Goal: Task Accomplishment & Management: Complete application form

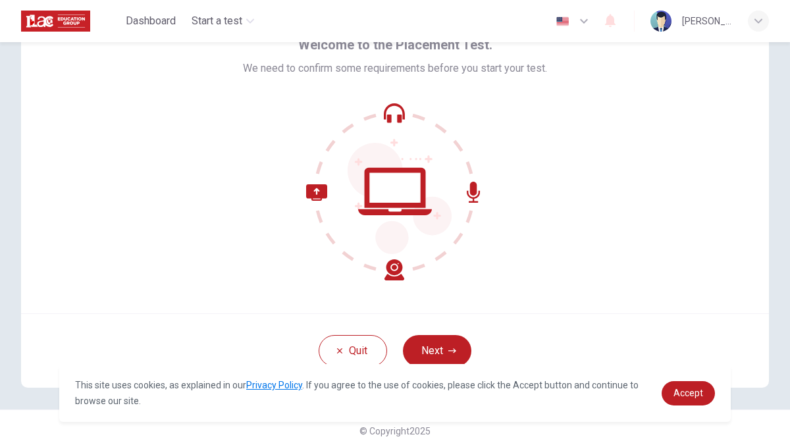
scroll to position [79, 0]
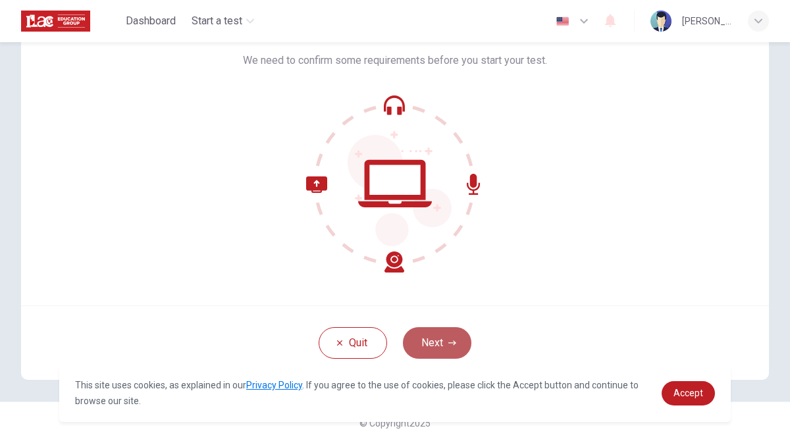
click at [431, 338] on button "Next" at bounding box center [437, 343] width 68 height 32
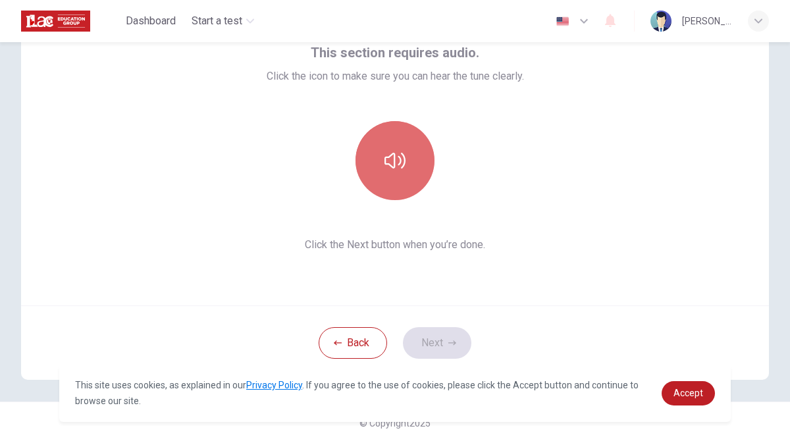
click at [384, 142] on button "button" at bounding box center [394, 160] width 79 height 79
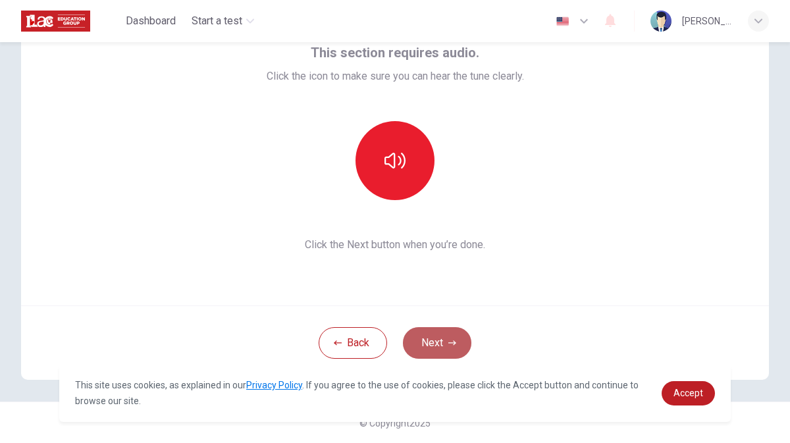
click at [438, 334] on button "Next" at bounding box center [437, 343] width 68 height 32
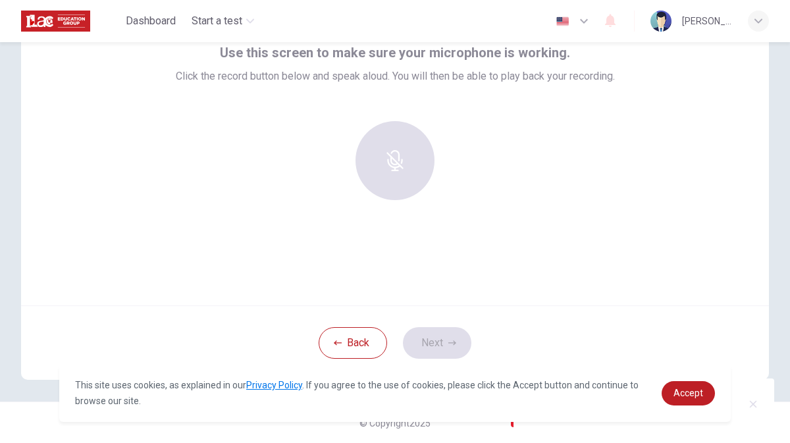
click at [368, 163] on div at bounding box center [395, 160] width 142 height 79
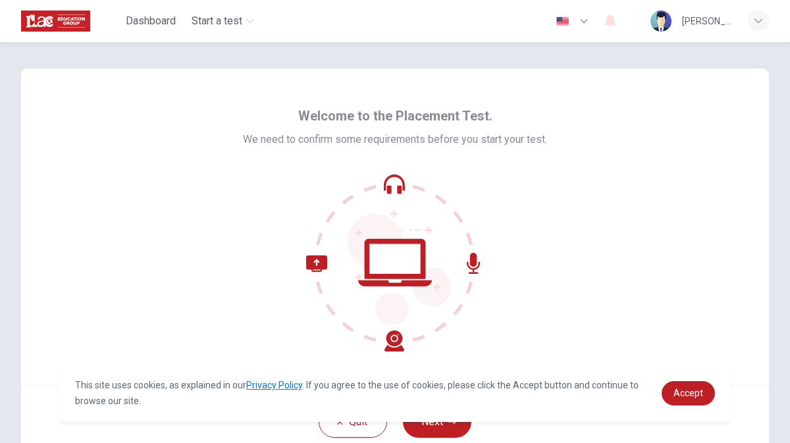
scroll to position [79, 0]
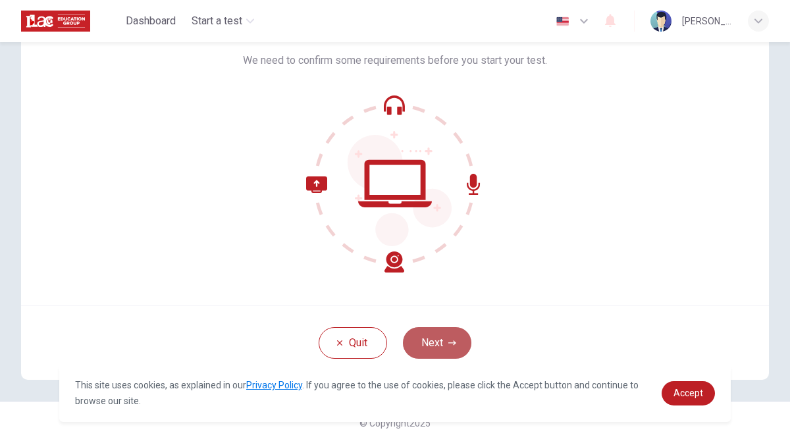
click at [429, 333] on button "Next" at bounding box center [437, 343] width 68 height 32
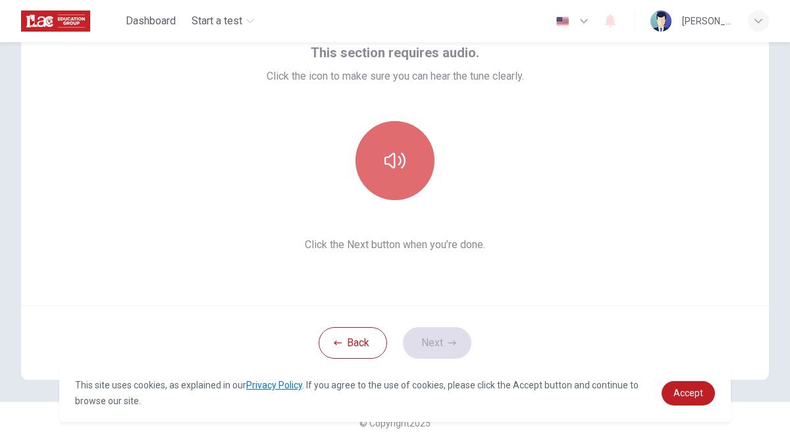
click at [409, 143] on button "button" at bounding box center [394, 160] width 79 height 79
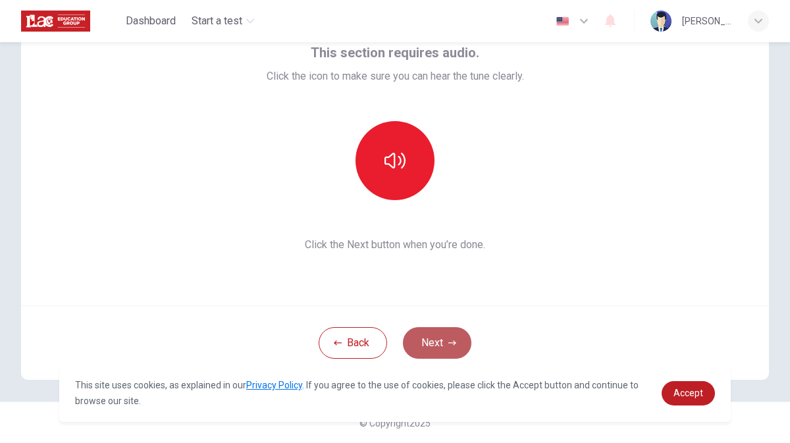
click at [419, 342] on button "Next" at bounding box center [437, 343] width 68 height 32
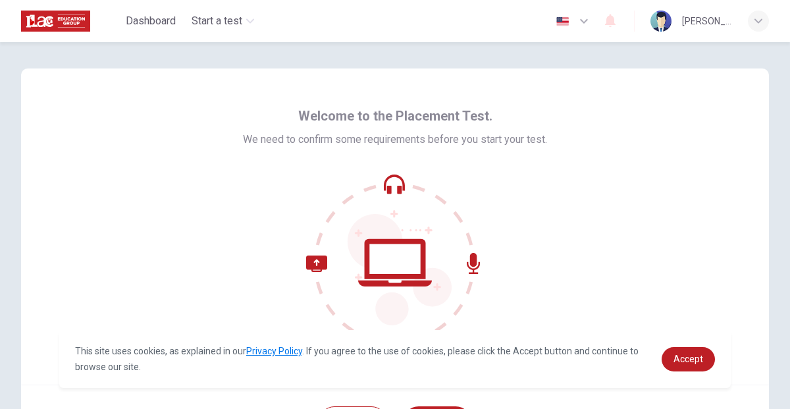
scroll to position [113, 0]
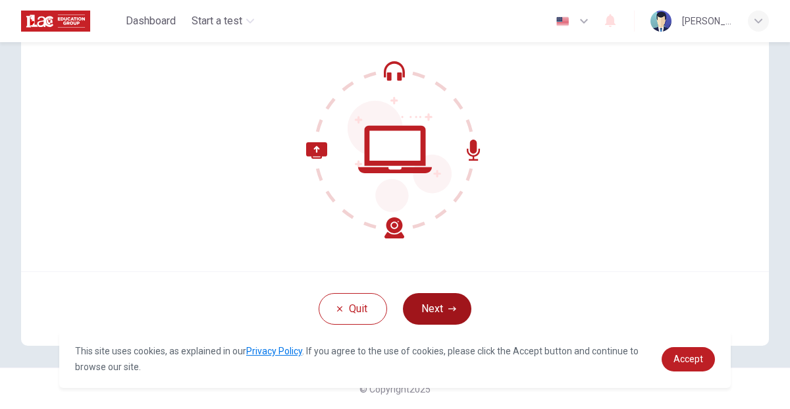
click at [417, 313] on button "Next" at bounding box center [437, 309] width 68 height 32
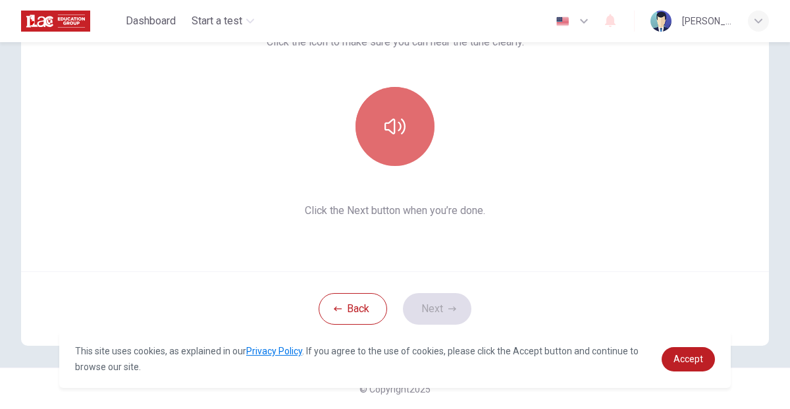
click at [395, 136] on icon "button" at bounding box center [394, 126] width 21 height 21
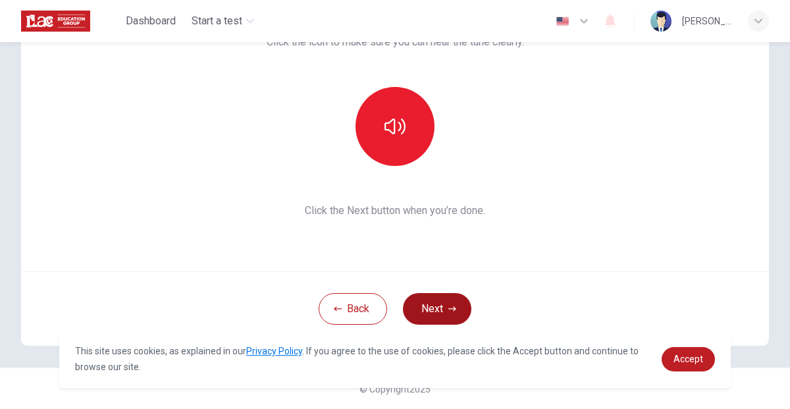
click at [425, 315] on button "Next" at bounding box center [437, 309] width 68 height 32
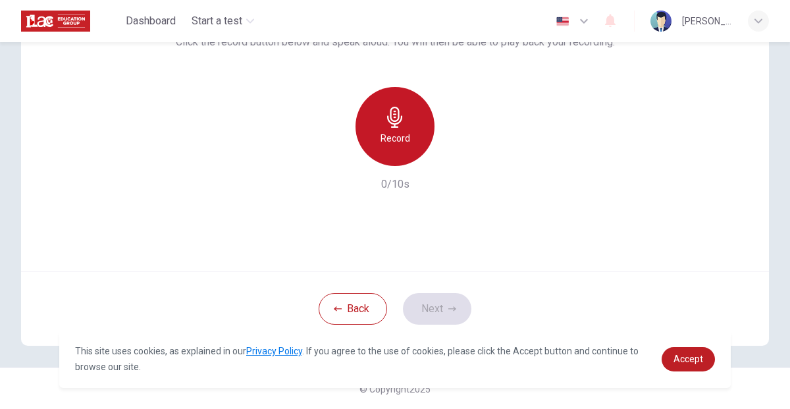
click at [384, 122] on icon "button" at bounding box center [394, 117] width 21 height 21
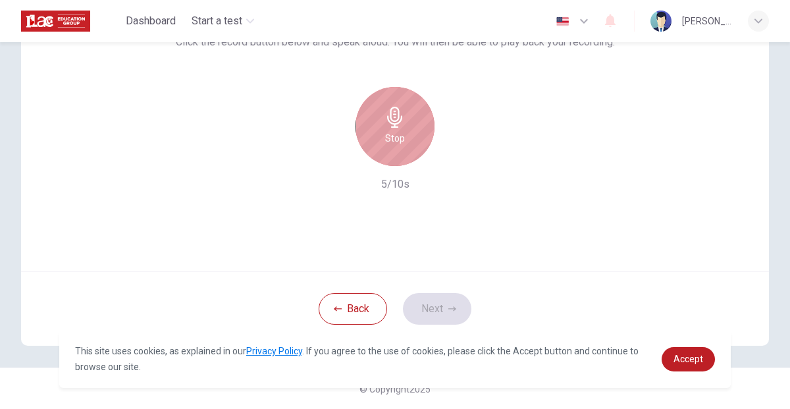
click at [414, 107] on div "Stop" at bounding box center [394, 126] width 79 height 79
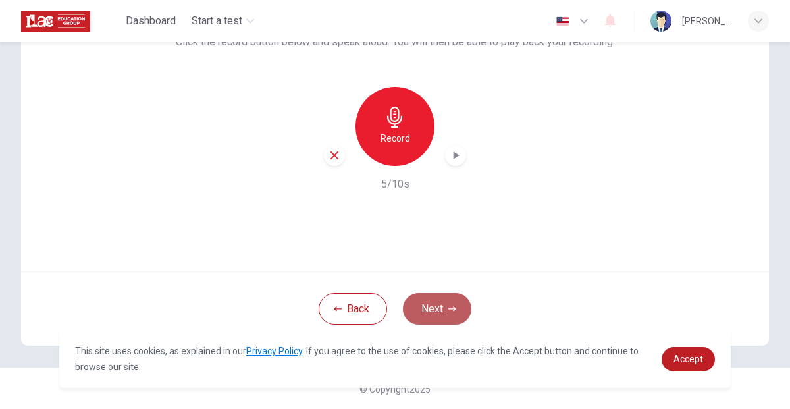
click at [440, 305] on button "Next" at bounding box center [437, 309] width 68 height 32
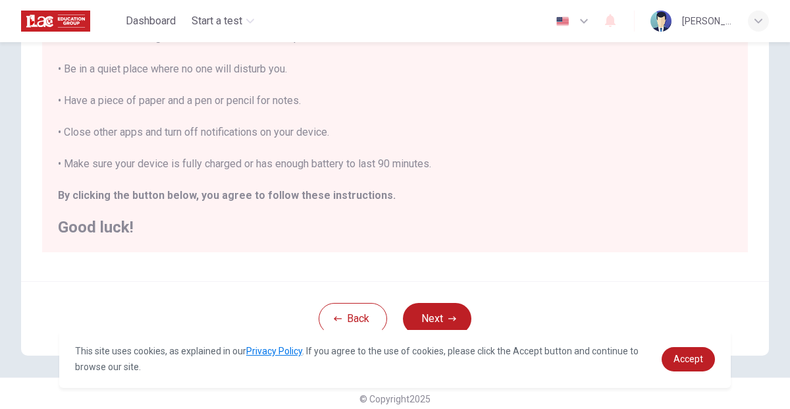
scroll to position [281, 0]
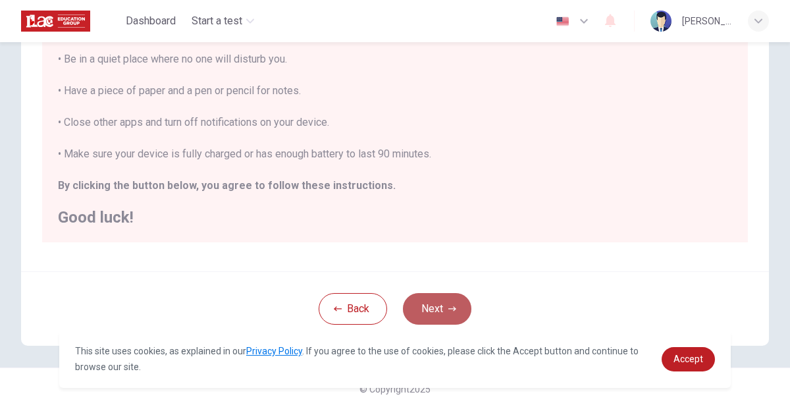
click at [438, 307] on button "Next" at bounding box center [437, 309] width 68 height 32
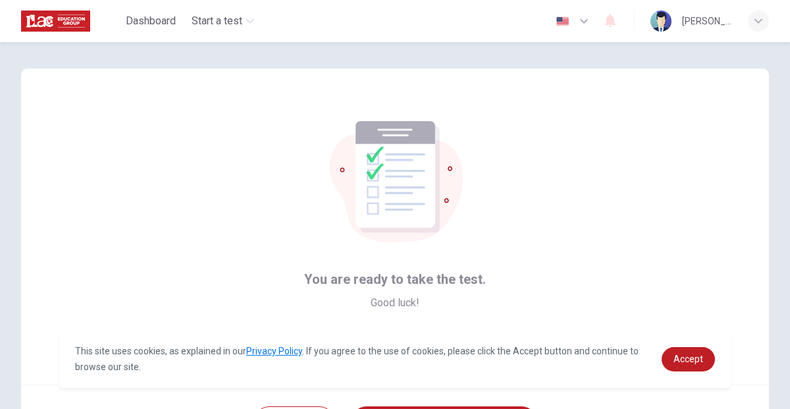
scroll to position [113, 0]
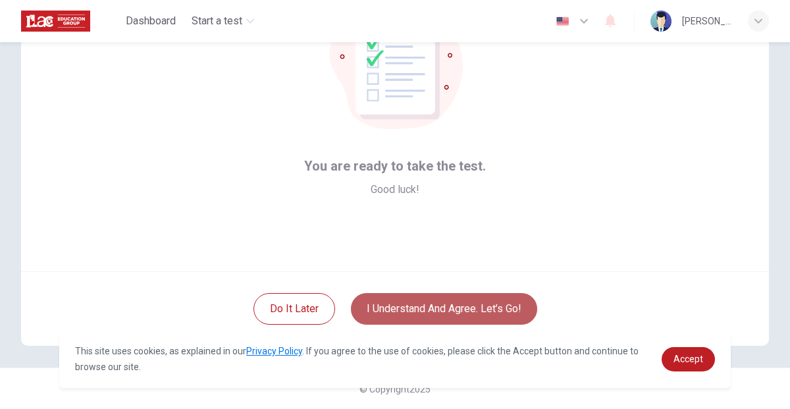
click at [424, 317] on button "I understand and agree. Let’s go!" at bounding box center [444, 309] width 186 height 32
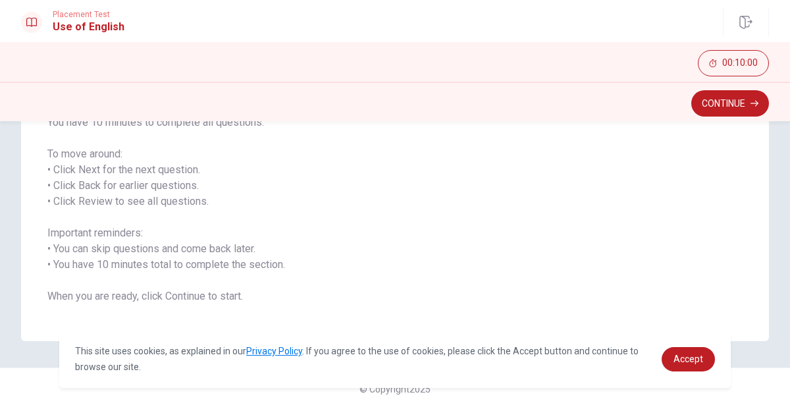
scroll to position [180, 0]
click at [733, 105] on button "Continue" at bounding box center [730, 103] width 78 height 26
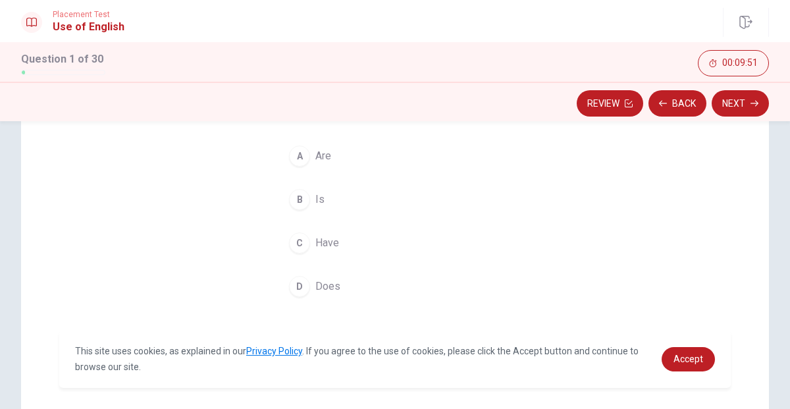
scroll to position [109, 0]
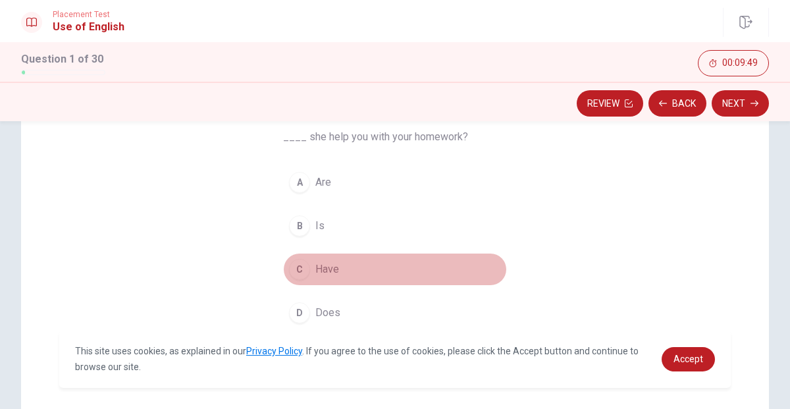
click at [326, 271] on span "Have" at bounding box center [327, 269] width 24 height 16
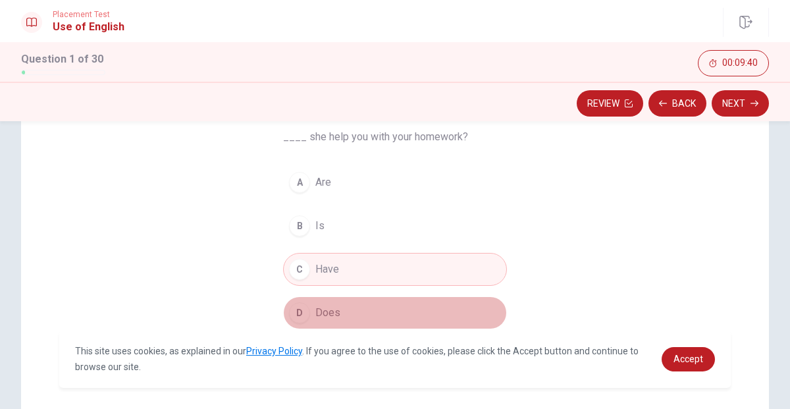
click at [300, 319] on div "D" at bounding box center [299, 312] width 21 height 21
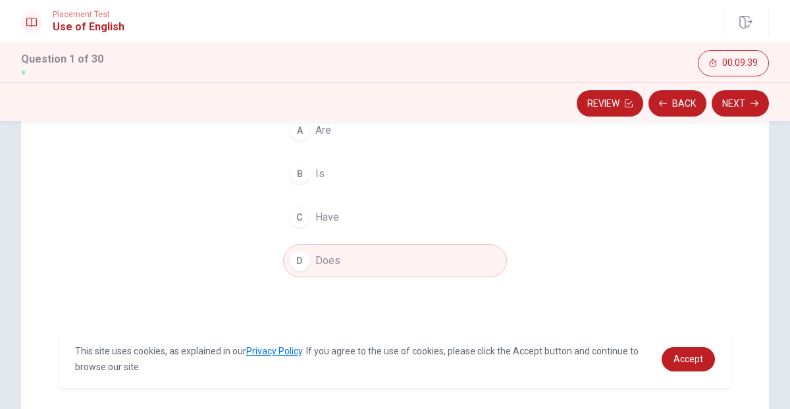
scroll to position [165, 0]
click at [724, 99] on button "Next" at bounding box center [740, 103] width 57 height 26
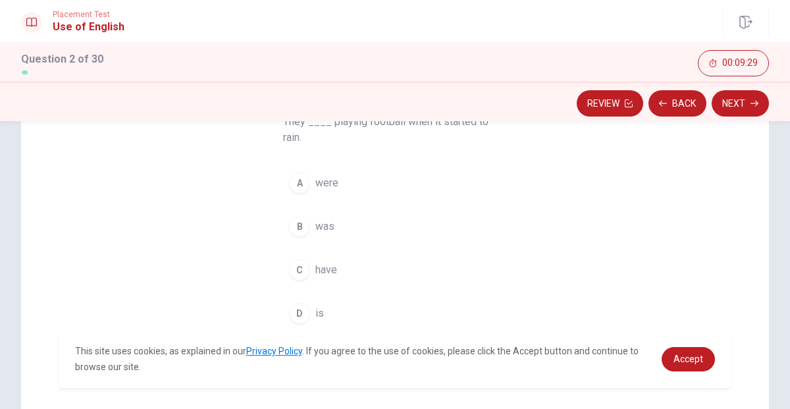
scroll to position [122, 0]
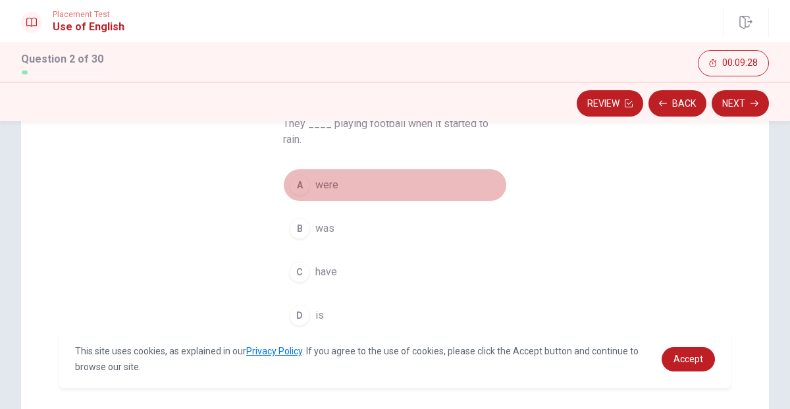
click at [301, 184] on div "A" at bounding box center [299, 184] width 21 height 21
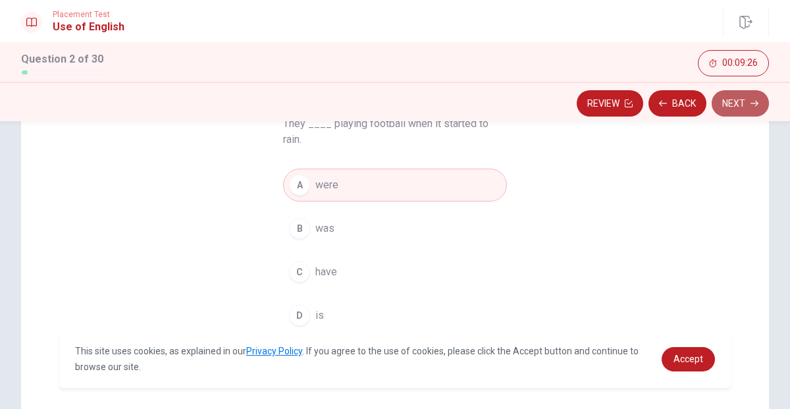
click at [756, 101] on icon "button" at bounding box center [754, 103] width 8 height 8
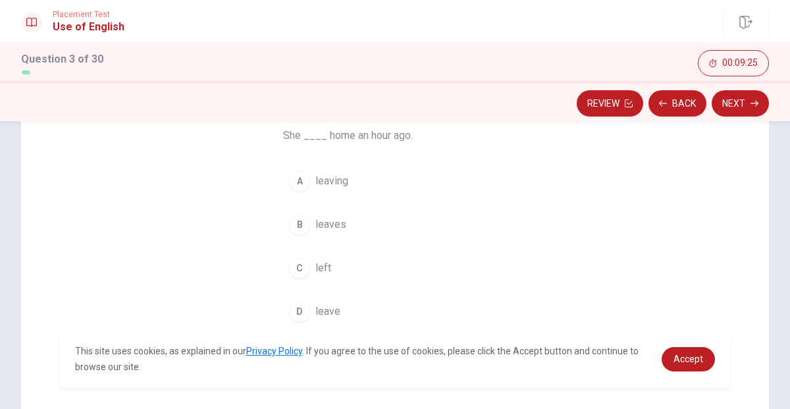
scroll to position [110, 0]
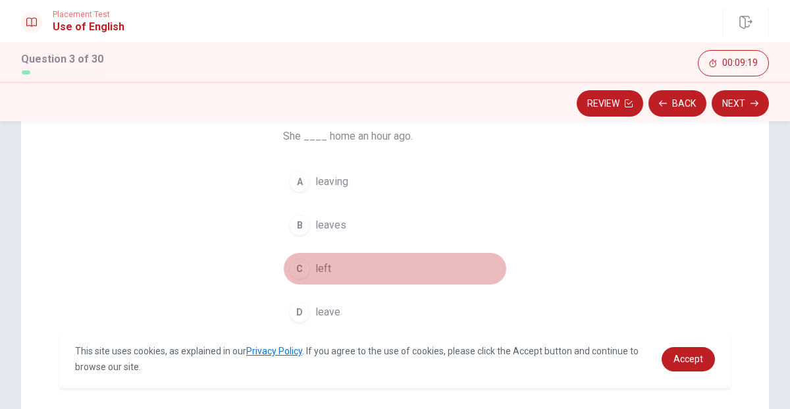
click at [326, 270] on span "left" at bounding box center [323, 269] width 16 height 16
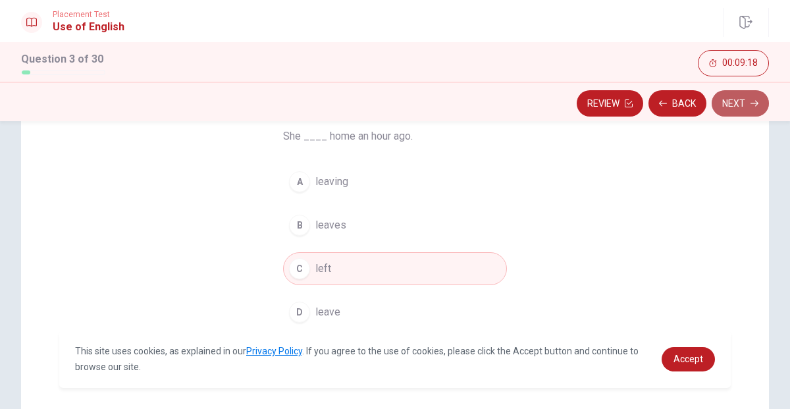
click at [737, 100] on button "Next" at bounding box center [740, 103] width 57 height 26
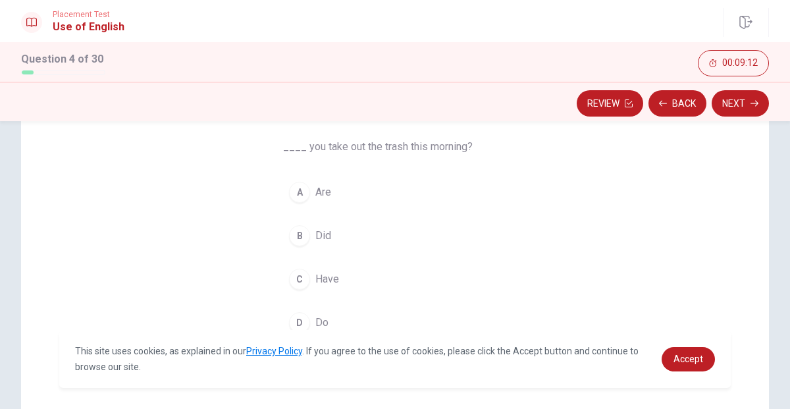
scroll to position [99, 0]
click at [305, 238] on div "B" at bounding box center [299, 236] width 21 height 21
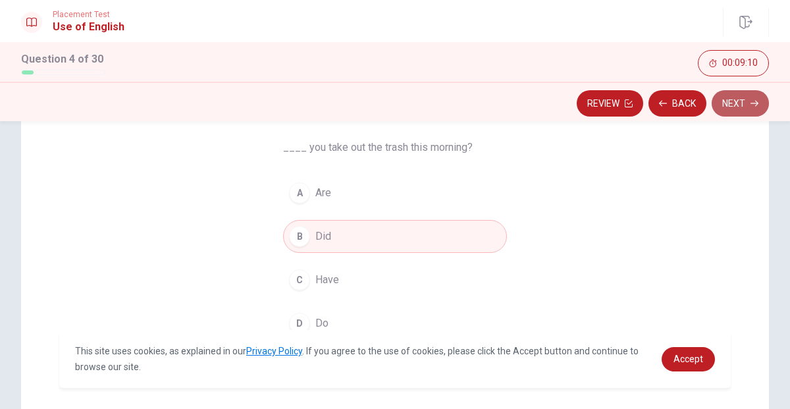
click at [753, 98] on button "Next" at bounding box center [740, 103] width 57 height 26
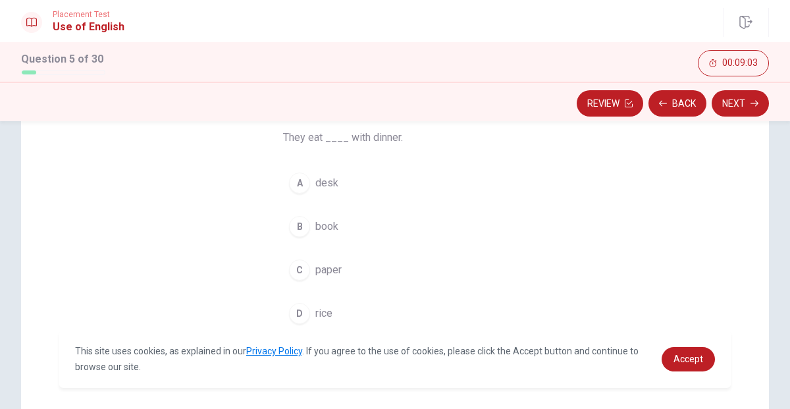
scroll to position [107, 0]
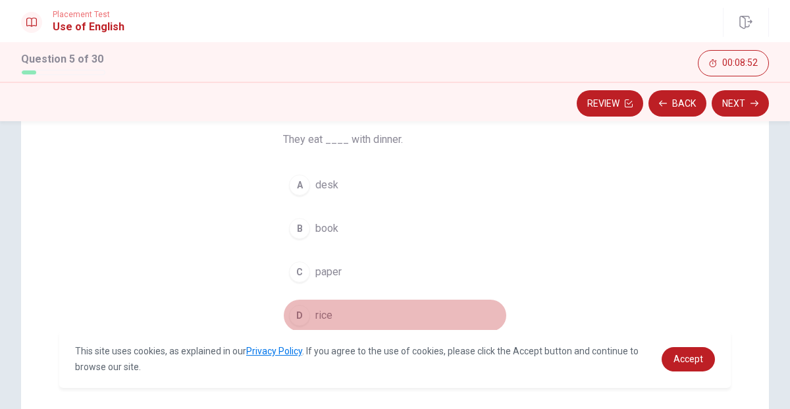
click at [320, 313] on span "rice" at bounding box center [323, 315] width 17 height 16
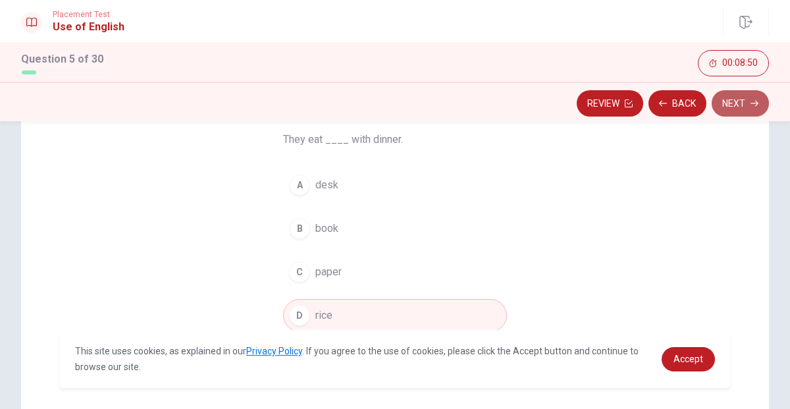
click at [742, 105] on button "Next" at bounding box center [740, 103] width 57 height 26
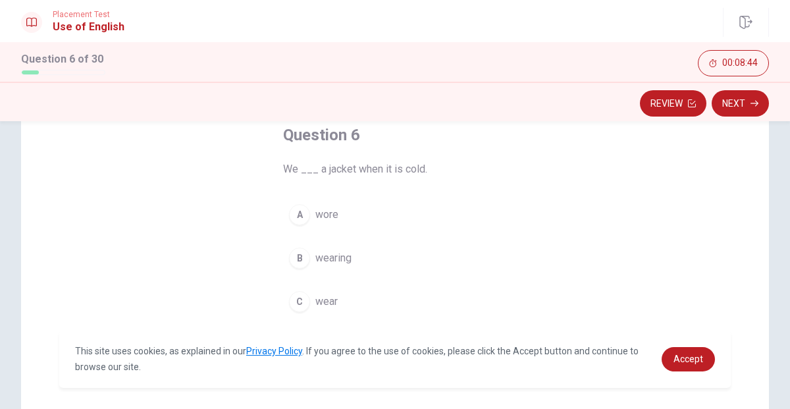
scroll to position [76, 0]
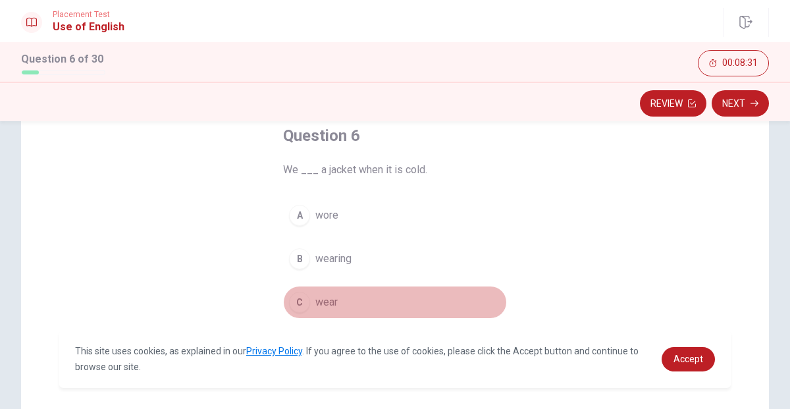
click at [324, 305] on span "wear" at bounding box center [326, 302] width 22 height 16
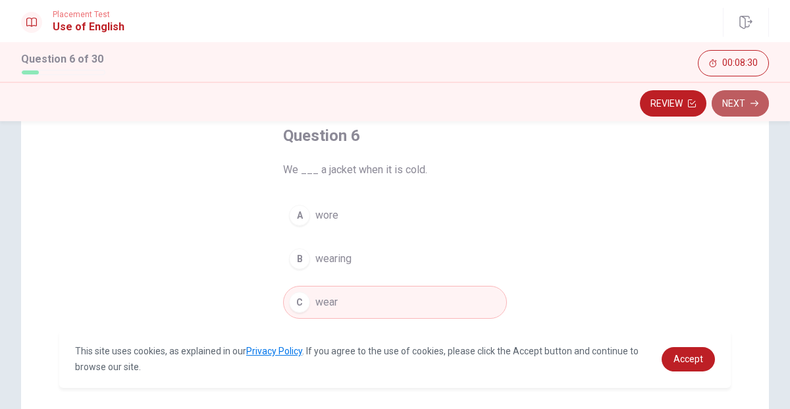
click at [733, 109] on button "Next" at bounding box center [740, 103] width 57 height 26
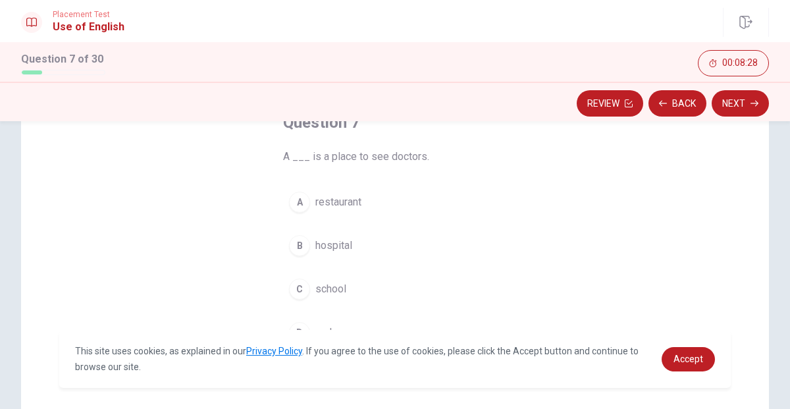
scroll to position [89, 0]
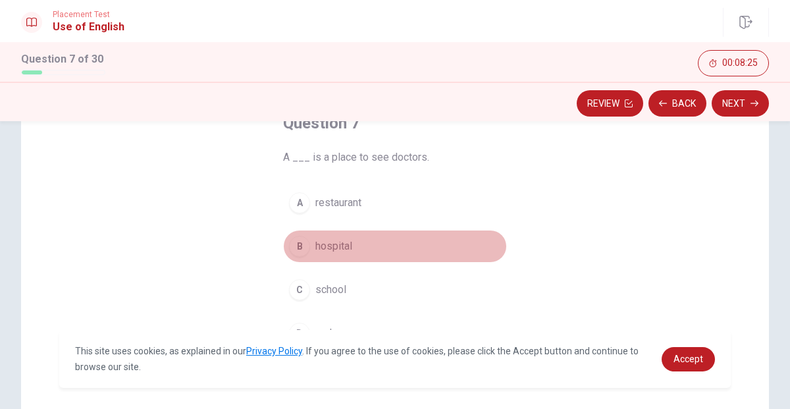
click at [335, 249] on span "hospital" at bounding box center [333, 246] width 37 height 16
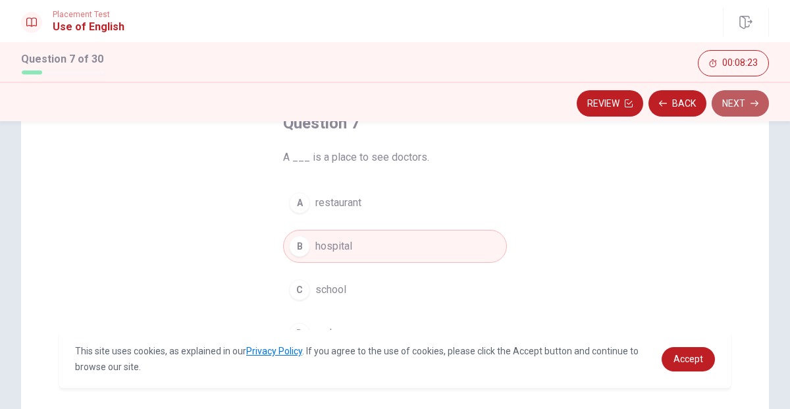
click at [741, 111] on button "Next" at bounding box center [740, 103] width 57 height 26
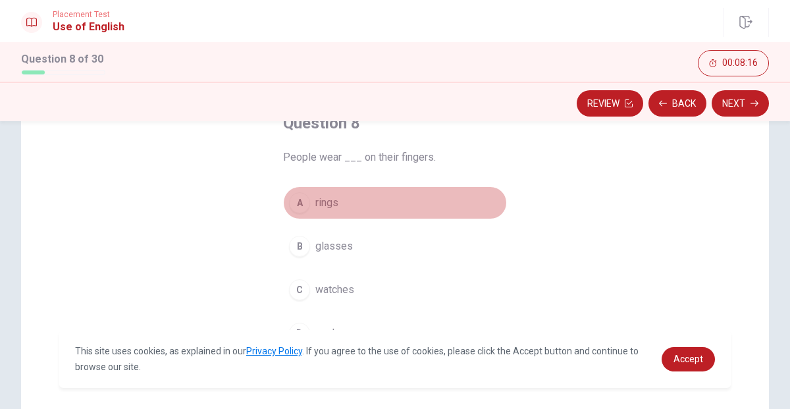
click at [328, 204] on span "rings" at bounding box center [326, 203] width 23 height 16
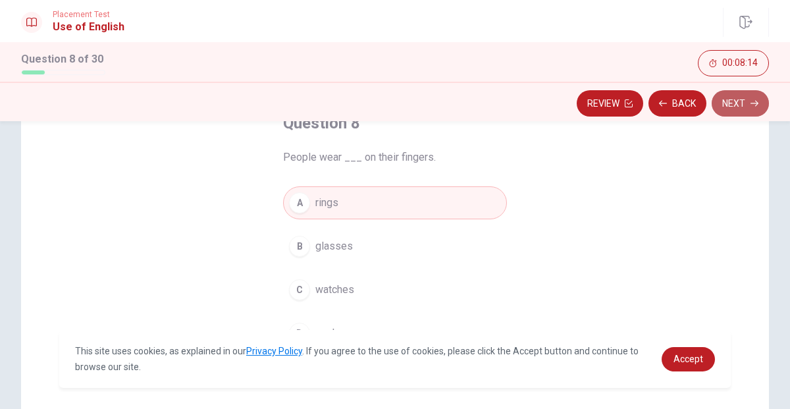
click at [734, 99] on button "Next" at bounding box center [740, 103] width 57 height 26
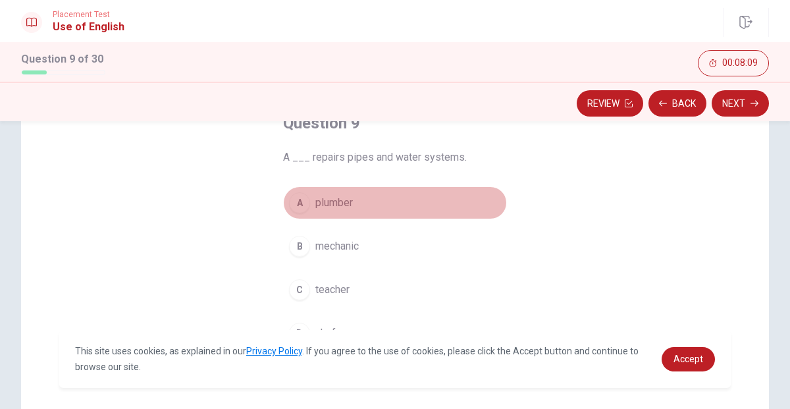
click at [338, 196] on span "plumber" at bounding box center [334, 203] width 38 height 16
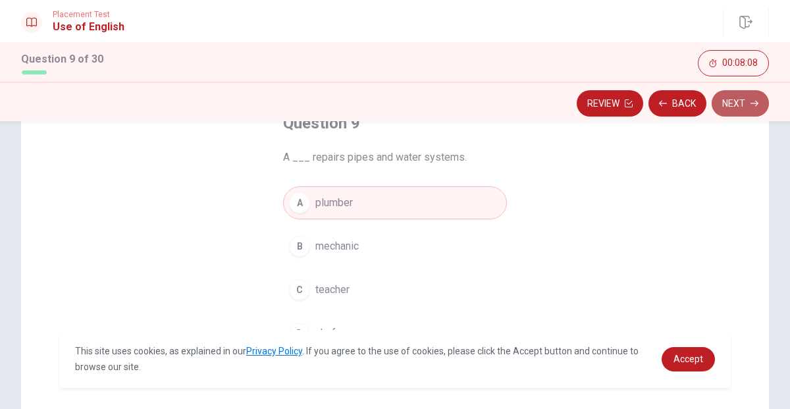
click at [749, 102] on button "Next" at bounding box center [740, 103] width 57 height 26
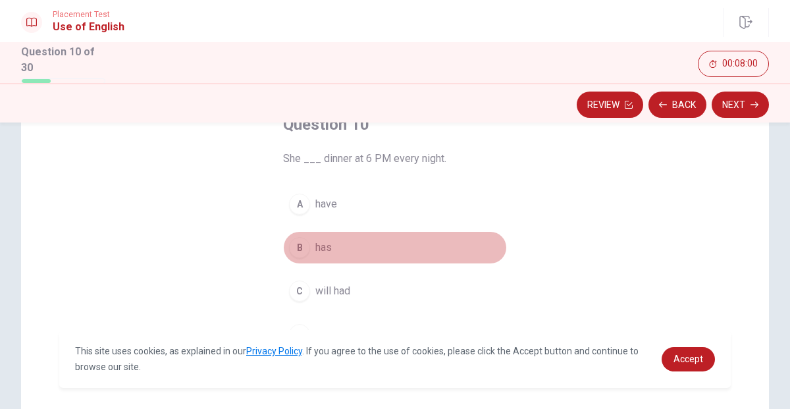
click at [316, 246] on span "has" at bounding box center [323, 248] width 16 height 16
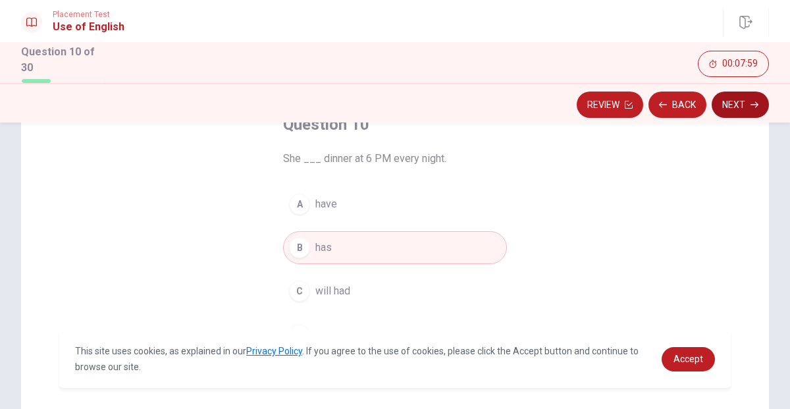
click at [744, 99] on button "Next" at bounding box center [740, 104] width 57 height 26
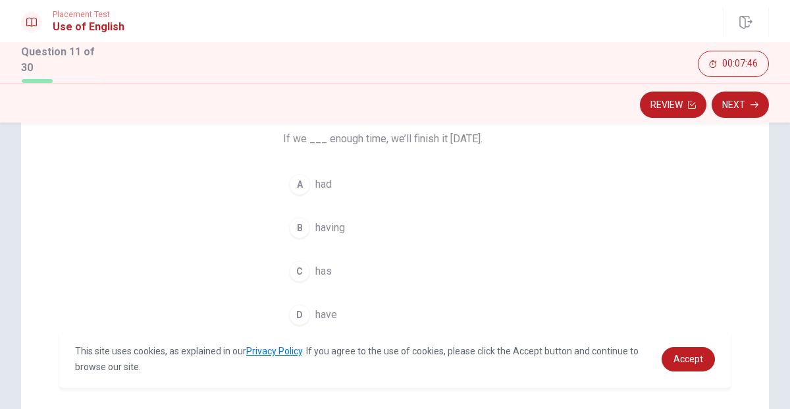
scroll to position [108, 0]
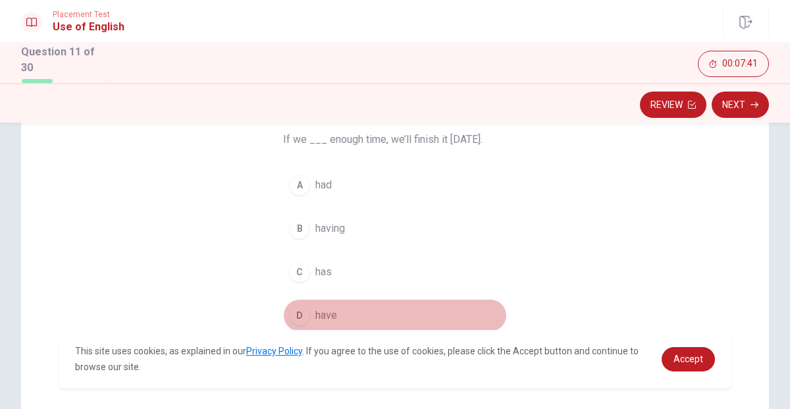
click at [320, 312] on span "have" at bounding box center [326, 315] width 22 height 16
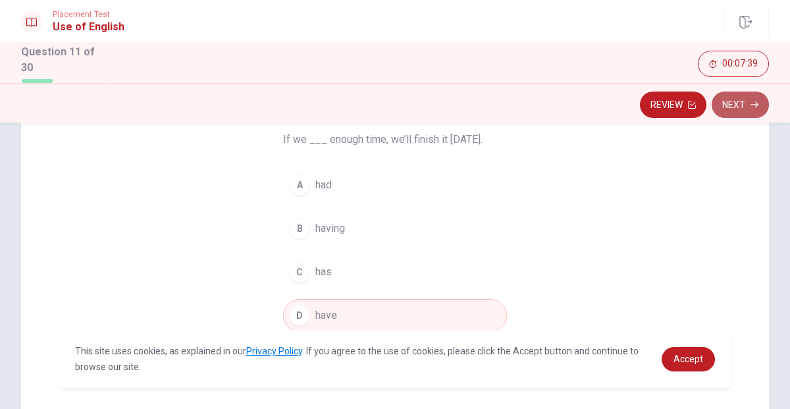
click at [745, 107] on button "Next" at bounding box center [740, 104] width 57 height 26
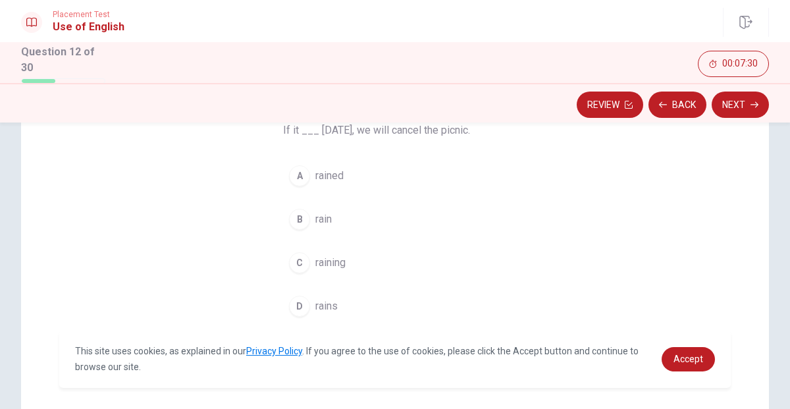
scroll to position [117, 0]
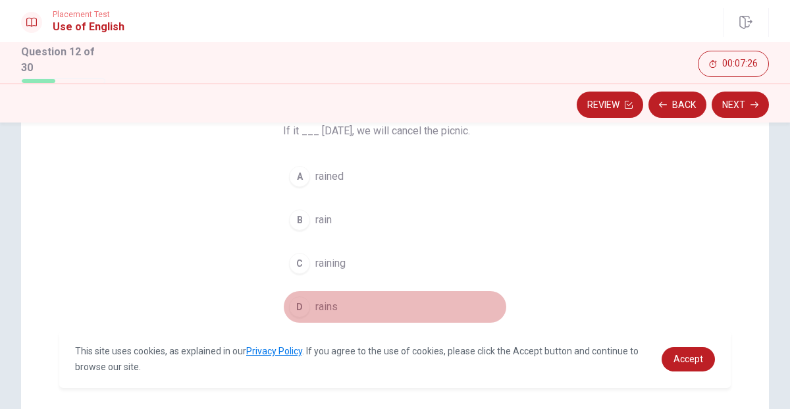
click at [330, 303] on span "rains" at bounding box center [326, 307] width 22 height 16
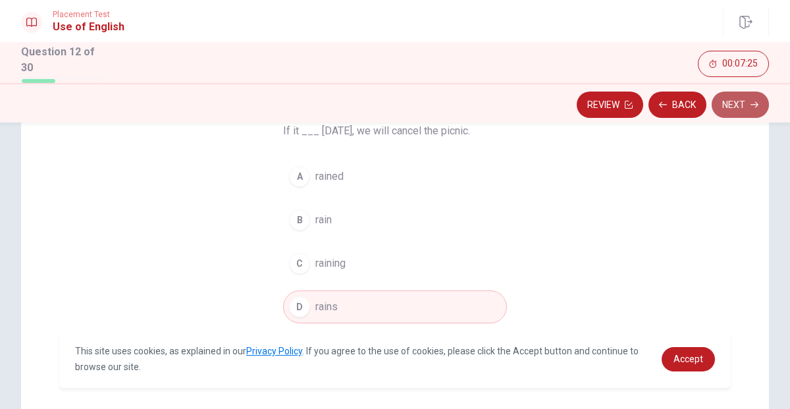
click at [721, 110] on button "Next" at bounding box center [740, 104] width 57 height 26
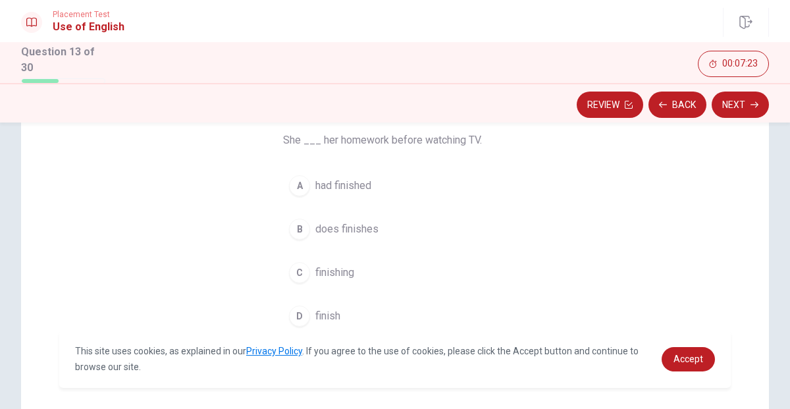
scroll to position [111, 0]
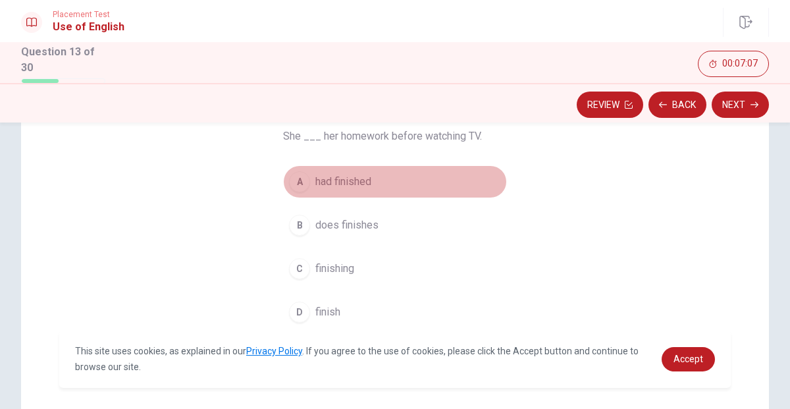
click at [358, 184] on span "had finished" at bounding box center [343, 182] width 56 height 16
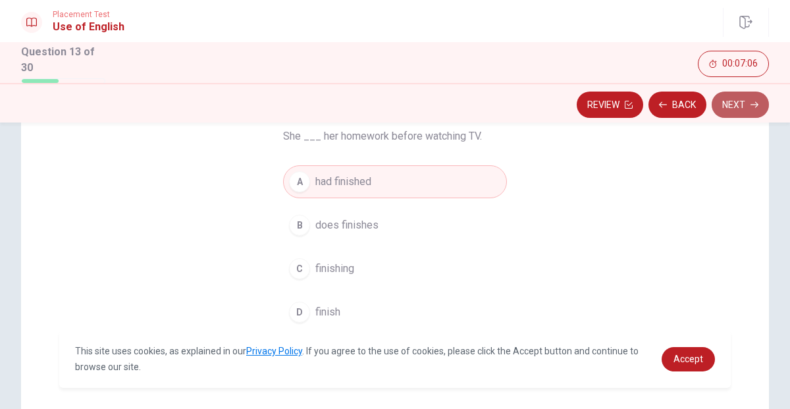
click at [746, 101] on button "Next" at bounding box center [740, 104] width 57 height 26
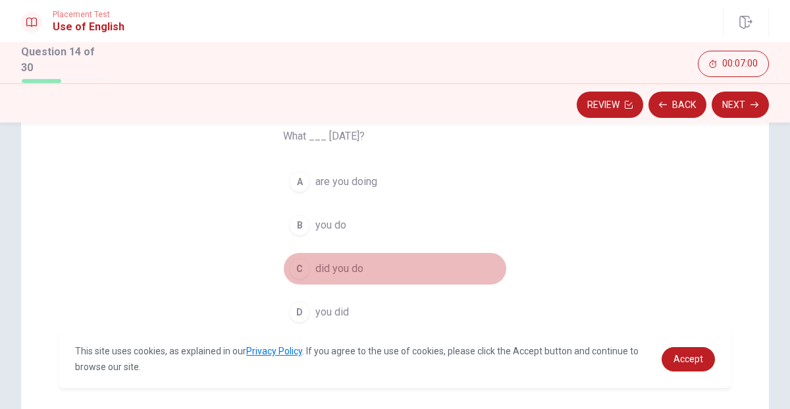
click at [355, 274] on span "did you do" at bounding box center [339, 269] width 48 height 16
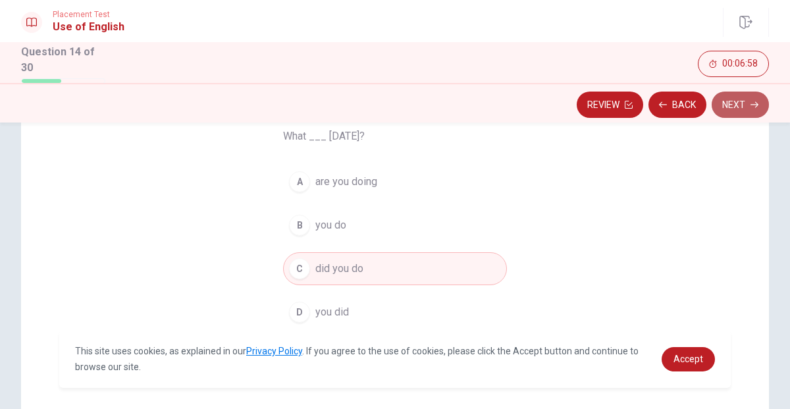
click at [739, 112] on button "Next" at bounding box center [740, 104] width 57 height 26
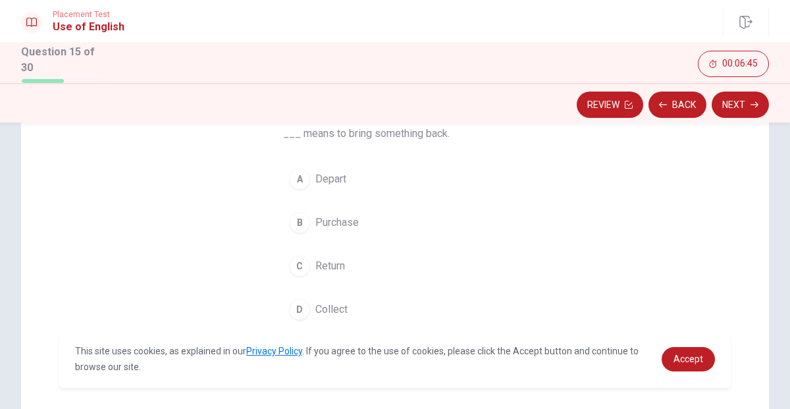
scroll to position [113, 0]
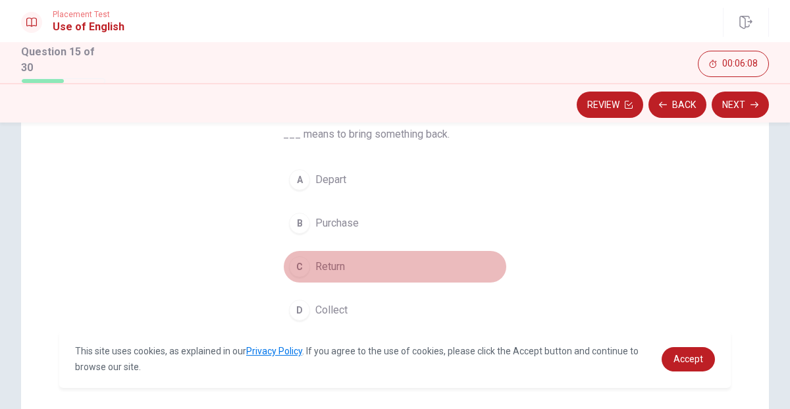
click at [336, 265] on span "Return" at bounding box center [330, 267] width 30 height 16
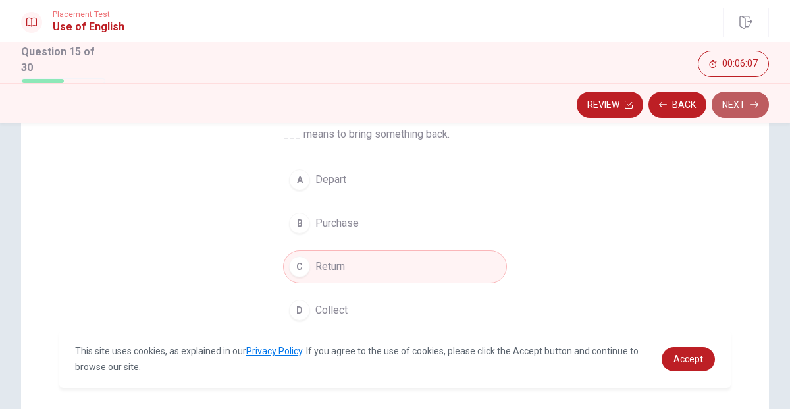
click at [755, 103] on icon "button" at bounding box center [754, 105] width 8 height 8
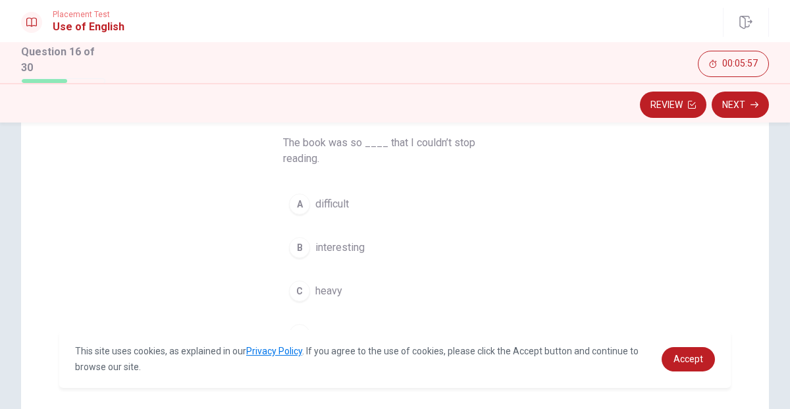
scroll to position [141, 0]
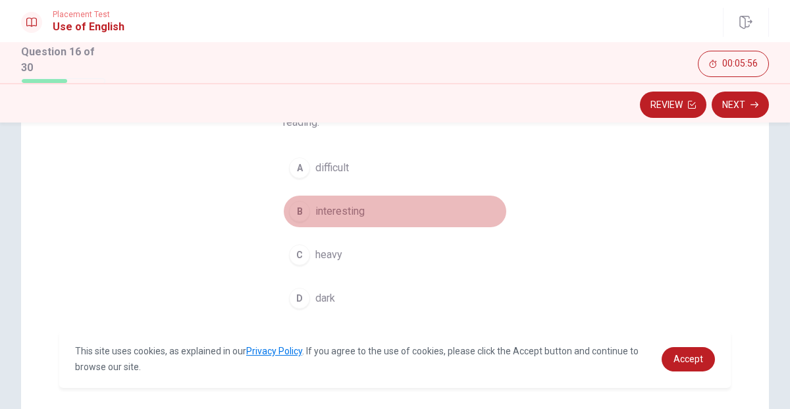
click at [357, 211] on span "interesting" at bounding box center [339, 211] width 49 height 16
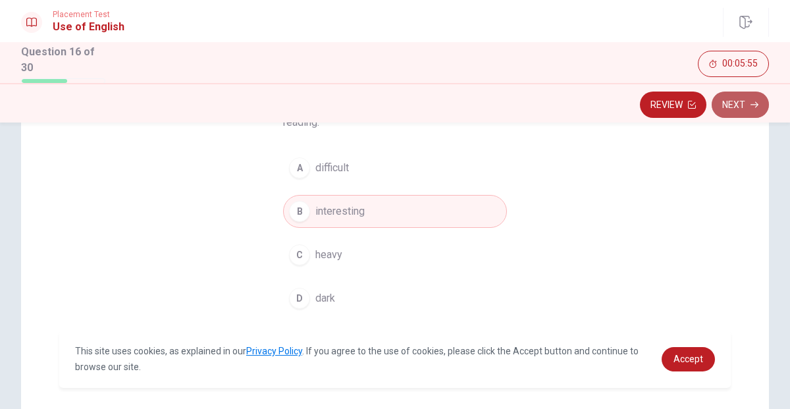
click at [746, 97] on button "Next" at bounding box center [740, 104] width 57 height 26
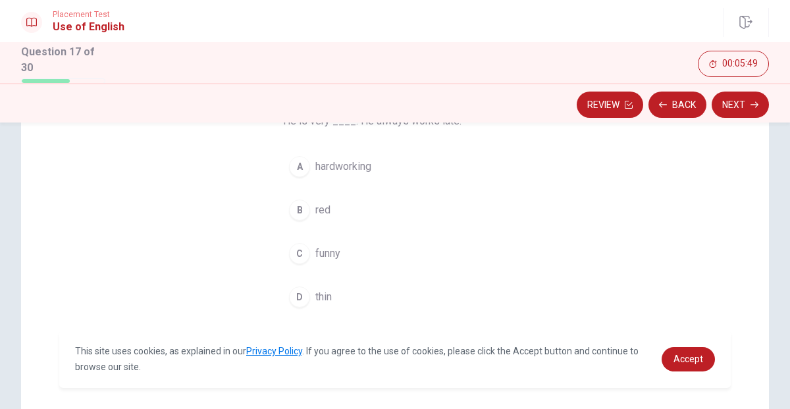
scroll to position [126, 0]
click at [364, 172] on span "hardworking" at bounding box center [343, 167] width 56 height 16
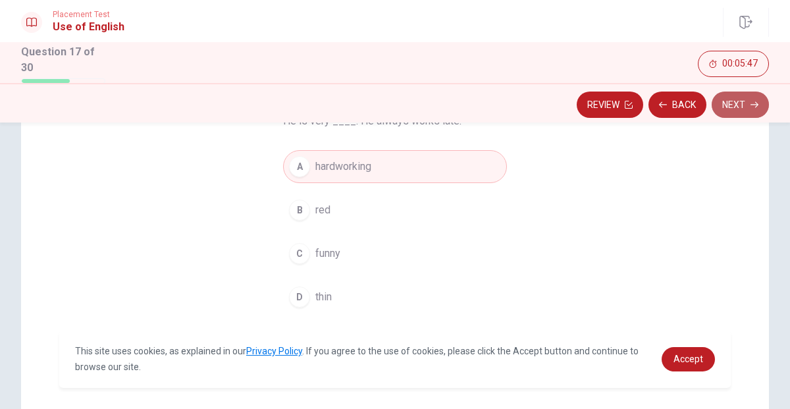
click at [764, 112] on button "Next" at bounding box center [740, 104] width 57 height 26
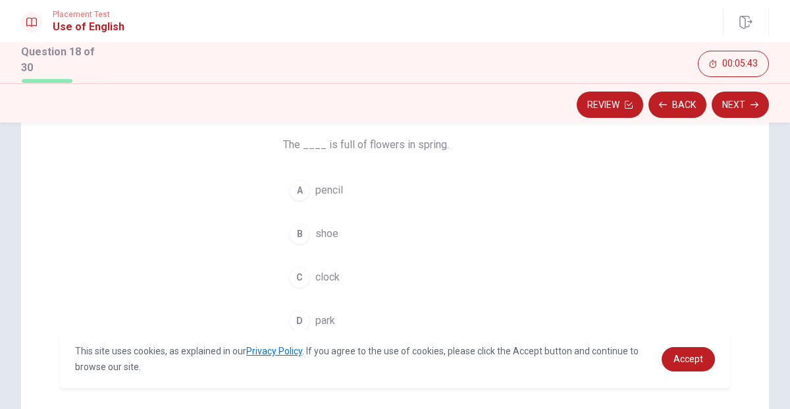
scroll to position [102, 0]
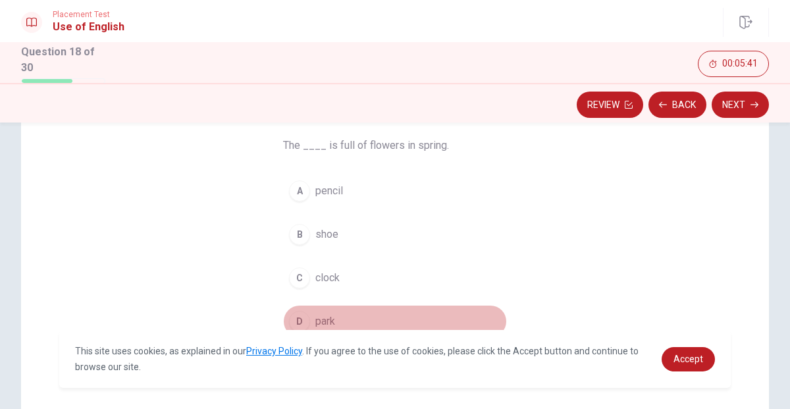
click at [334, 315] on button "D park" at bounding box center [395, 321] width 224 height 33
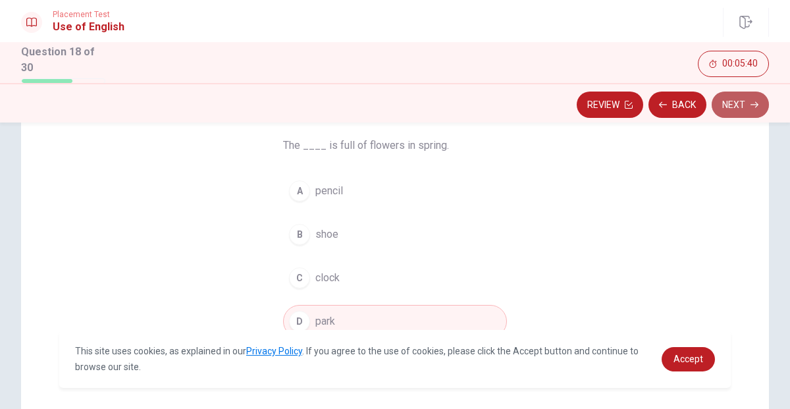
click at [732, 106] on button "Next" at bounding box center [740, 104] width 57 height 26
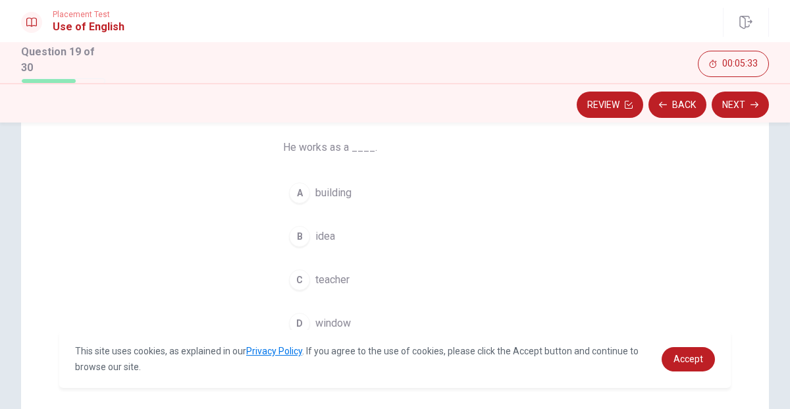
scroll to position [99, 0]
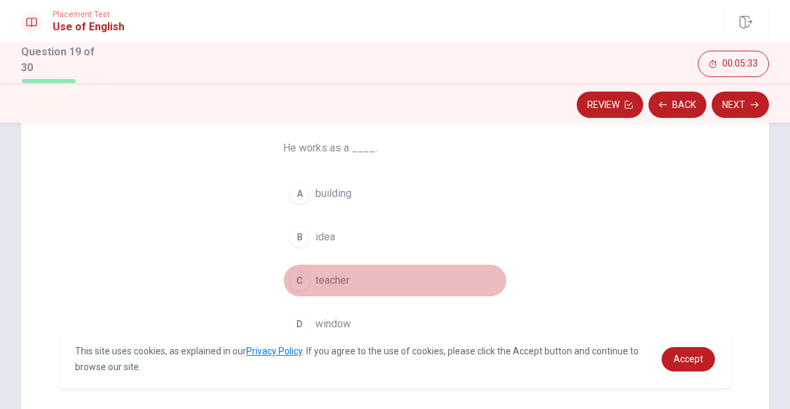
click at [339, 288] on button "C teacher" at bounding box center [395, 280] width 224 height 33
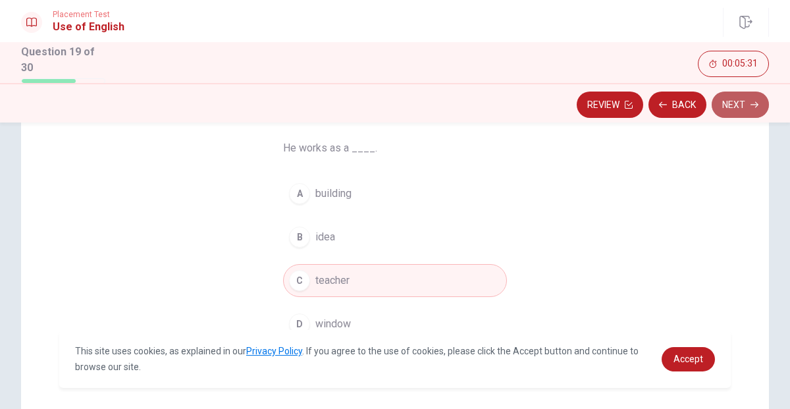
click at [749, 105] on button "Next" at bounding box center [740, 104] width 57 height 26
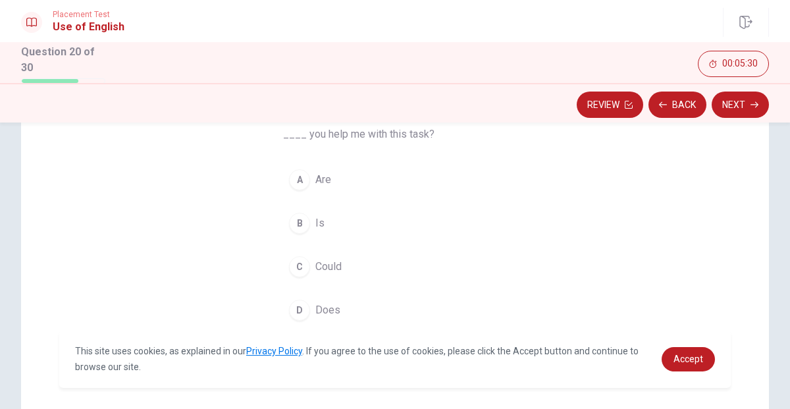
scroll to position [107, 0]
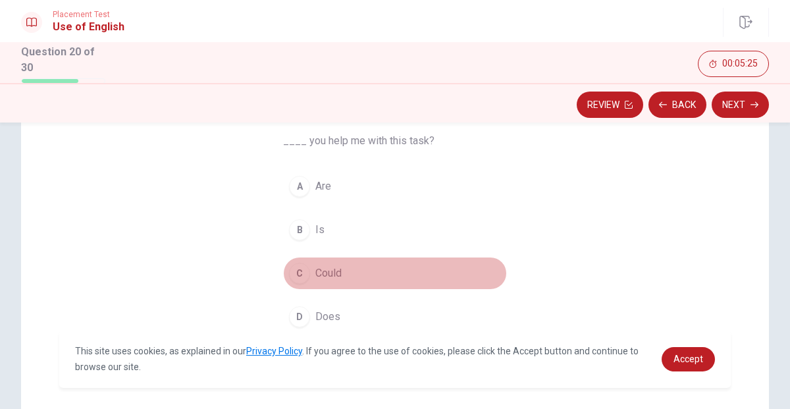
click at [335, 268] on span "Could" at bounding box center [328, 273] width 26 height 16
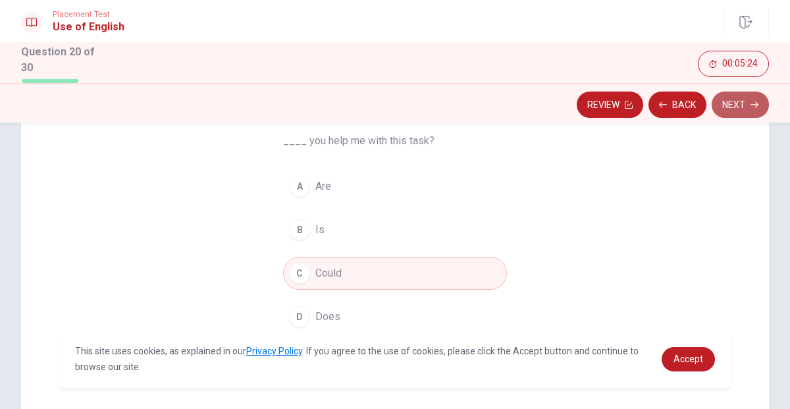
click at [735, 113] on button "Next" at bounding box center [740, 104] width 57 height 26
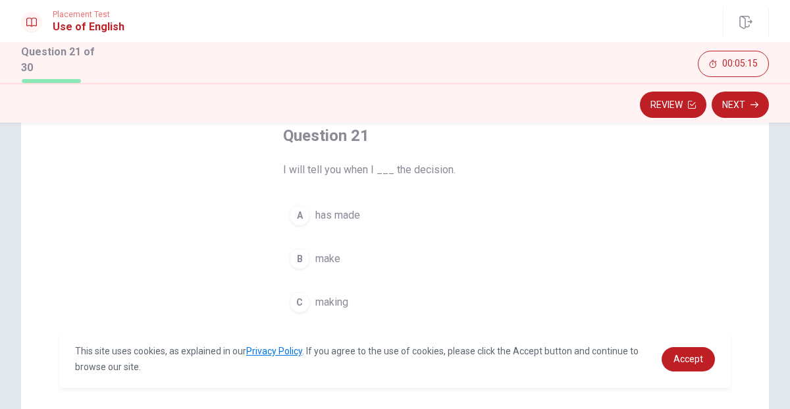
scroll to position [77, 0]
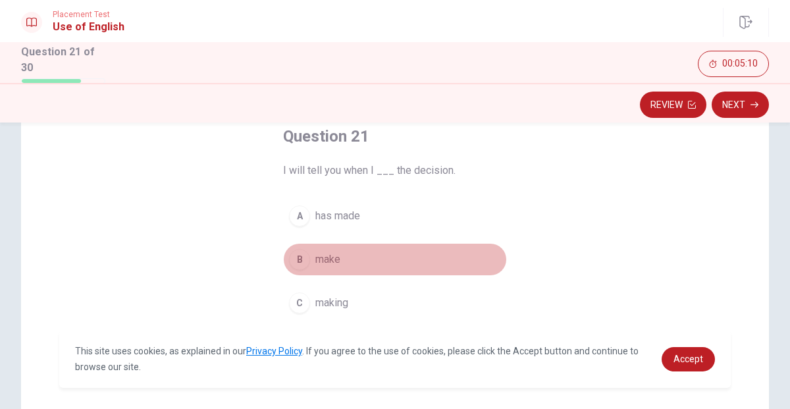
click at [330, 258] on span "make" at bounding box center [327, 259] width 25 height 16
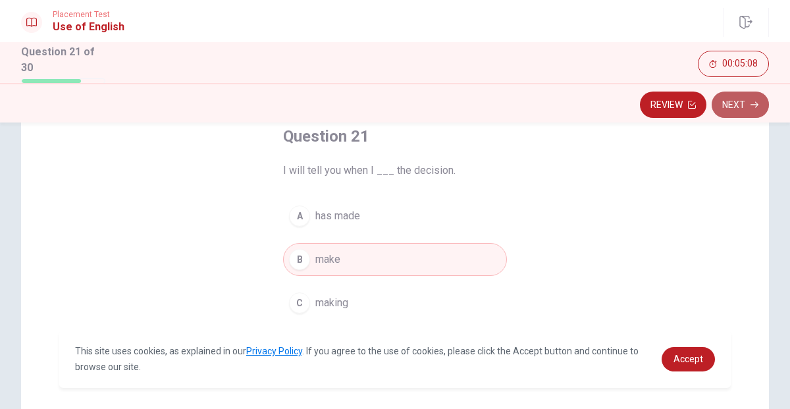
click at [750, 112] on button "Next" at bounding box center [740, 104] width 57 height 26
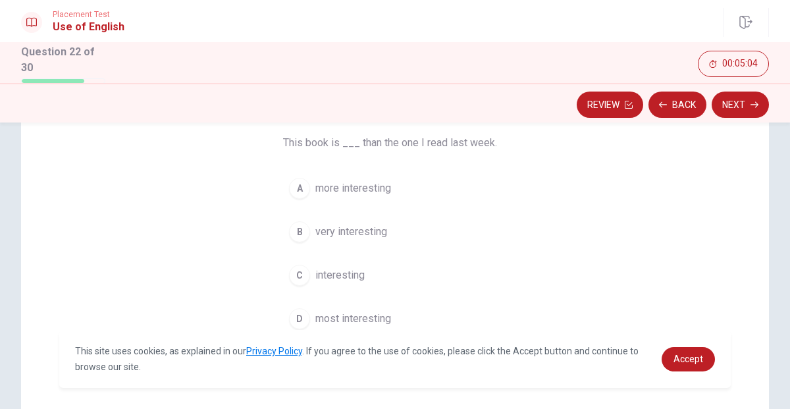
scroll to position [106, 0]
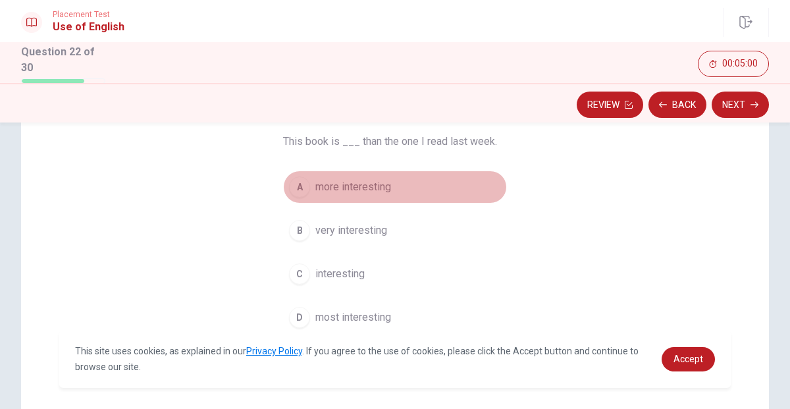
click at [379, 186] on span "more interesting" at bounding box center [353, 187] width 76 height 16
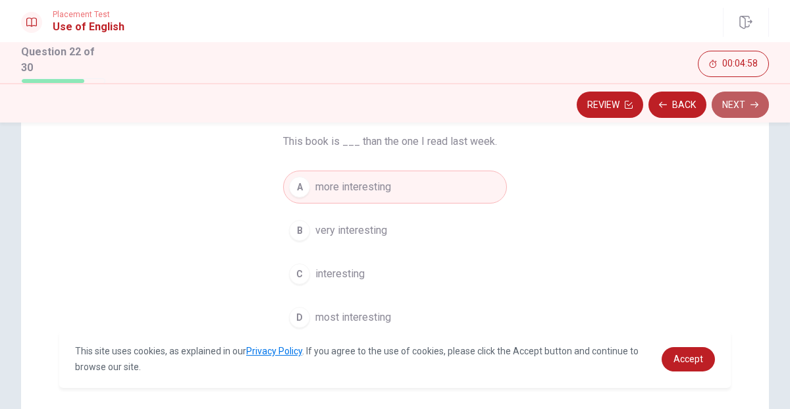
click at [740, 107] on button "Next" at bounding box center [740, 104] width 57 height 26
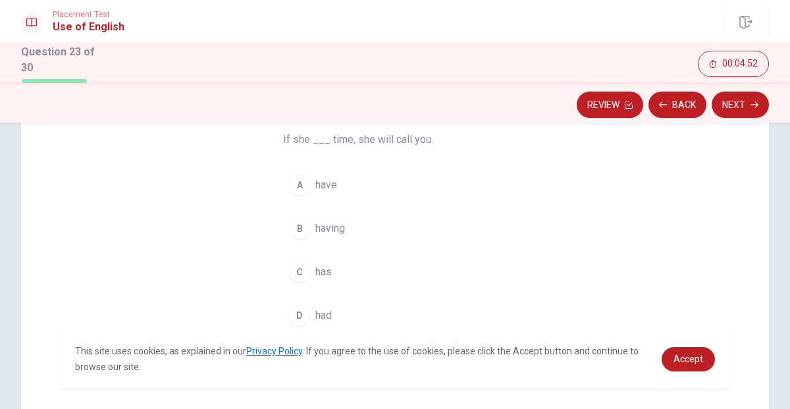
scroll to position [103, 0]
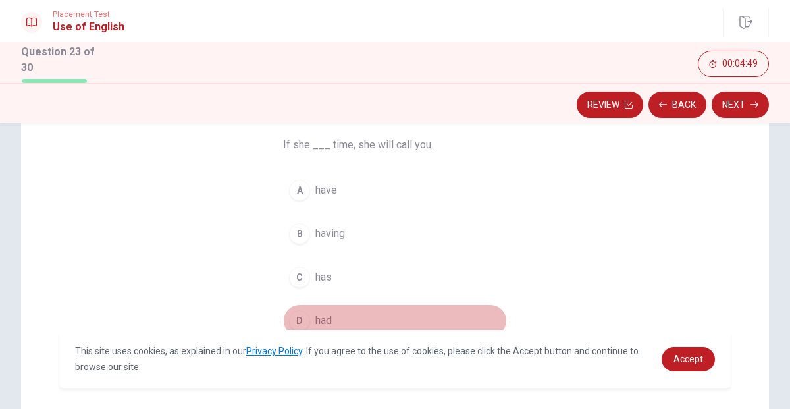
click at [330, 313] on button "D had" at bounding box center [395, 320] width 224 height 33
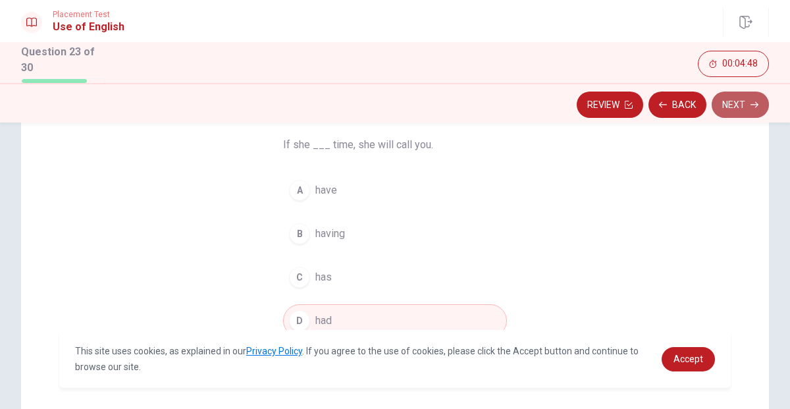
click at [759, 95] on button "Next" at bounding box center [740, 104] width 57 height 26
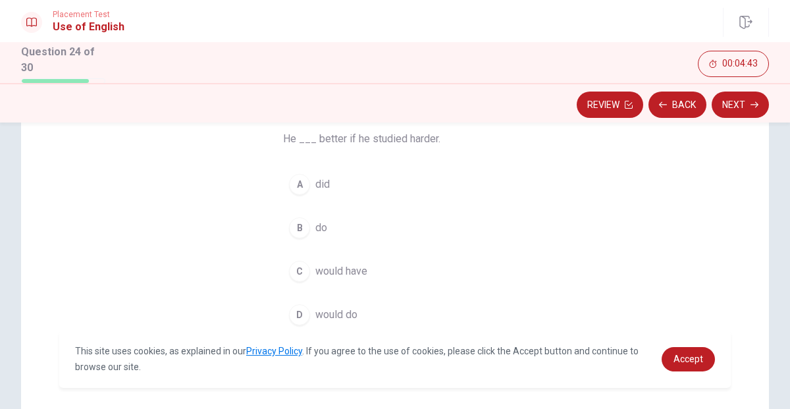
scroll to position [106, 0]
click at [351, 309] on span "would do" at bounding box center [336, 317] width 42 height 16
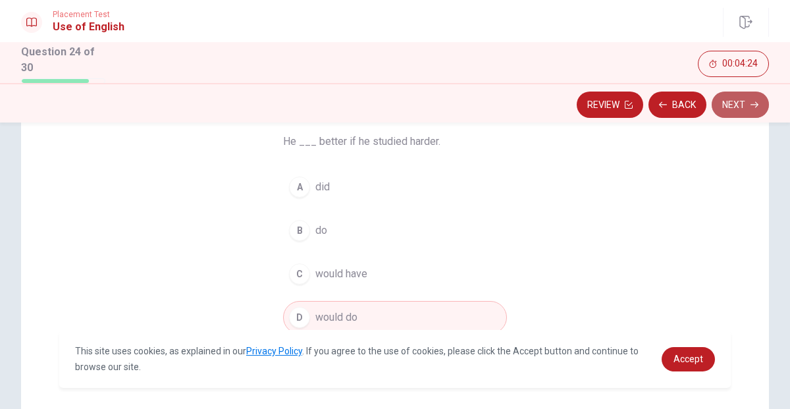
click at [746, 112] on button "Next" at bounding box center [740, 104] width 57 height 26
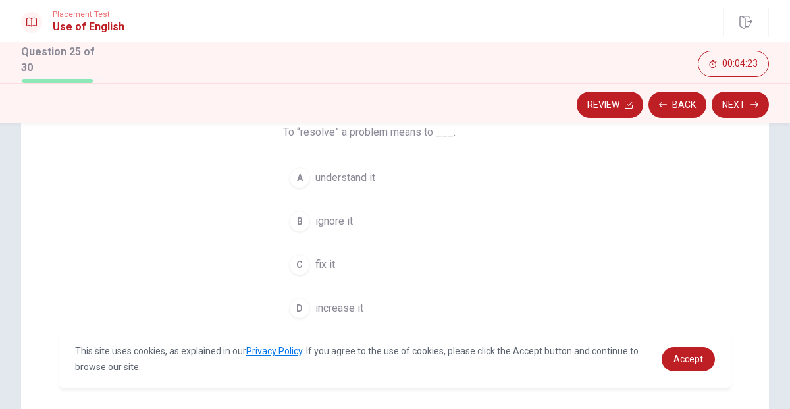
scroll to position [114, 0]
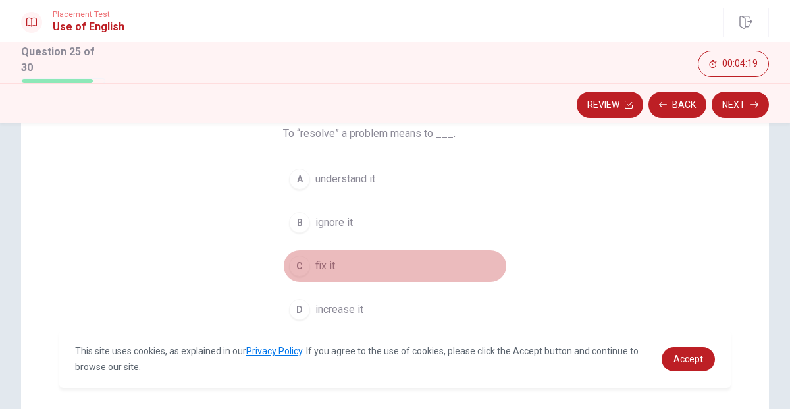
click at [318, 272] on span "fix it" at bounding box center [325, 266] width 20 height 16
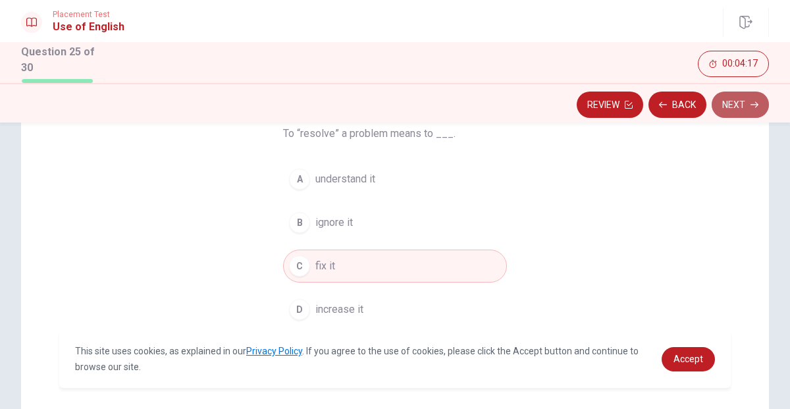
click at [725, 111] on button "Next" at bounding box center [740, 104] width 57 height 26
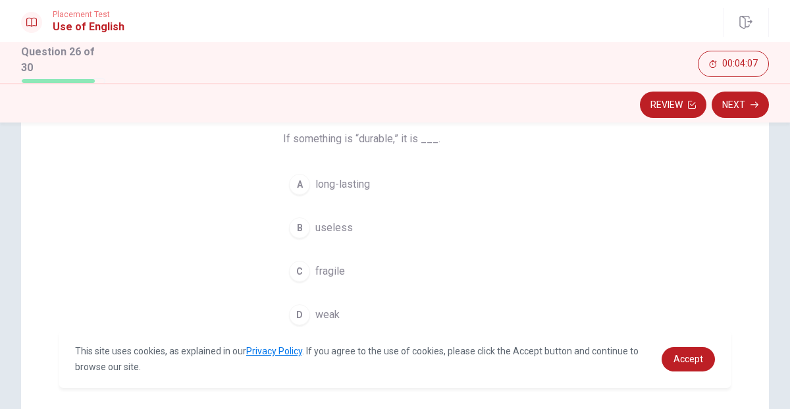
scroll to position [105, 0]
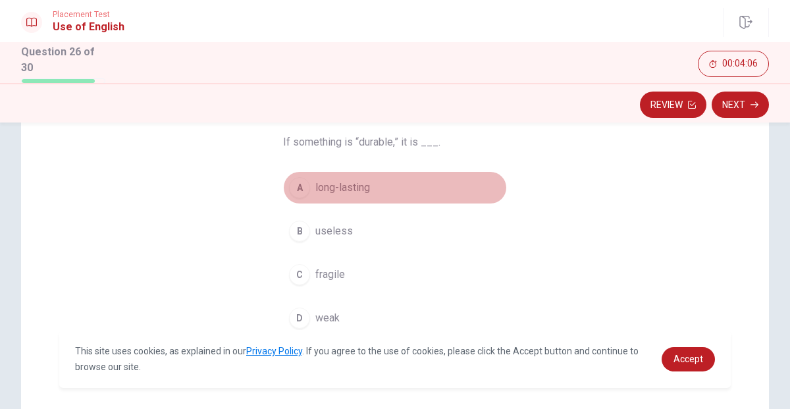
click at [361, 190] on span "long-lasting" at bounding box center [342, 188] width 55 height 16
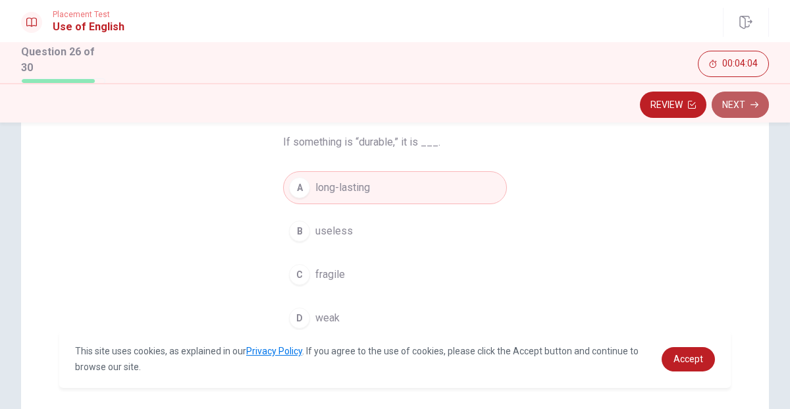
click at [735, 102] on button "Next" at bounding box center [740, 104] width 57 height 26
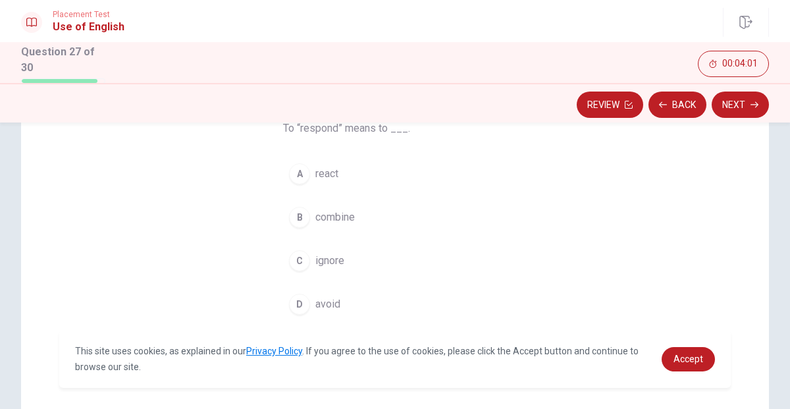
scroll to position [118, 0]
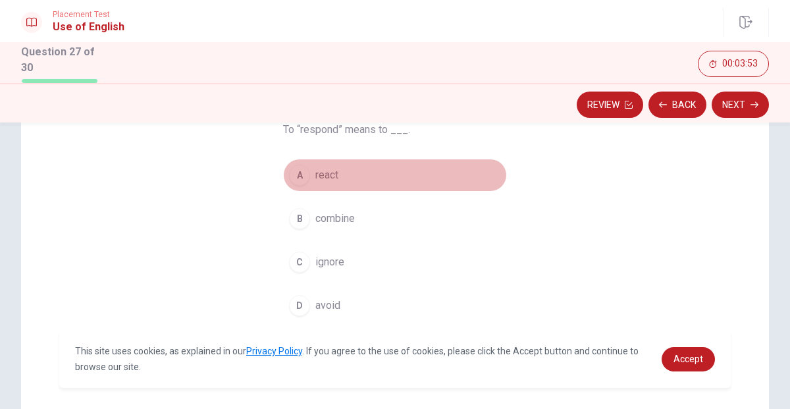
click at [320, 167] on button "A react" at bounding box center [395, 175] width 224 height 33
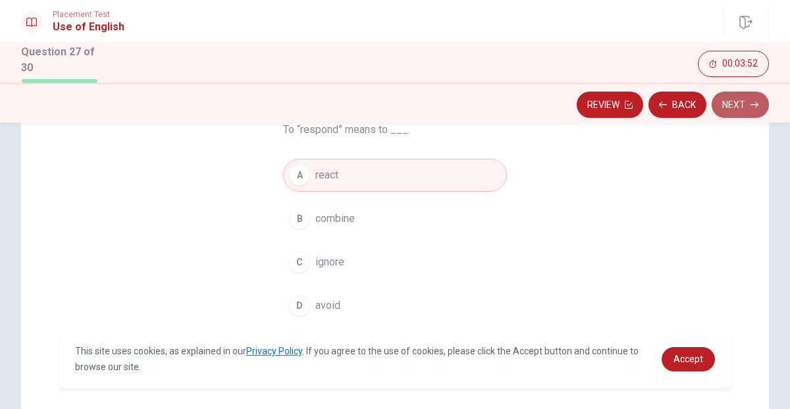
click at [731, 103] on button "Next" at bounding box center [740, 104] width 57 height 26
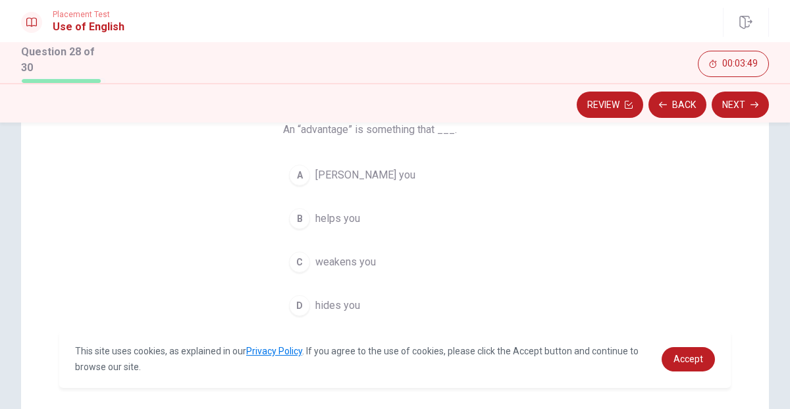
scroll to position [117, 0]
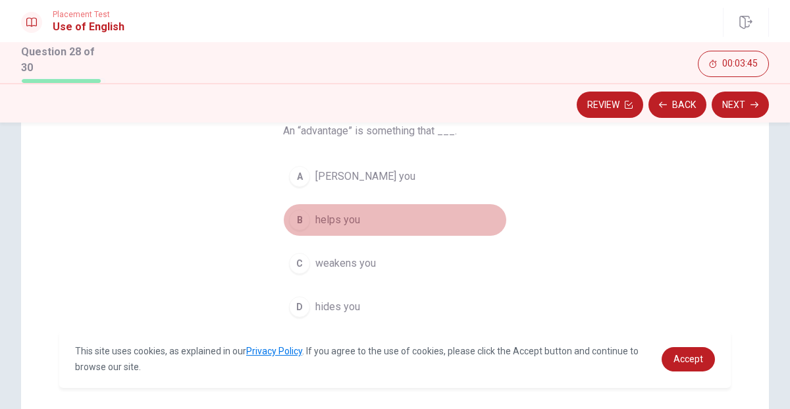
click at [340, 224] on span "helps you" at bounding box center [337, 220] width 45 height 16
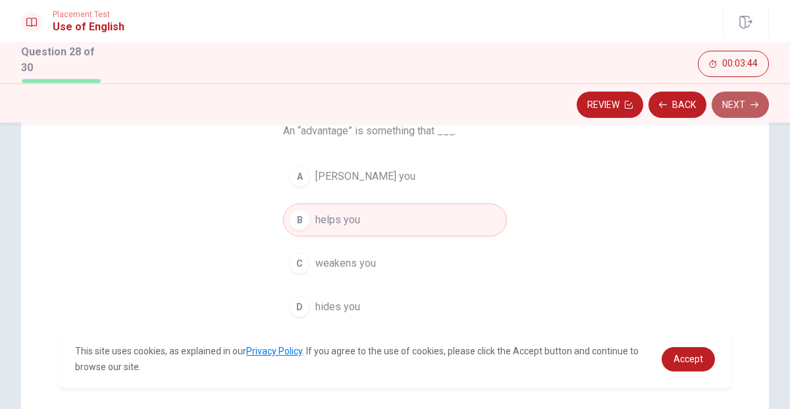
click at [748, 117] on button "Next" at bounding box center [740, 104] width 57 height 26
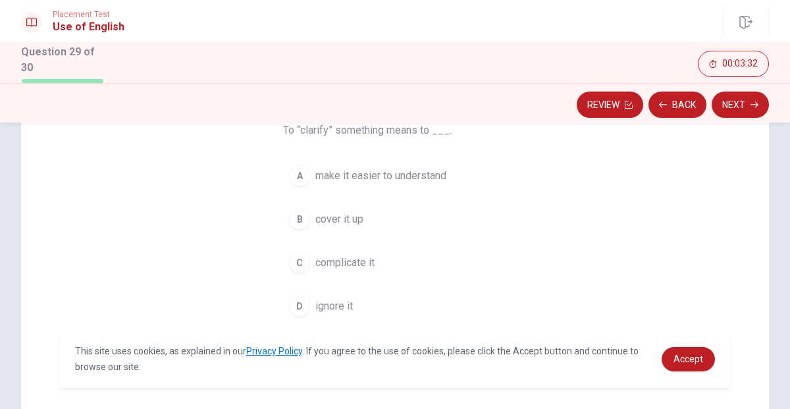
scroll to position [116, 0]
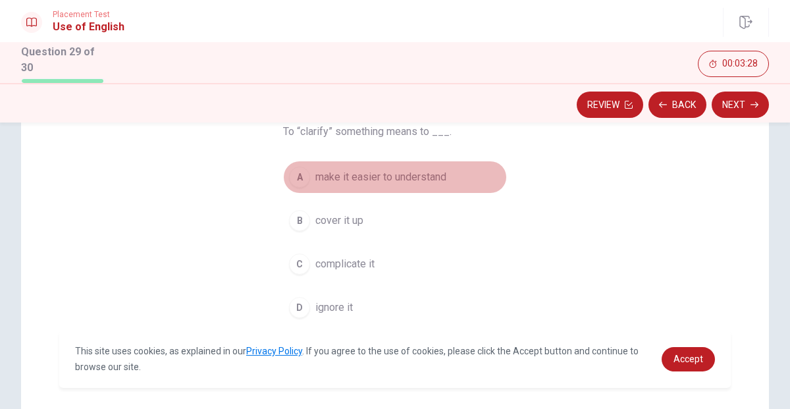
click at [424, 184] on span "make it easier to understand" at bounding box center [380, 177] width 131 height 16
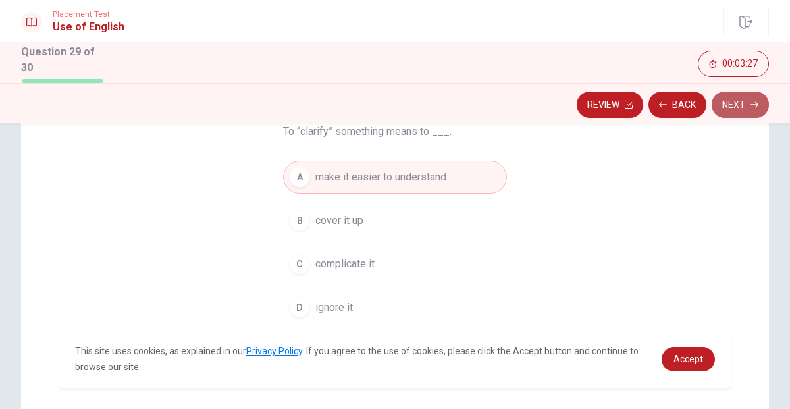
click at [742, 103] on button "Next" at bounding box center [740, 104] width 57 height 26
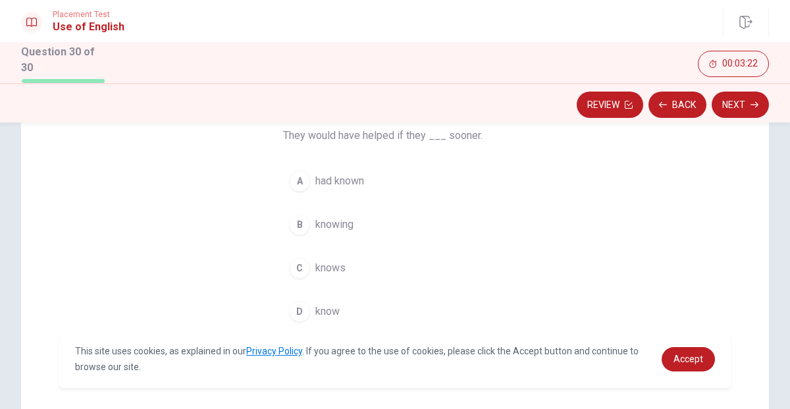
scroll to position [111, 0]
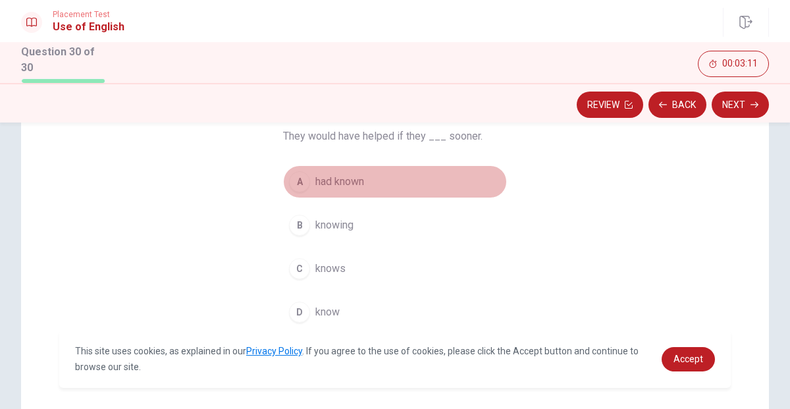
click at [352, 176] on span "had known" at bounding box center [339, 182] width 49 height 16
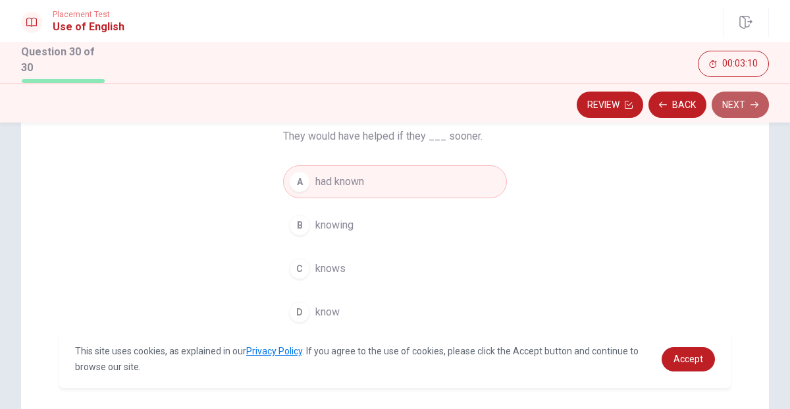
click at [754, 102] on icon "button" at bounding box center [754, 105] width 8 height 8
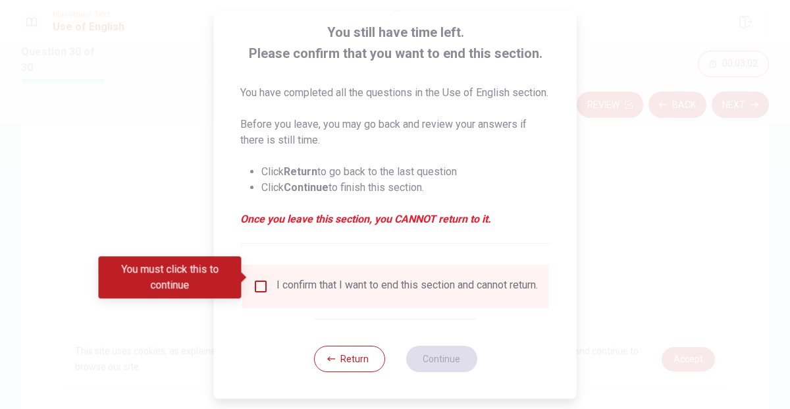
scroll to position [95, 0]
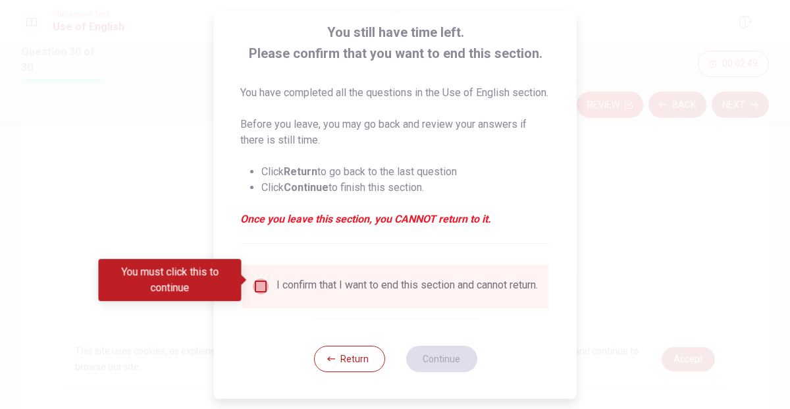
click at [257, 284] on input "You must click this to continue" at bounding box center [261, 286] width 16 height 16
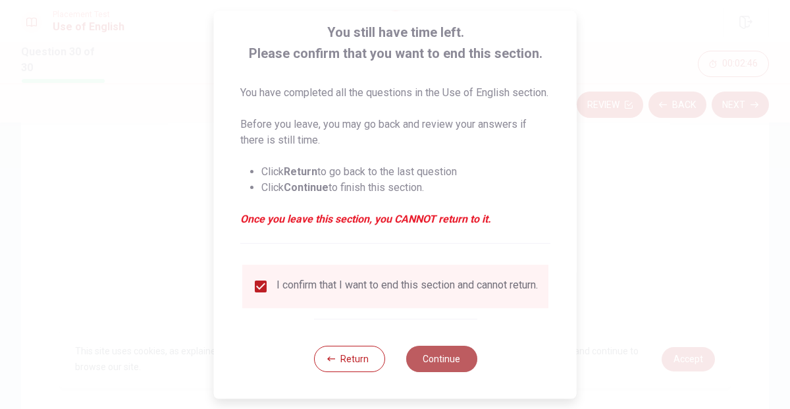
click at [447, 354] on button "Continue" at bounding box center [440, 359] width 71 height 26
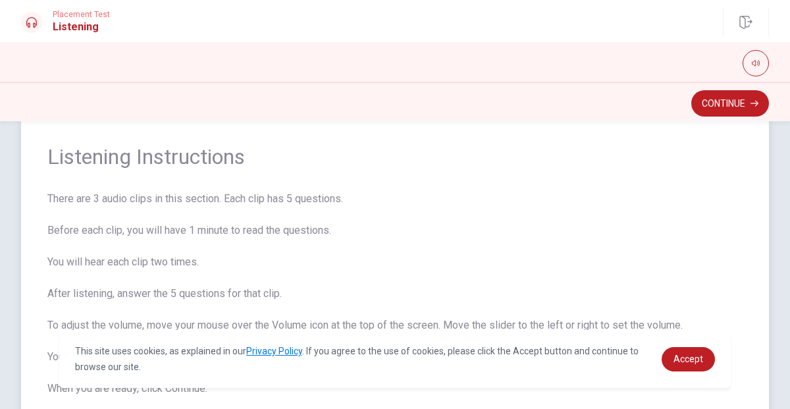
scroll to position [0, 0]
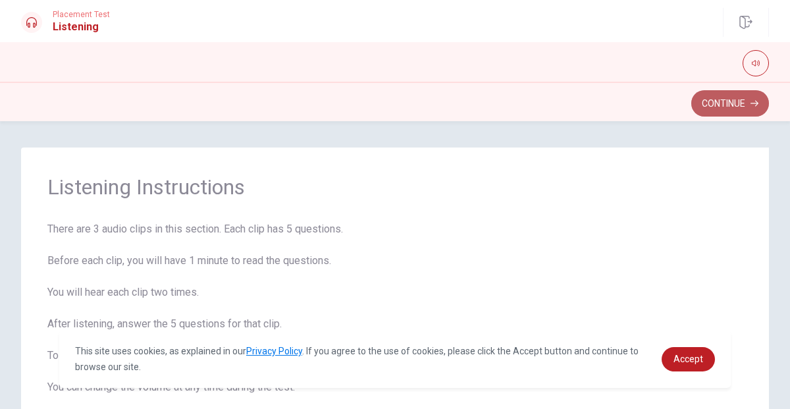
click at [749, 99] on button "Continue" at bounding box center [730, 103] width 78 height 26
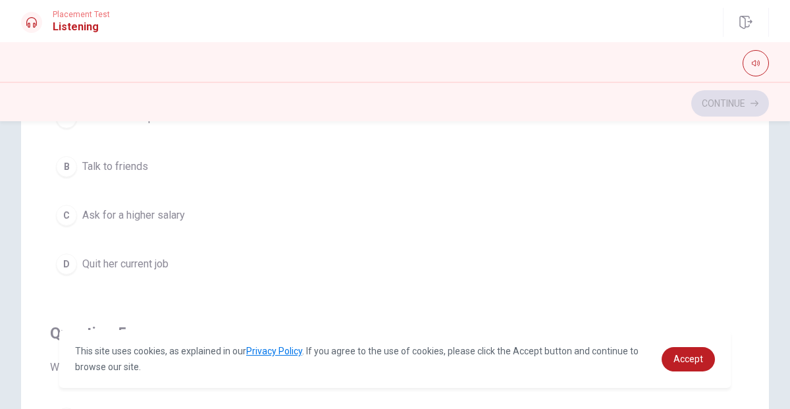
scroll to position [1061, 0]
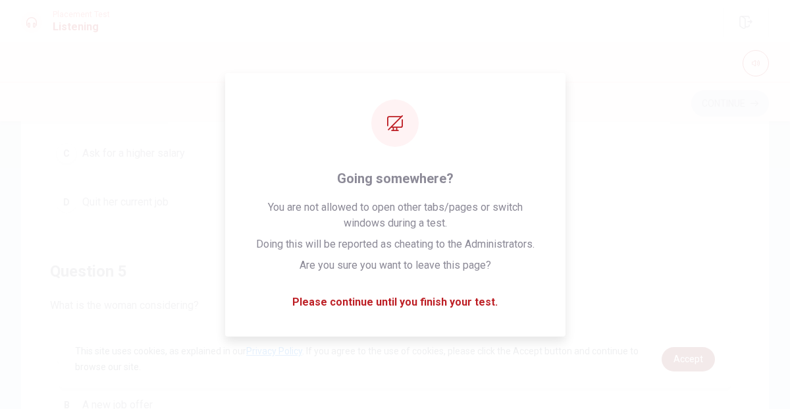
click at [689, 360] on span "Accept" at bounding box center [688, 358] width 30 height 11
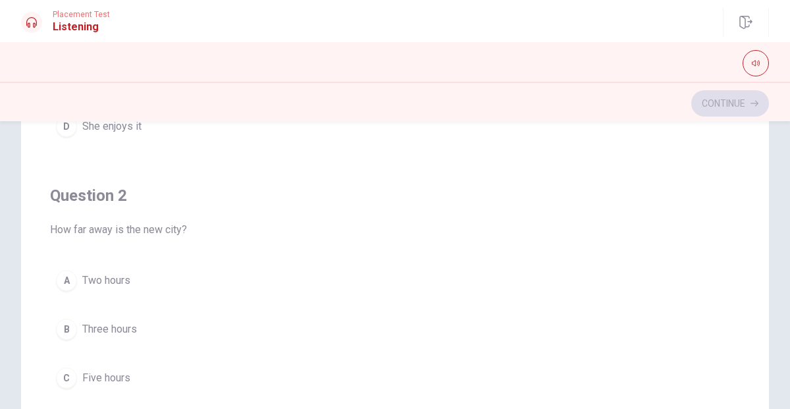
scroll to position [274, 0]
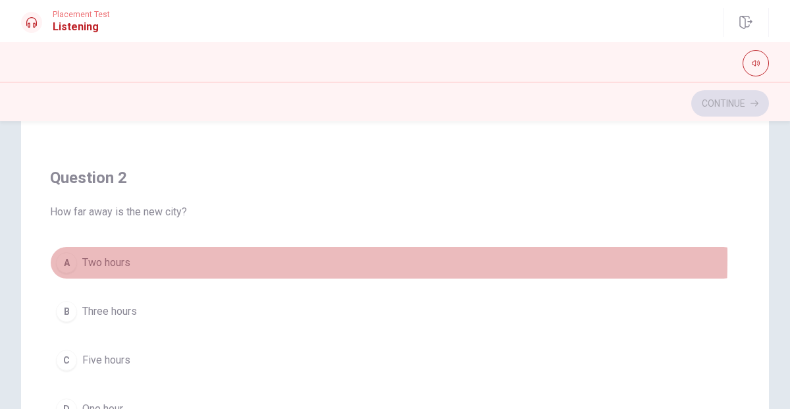
click at [87, 257] on span "Two hours" at bounding box center [106, 263] width 48 height 16
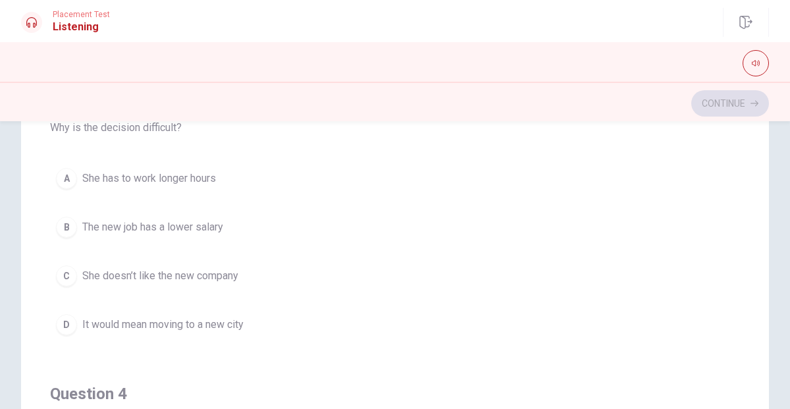
scroll to position [658, 0]
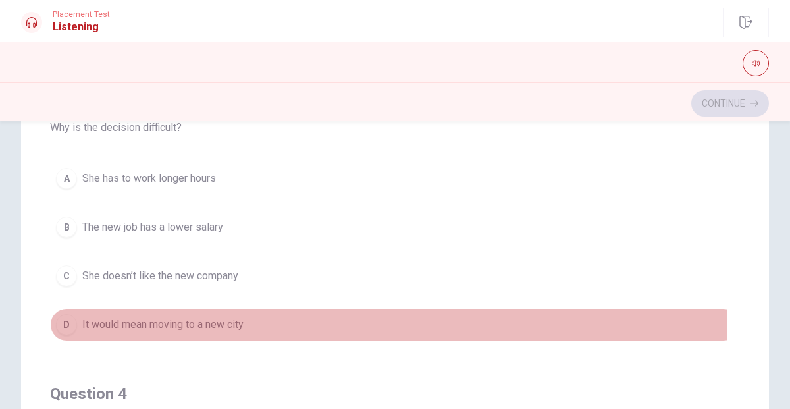
click at [244, 317] on span "It would mean moving to a new city" at bounding box center [162, 325] width 161 height 16
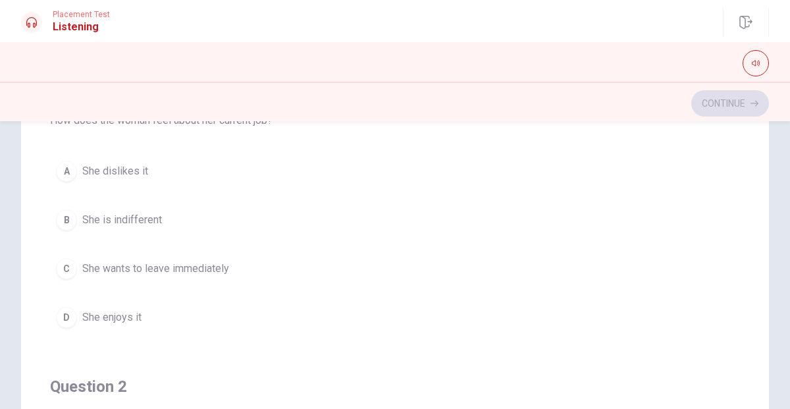
scroll to position [65, 0]
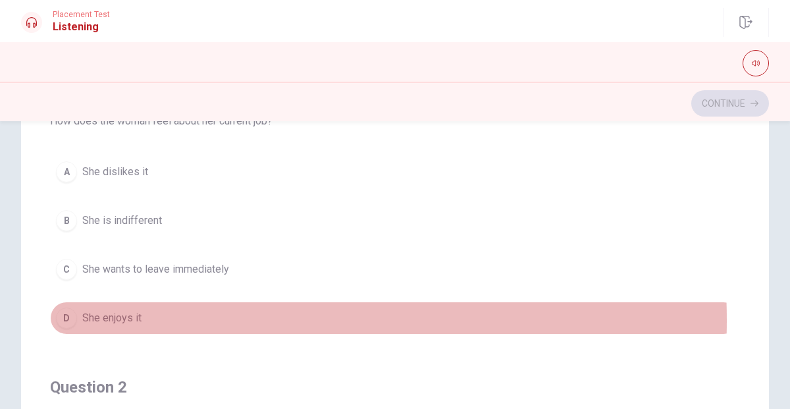
click at [184, 319] on button "D She enjoys it" at bounding box center [395, 317] width 690 height 33
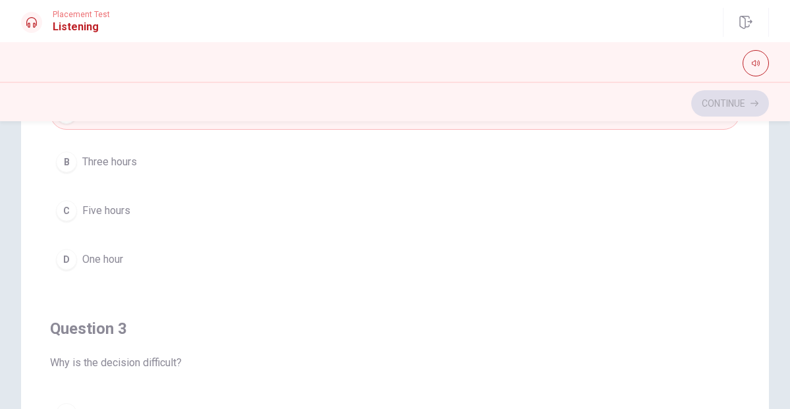
scroll to position [419, 0]
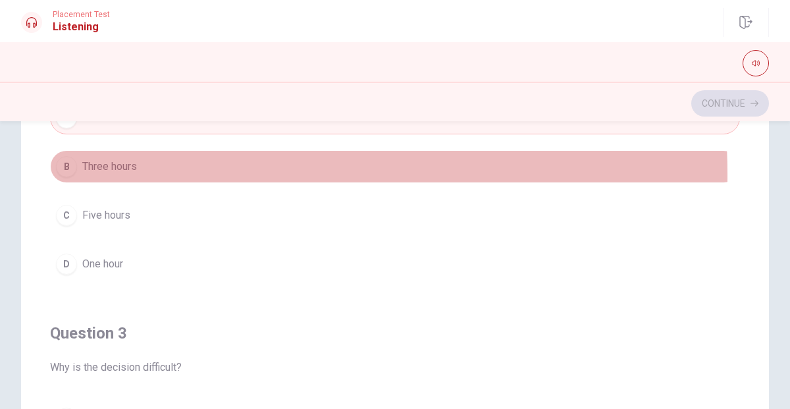
click at [136, 173] on button "B Three hours" at bounding box center [395, 166] width 690 height 33
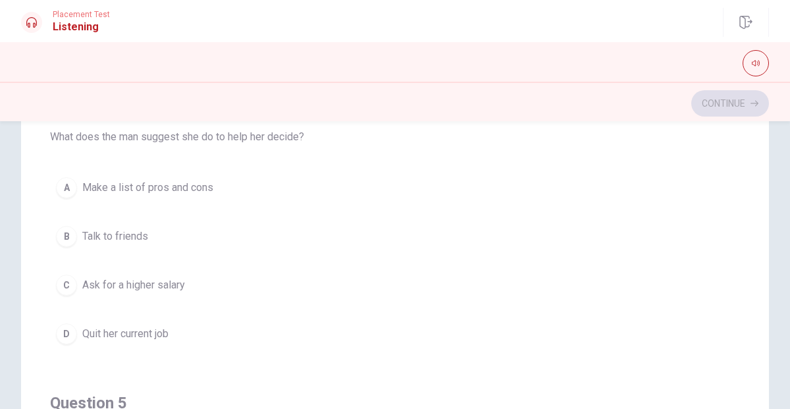
scroll to position [930, 0]
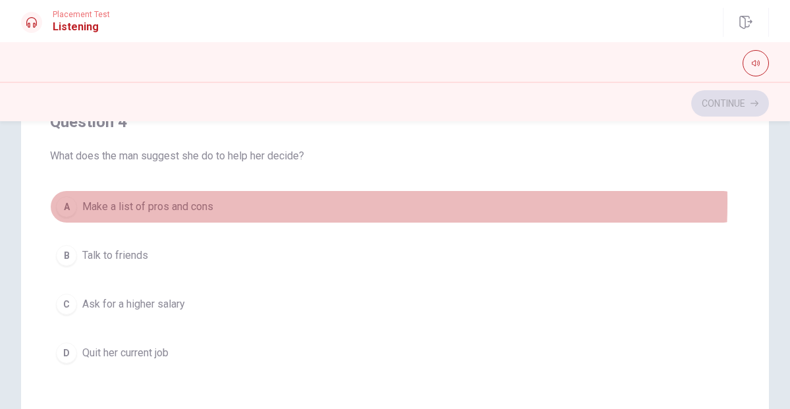
click at [199, 199] on span "Make a list of pros and cons" at bounding box center [147, 207] width 131 height 16
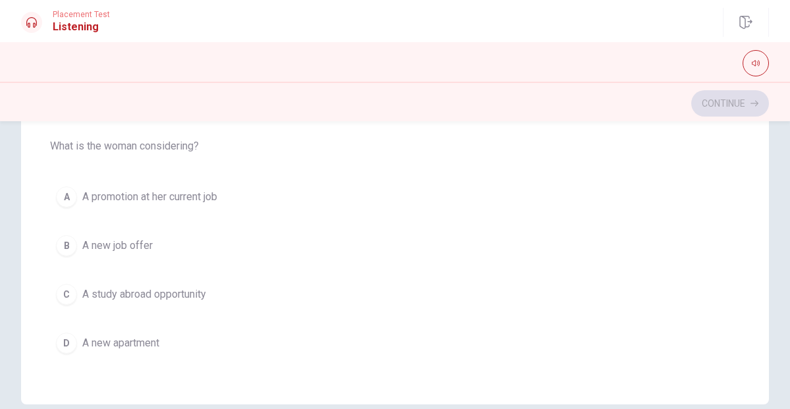
scroll to position [273, 0]
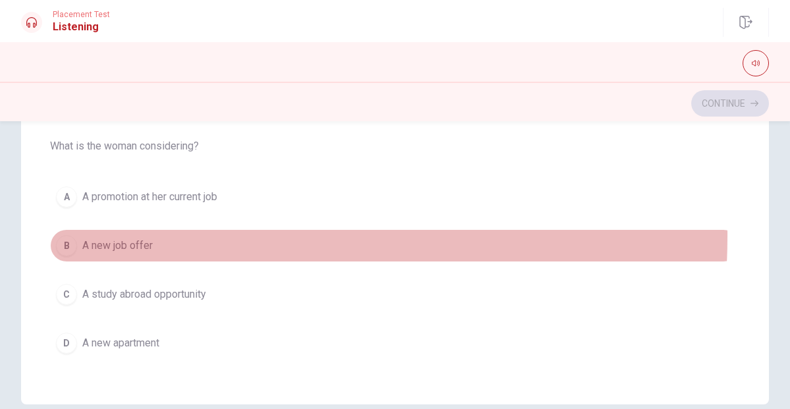
click at [134, 231] on button "B A new job offer" at bounding box center [395, 245] width 690 height 33
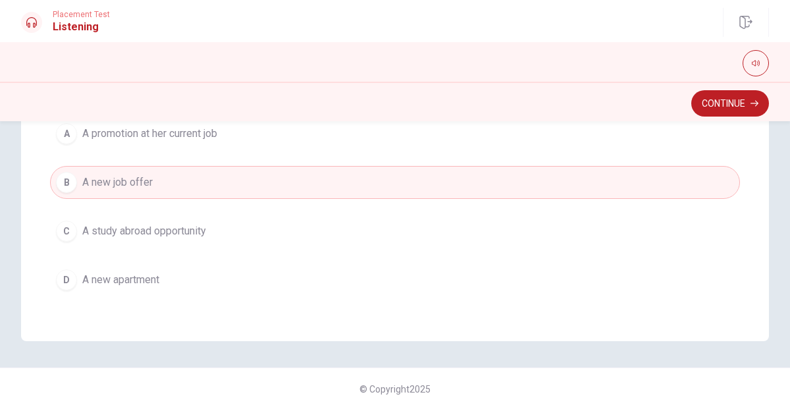
scroll to position [336, 0]
click at [726, 105] on button "Continue" at bounding box center [730, 103] width 78 height 26
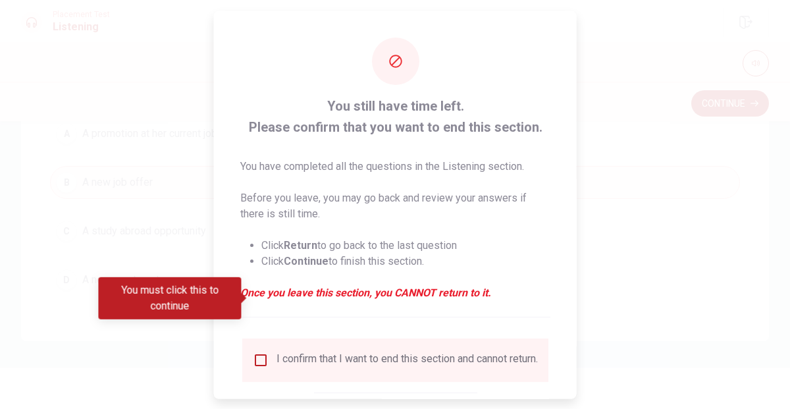
scroll to position [82, 0]
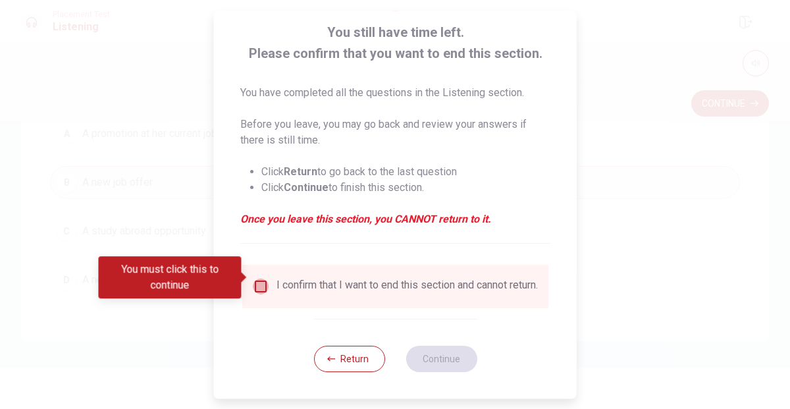
click at [259, 278] on input "You must click this to continue" at bounding box center [261, 286] width 16 height 16
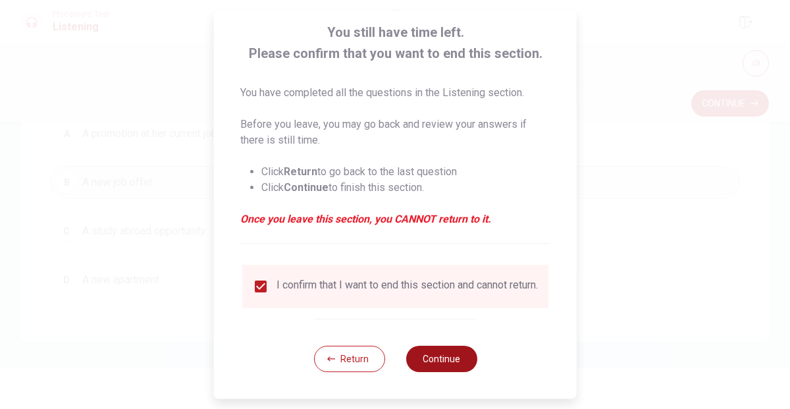
click at [424, 356] on button "Continue" at bounding box center [440, 359] width 71 height 26
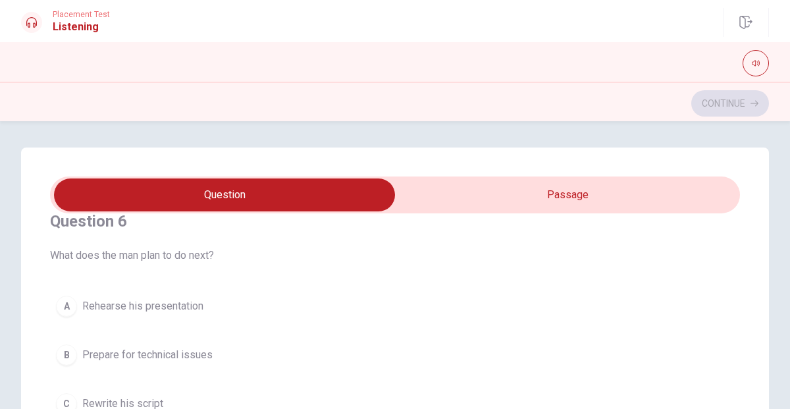
scroll to position [24, 0]
type input "18"
click at [513, 201] on input "checkbox" at bounding box center [224, 194] width 1035 height 33
checkbox input "true"
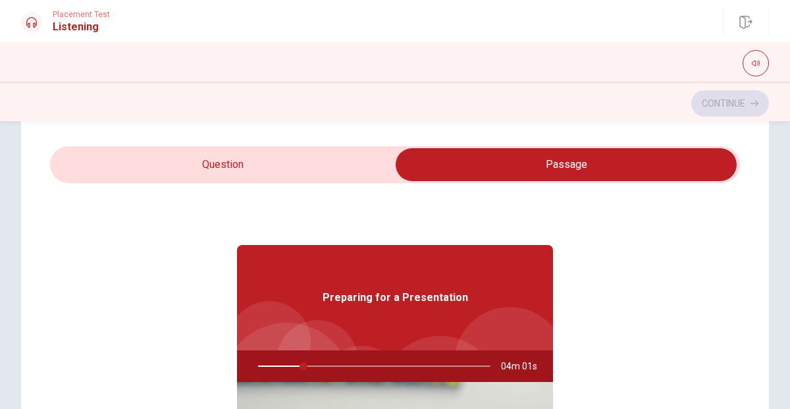
scroll to position [30, 0]
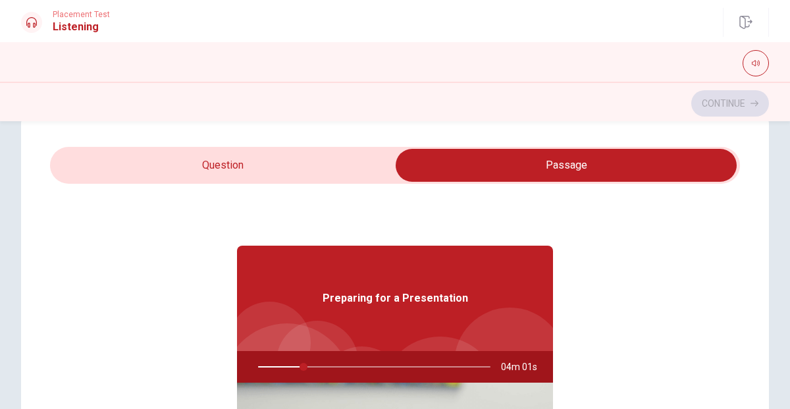
type input "20"
click at [241, 170] on input "checkbox" at bounding box center [566, 165] width 1035 height 33
checkbox input "false"
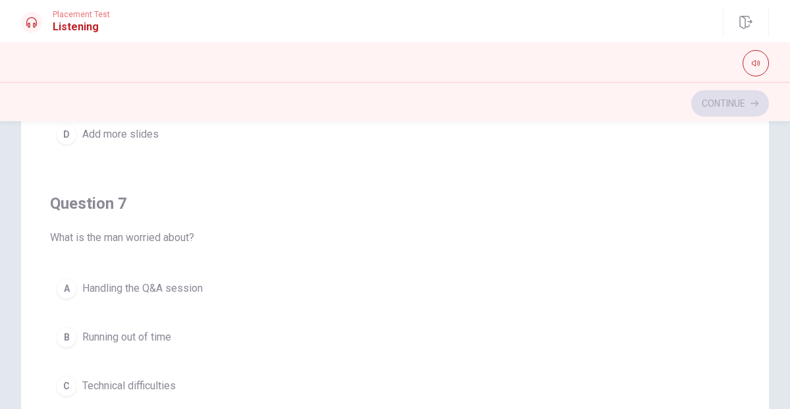
scroll to position [226, 0]
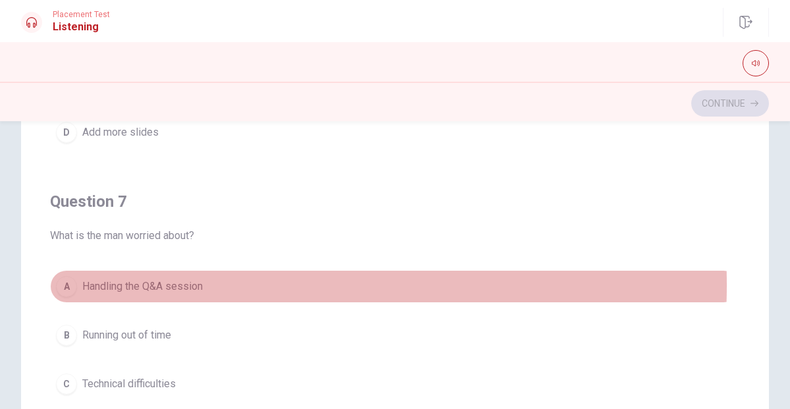
click at [187, 284] on span "Handling the Q&A session" at bounding box center [142, 286] width 120 height 16
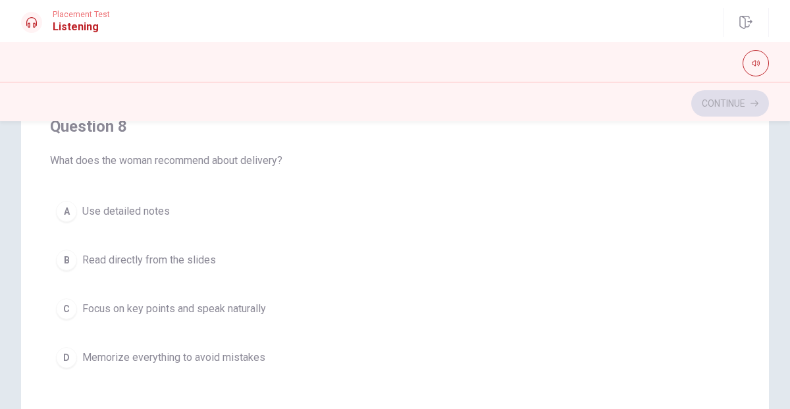
scroll to position [602, 0]
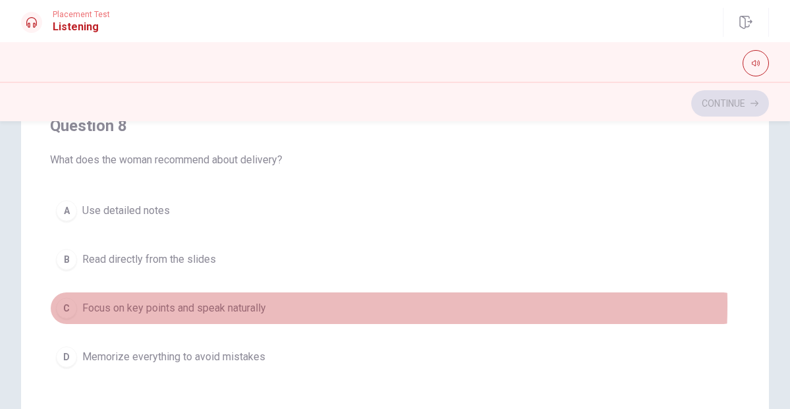
click at [259, 302] on span "Focus on key points and speak naturally" at bounding box center [174, 308] width 184 height 16
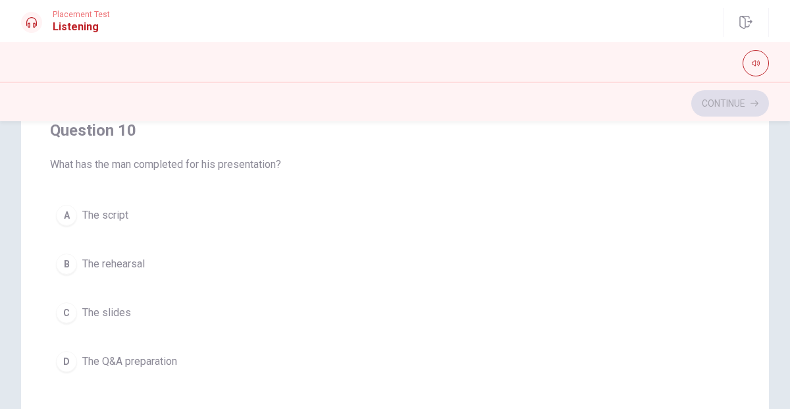
scroll to position [242, 0]
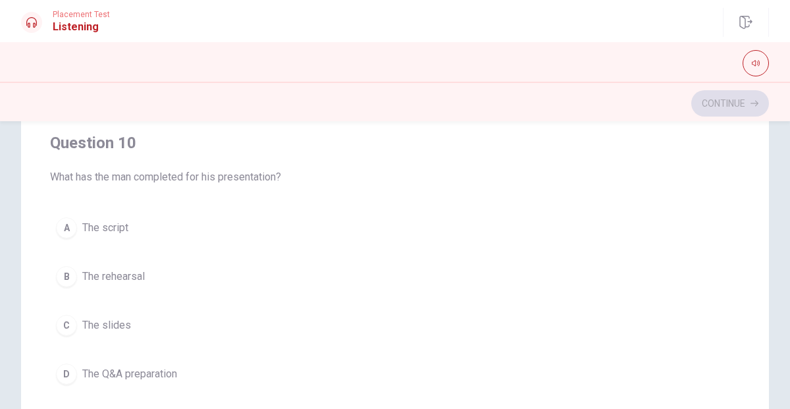
click at [127, 319] on span "The slides" at bounding box center [106, 325] width 49 height 16
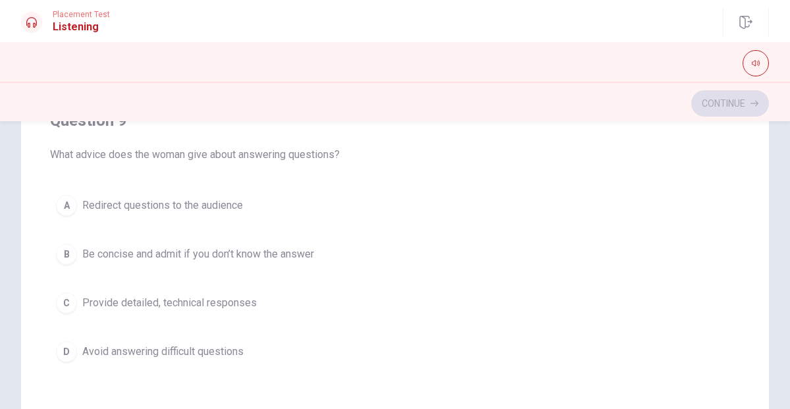
scroll to position [776, 0]
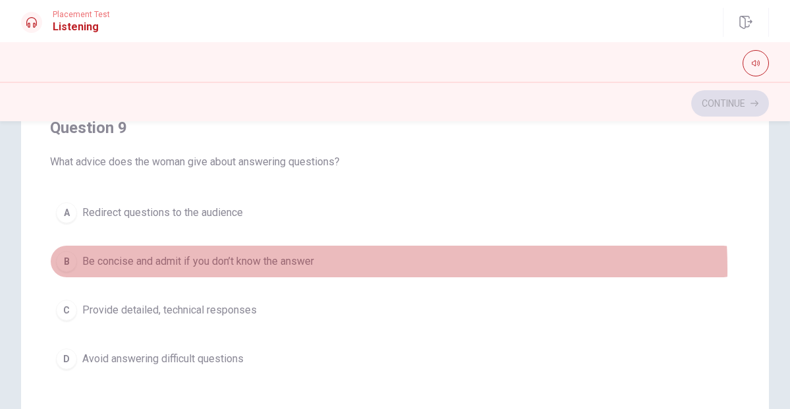
click at [265, 265] on span "Be concise and admit if you don’t know the answer" at bounding box center [198, 261] width 232 height 16
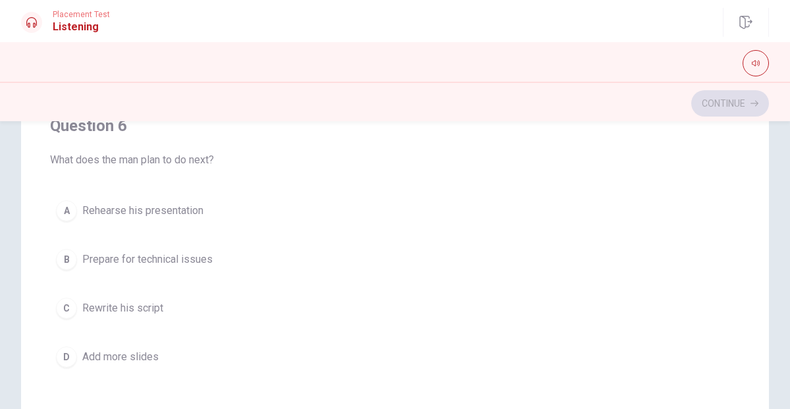
scroll to position [132, 0]
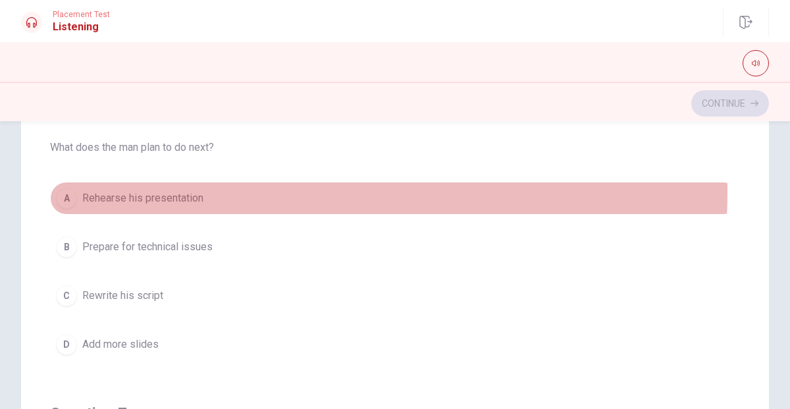
click at [186, 192] on span "Rehearse his presentation" at bounding box center [142, 198] width 121 height 16
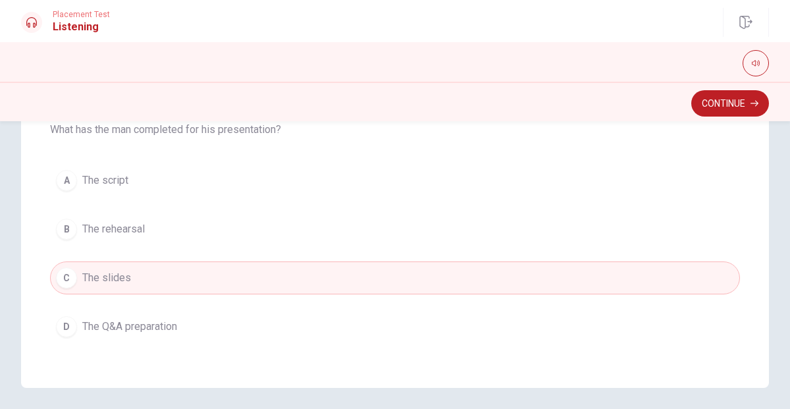
scroll to position [336, 0]
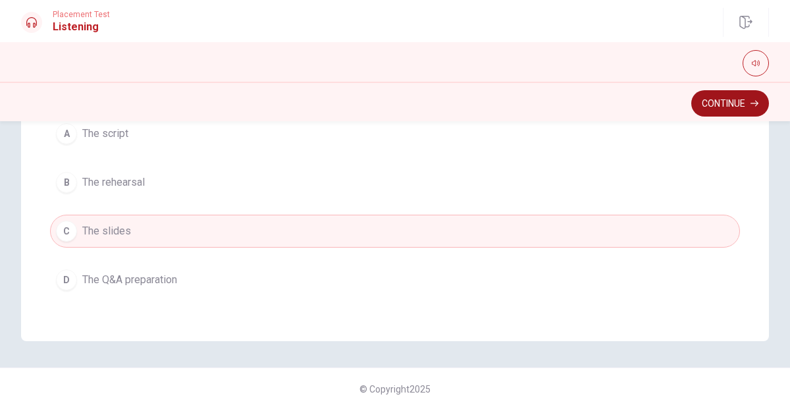
click at [719, 105] on button "Continue" at bounding box center [730, 103] width 78 height 26
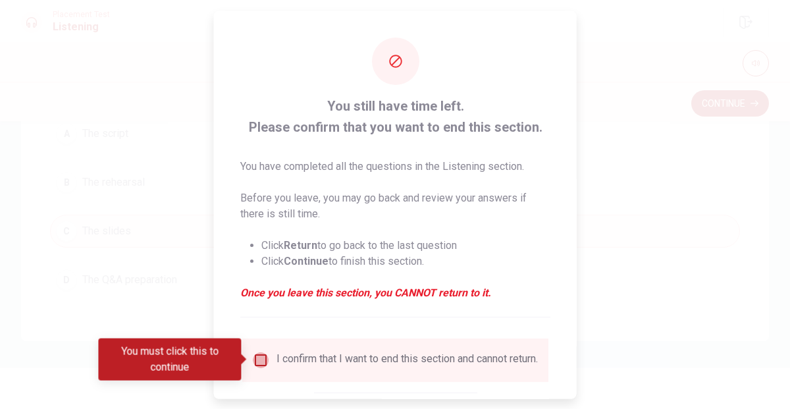
click at [258, 356] on input "You must click this to continue" at bounding box center [261, 360] width 16 height 16
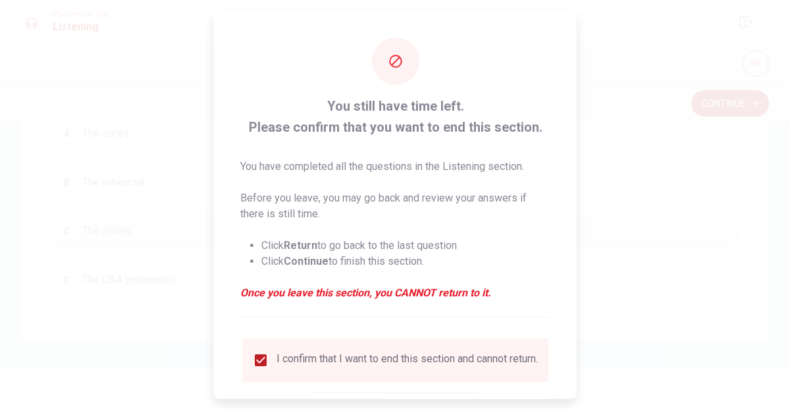
scroll to position [82, 0]
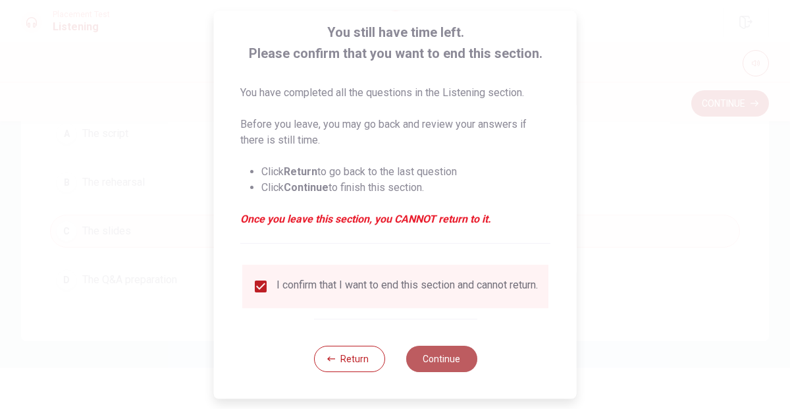
click at [433, 359] on button "Continue" at bounding box center [440, 359] width 71 height 26
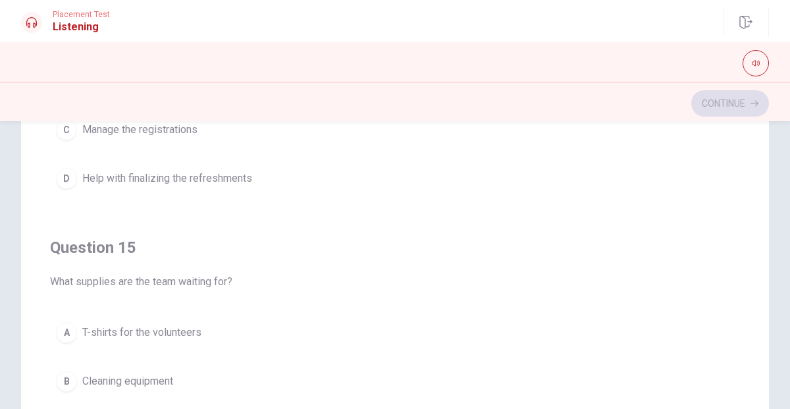
scroll to position [1060, 0]
click at [164, 327] on span "T-shirts for the volunteers" at bounding box center [141, 333] width 119 height 16
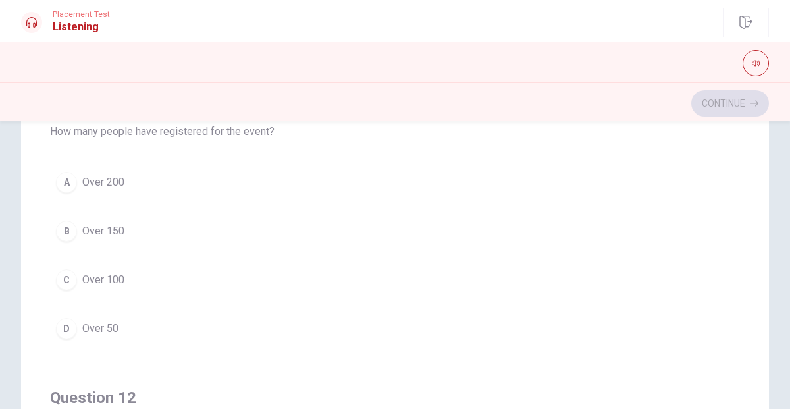
scroll to position [9, 0]
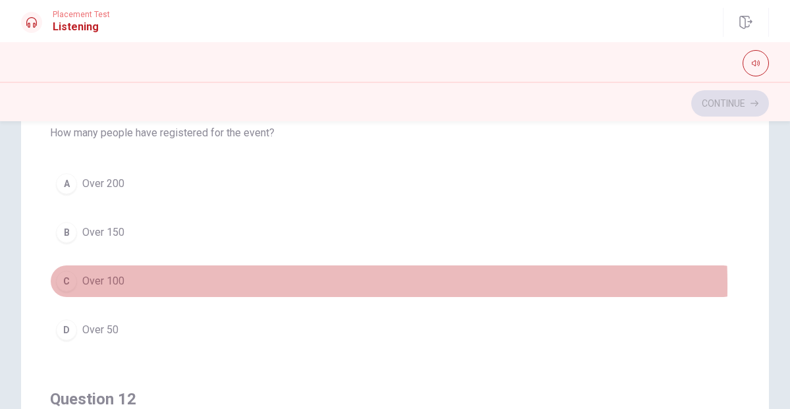
click at [149, 284] on button "C Over 100" at bounding box center [395, 281] width 690 height 33
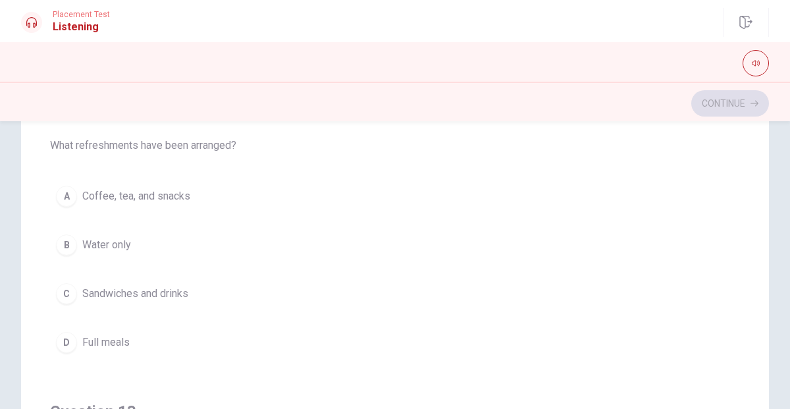
scroll to position [304, 0]
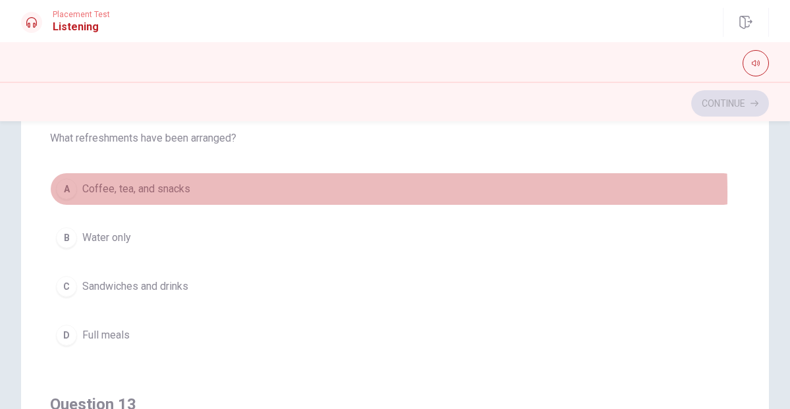
click at [171, 191] on span "Coffee, tea, and snacks" at bounding box center [136, 189] width 108 height 16
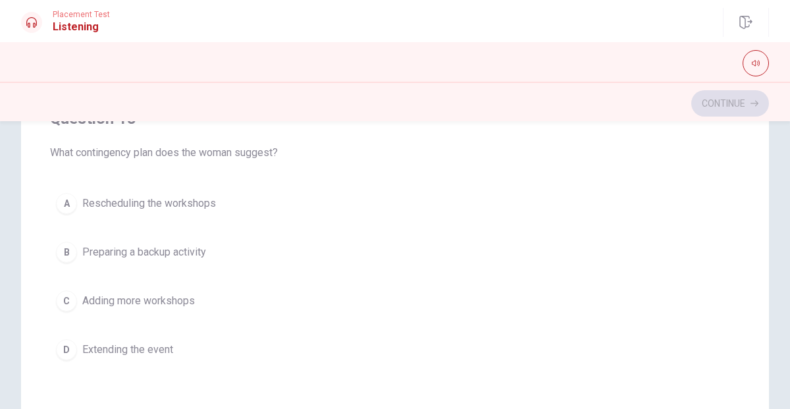
scroll to position [590, 0]
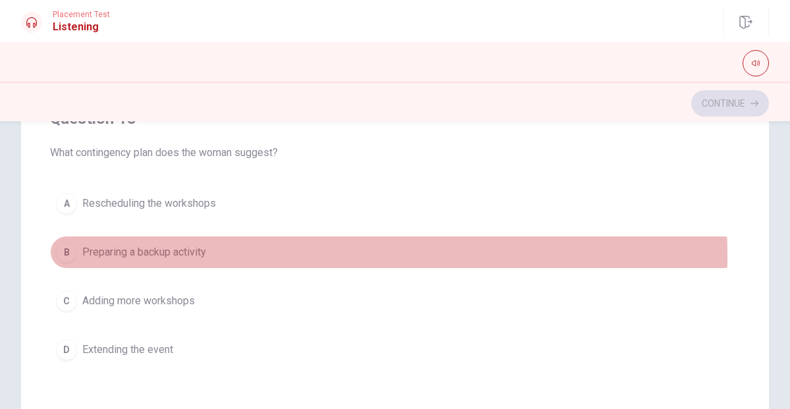
click at [209, 252] on button "B Preparing a backup activity" at bounding box center [395, 252] width 690 height 33
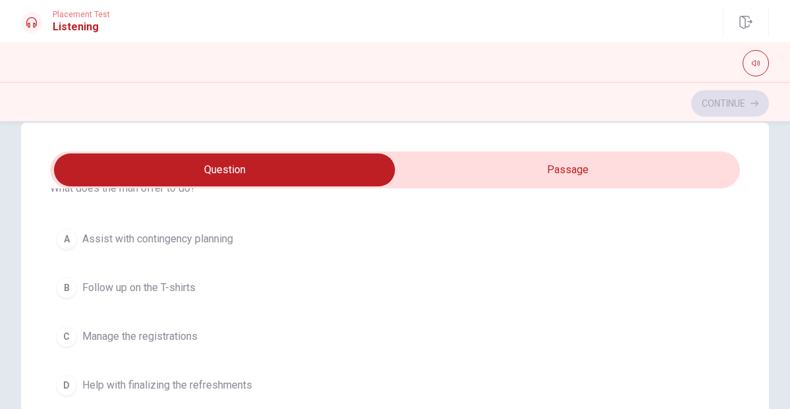
scroll to position [966, 0]
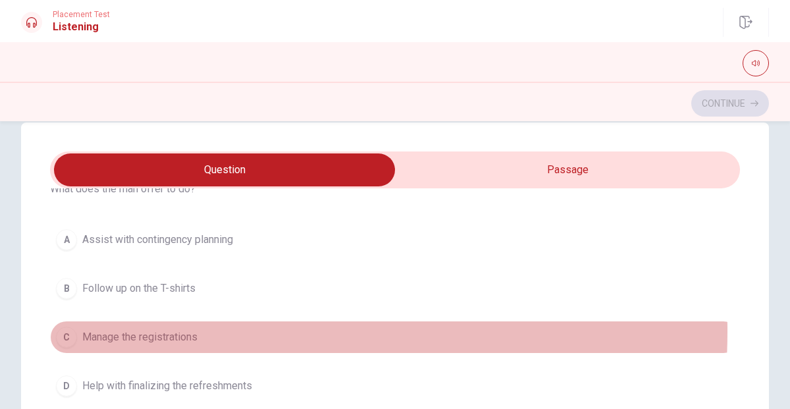
click at [178, 329] on span "Manage the registrations" at bounding box center [139, 337] width 115 height 16
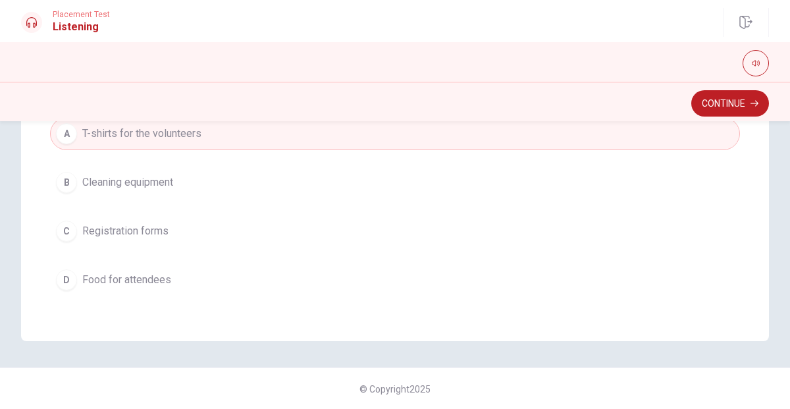
scroll to position [245, 0]
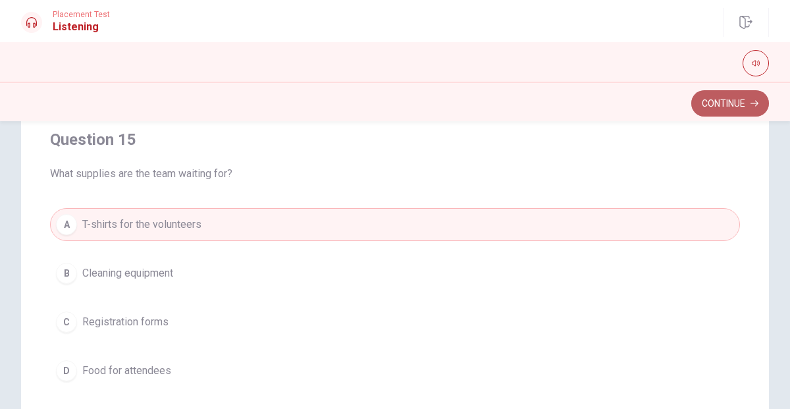
click at [754, 106] on icon "button" at bounding box center [754, 103] width 8 height 8
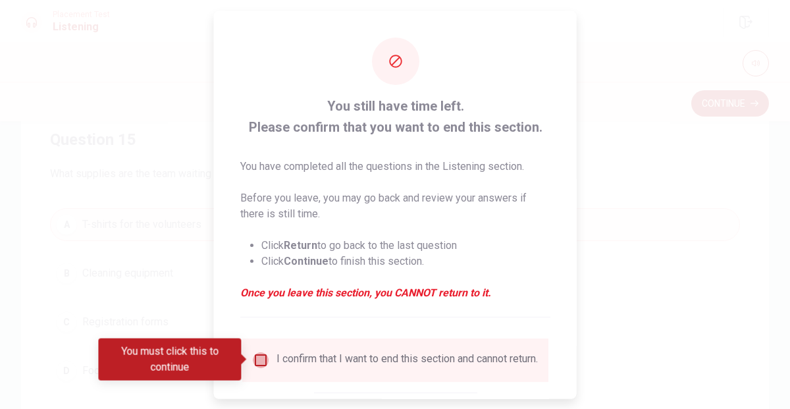
click at [265, 354] on input "You must click this to continue" at bounding box center [261, 360] width 16 height 16
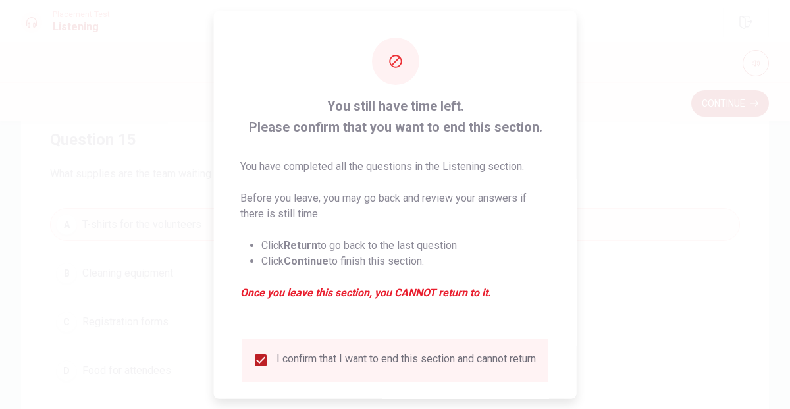
scroll to position [82, 0]
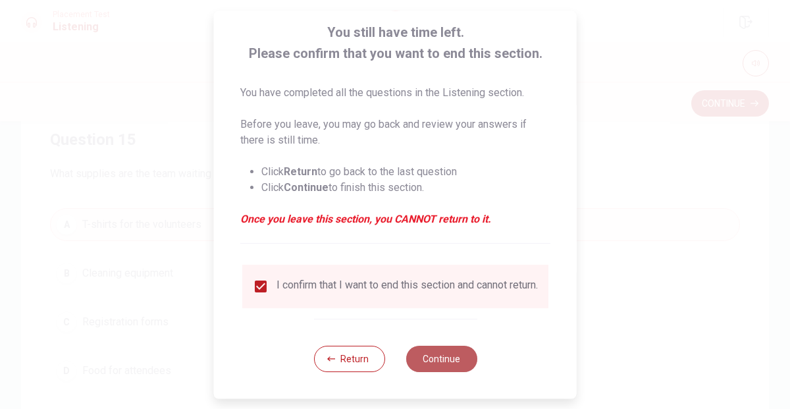
click at [431, 366] on button "Continue" at bounding box center [440, 359] width 71 height 26
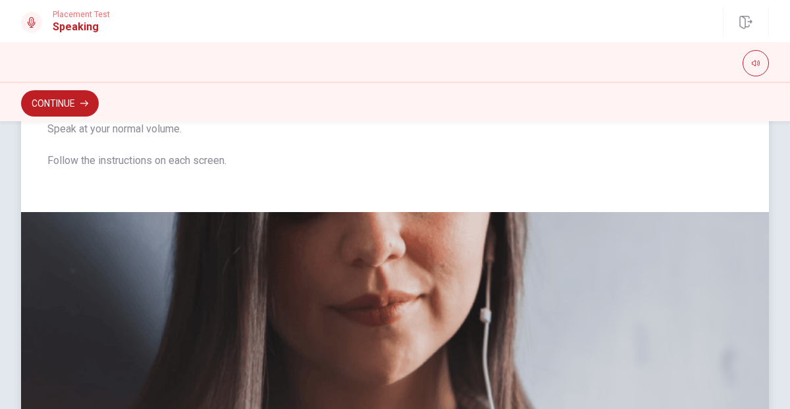
scroll to position [155, 0]
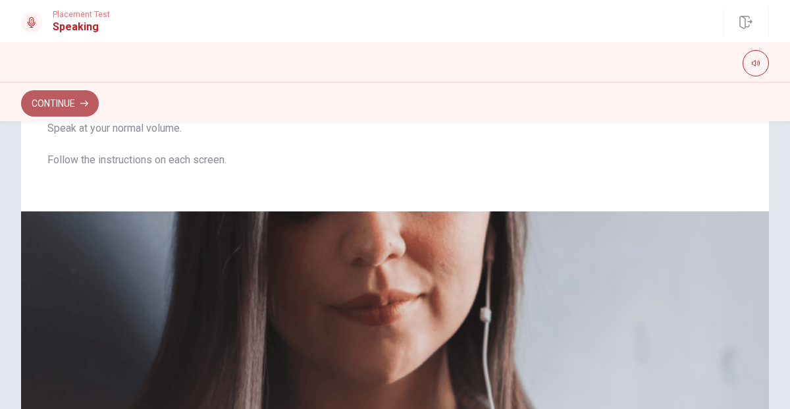
click at [63, 103] on button "Continue" at bounding box center [60, 103] width 78 height 26
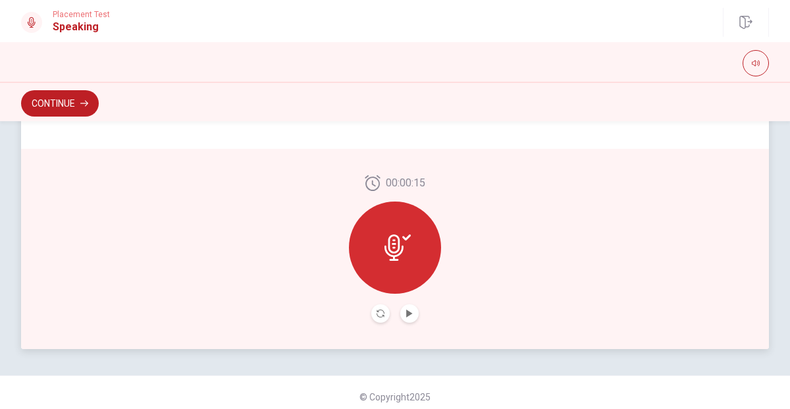
scroll to position [372, 0]
click at [74, 94] on button "Continue" at bounding box center [60, 103] width 78 height 26
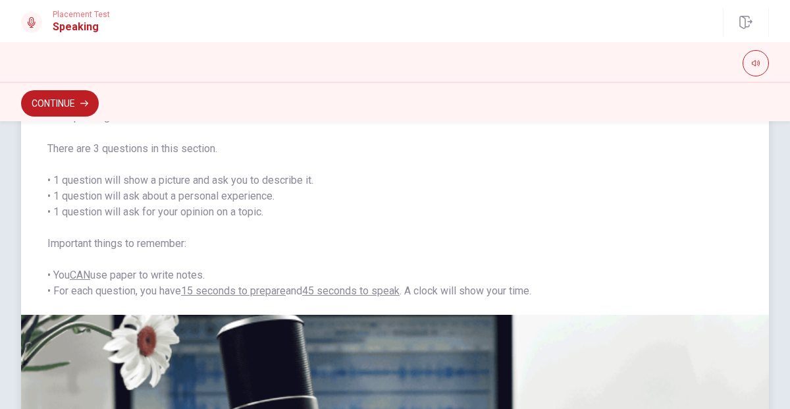
scroll to position [0, 0]
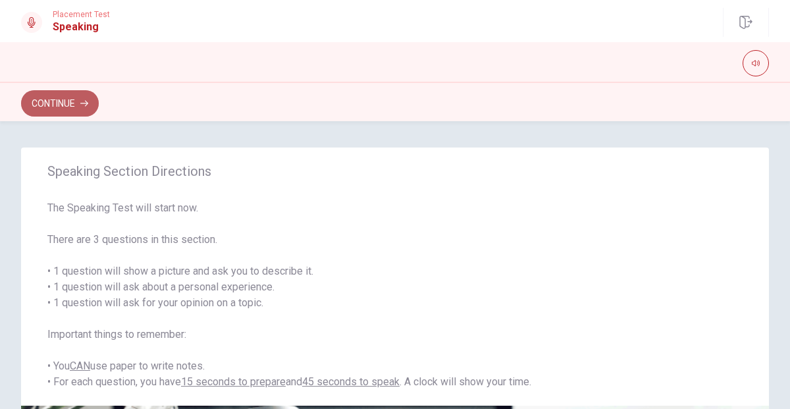
click at [68, 108] on button "Continue" at bounding box center [60, 103] width 78 height 26
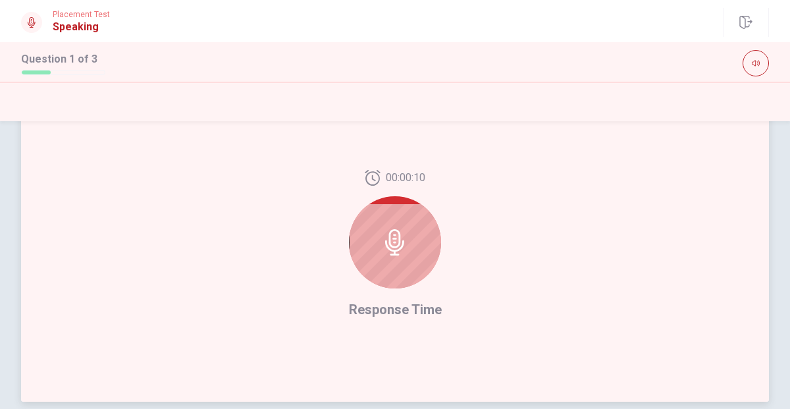
scroll to position [319, 0]
click at [392, 248] on icon at bounding box center [394, 243] width 19 height 26
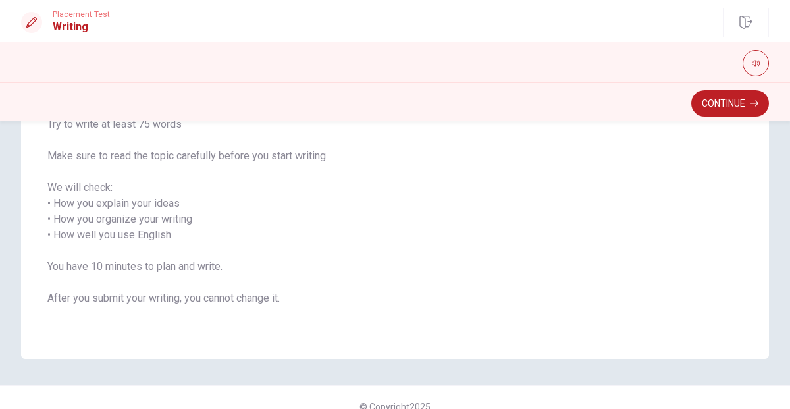
scroll to position [177, 0]
click at [725, 113] on button "Continue" at bounding box center [730, 103] width 78 height 26
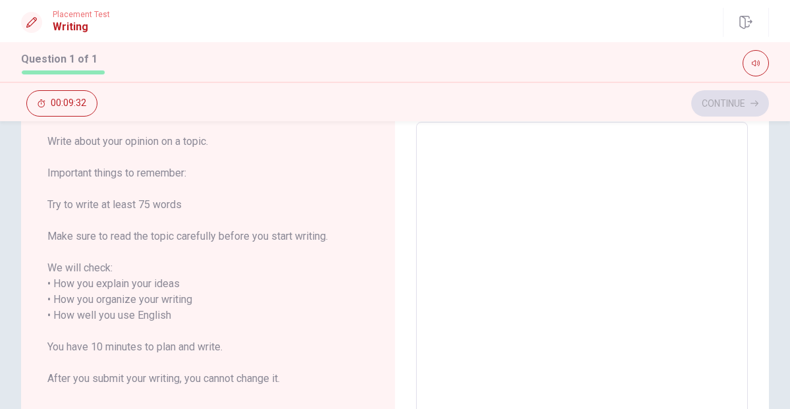
scroll to position [0, 0]
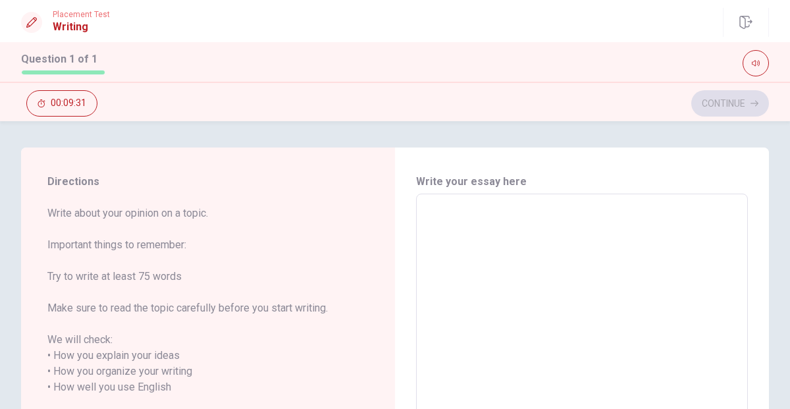
click at [465, 226] on textarea at bounding box center [581, 380] width 313 height 350
type textarea "o"
type textarea "x"
type textarea "on"
type textarea "x"
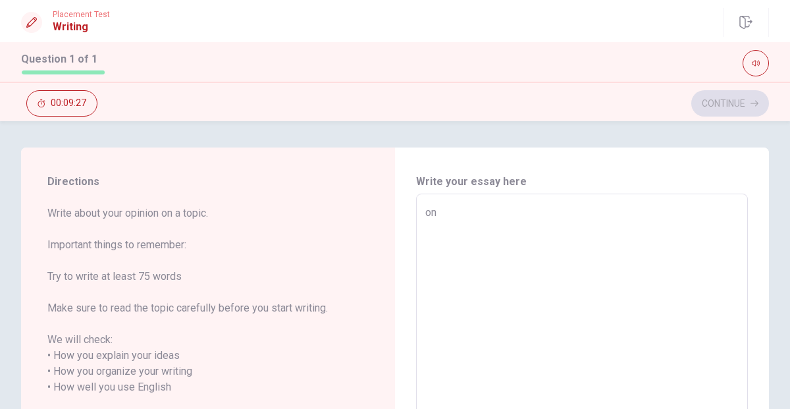
type textarea "one"
type textarea "x"
type textarea "one"
type textarea "x"
type textarea "one"
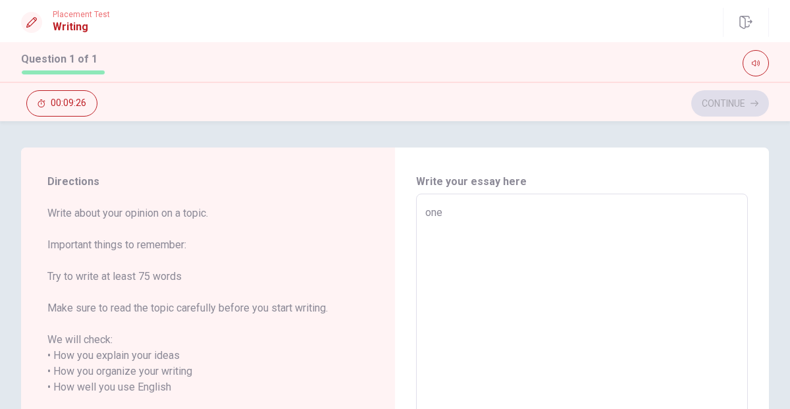
type textarea "x"
type textarea "on"
type textarea "x"
type textarea "o"
type textarea "x"
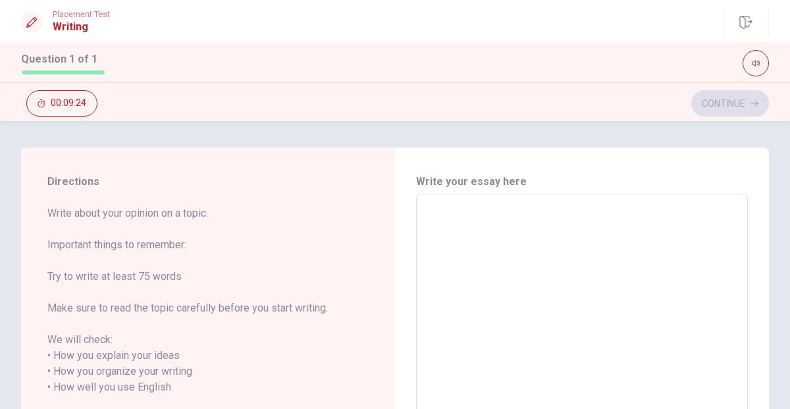
type textarea "O"
type textarea "x"
type textarea "On"
type textarea "x"
type textarea "One"
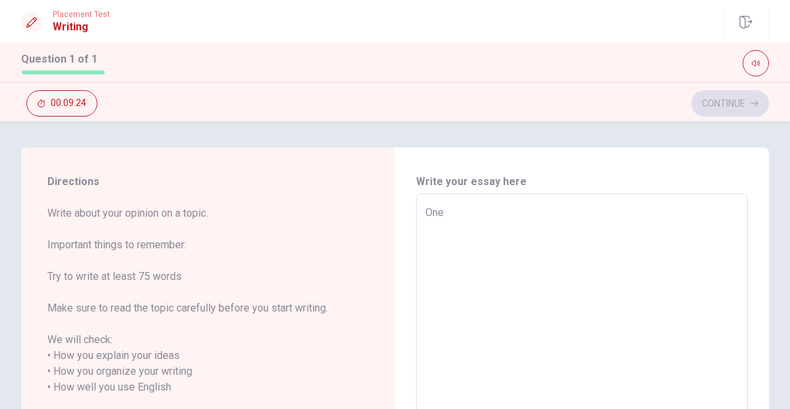
type textarea "x"
type textarea "One"
type textarea "x"
type textarea "One p"
type textarea "x"
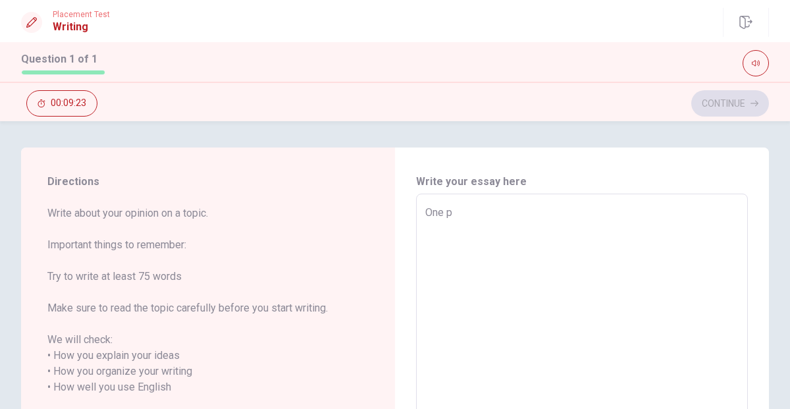
type textarea "One pl"
type textarea "x"
type textarea "One pla"
type textarea "x"
type textarea "One plac"
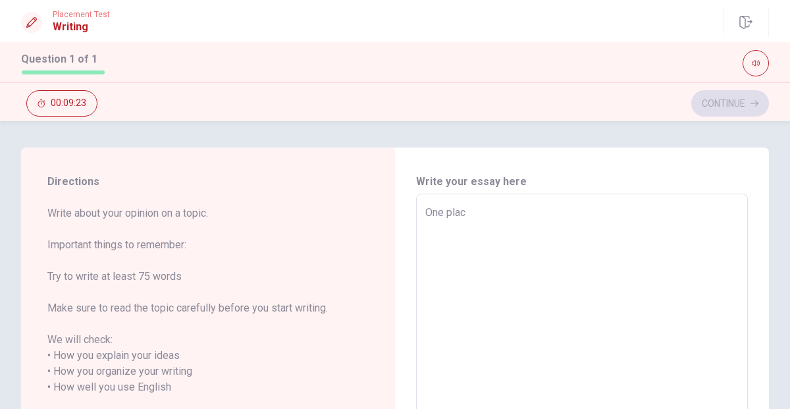
type textarea "x"
type textarea "One place"
type textarea "x"
type textarea "One place"
type textarea "x"
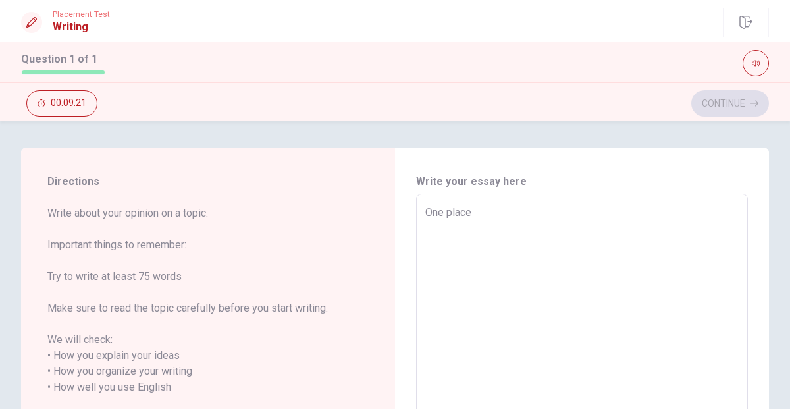
type textarea "One place i"
type textarea "x"
type textarea "One place i"
type textarea "x"
type textarea "One place i v"
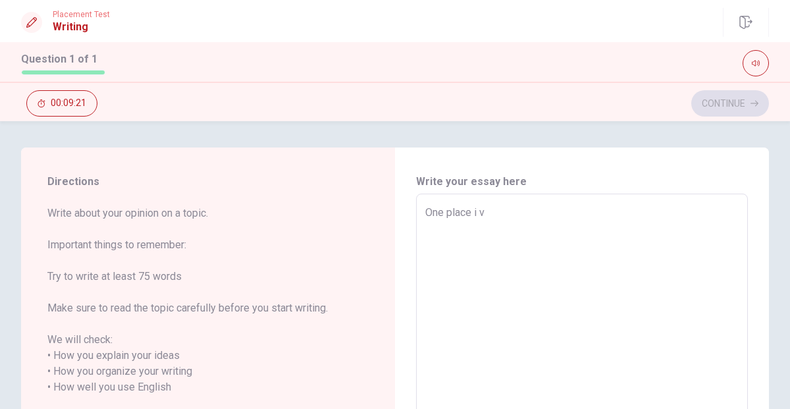
type textarea "x"
type textarea "One place i vi"
type textarea "x"
type textarea "One place i vis"
type textarea "x"
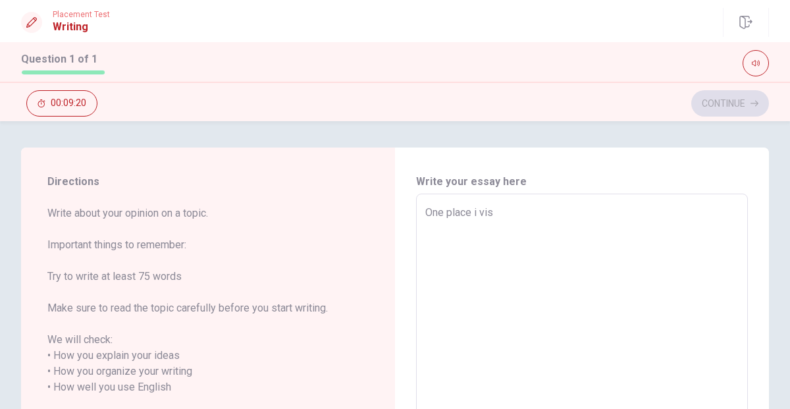
type textarea "One place i visi"
type textarea "x"
type textarea "One place i visit"
type textarea "x"
type textarea "One place i visite"
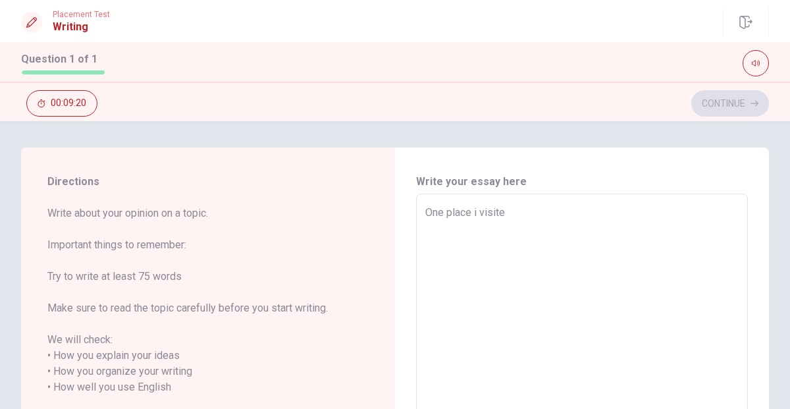
type textarea "x"
type textarea "One place i visited"
type textarea "x"
type textarea "One place i visited"
type textarea "x"
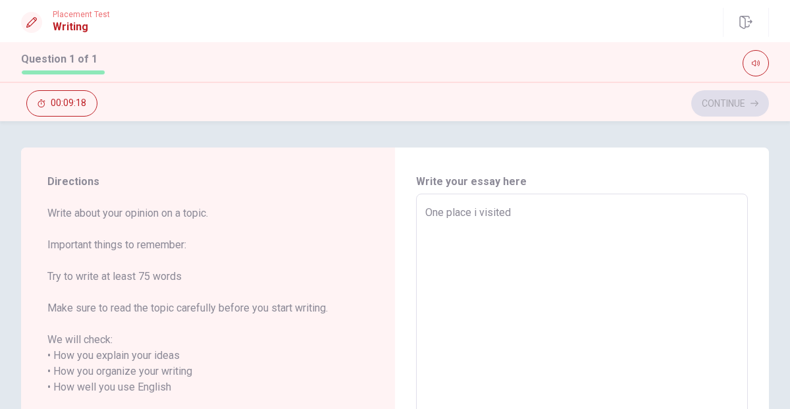
type textarea "One place i visited t"
type textarea "x"
type textarea "One place i visited tah"
type textarea "x"
type textarea "One place i visited taht"
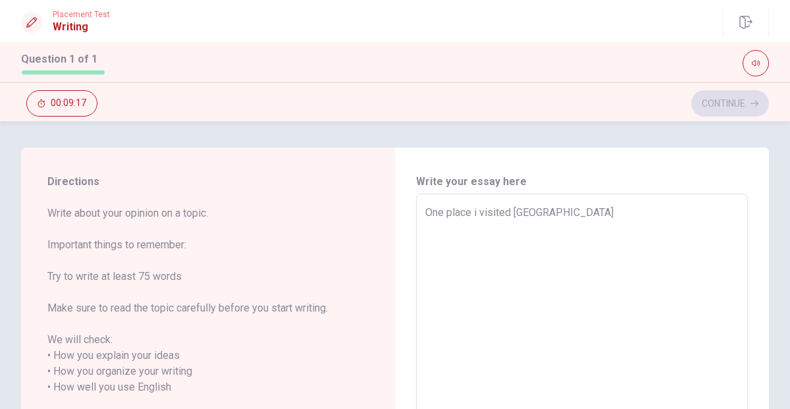
type textarea "x"
type textarea "One place i visited taht"
type textarea "x"
type textarea "One place i visited taht"
type textarea "x"
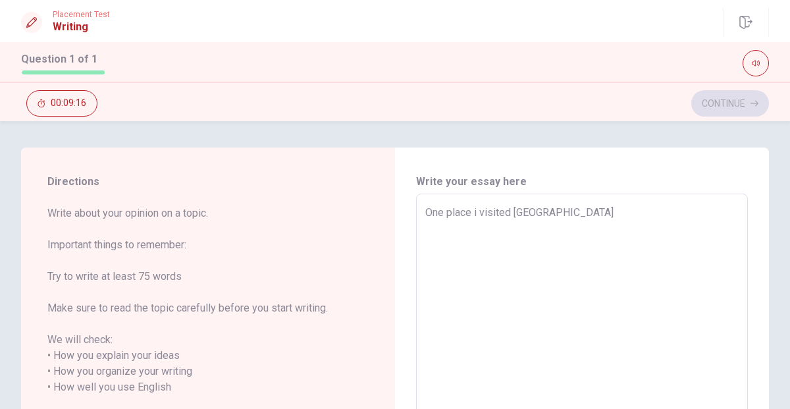
type textarea "One place i visited tah"
type textarea "x"
type textarea "One place i visited ta"
type textarea "x"
type textarea "One place i visited t"
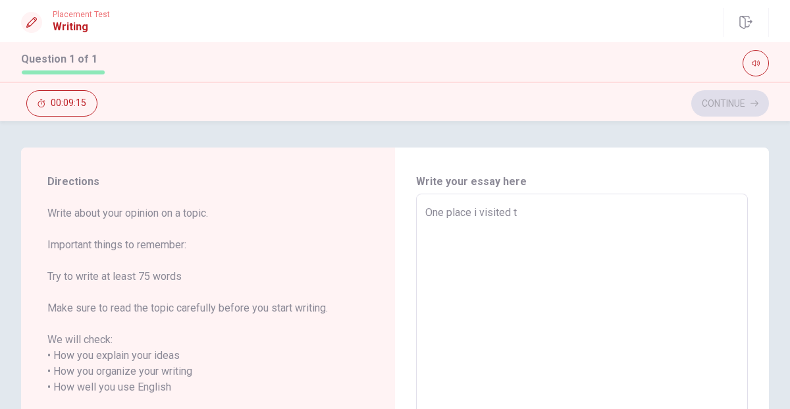
type textarea "x"
type textarea "One place i visited th"
type textarea "x"
type textarea "One place i visited tha"
type textarea "x"
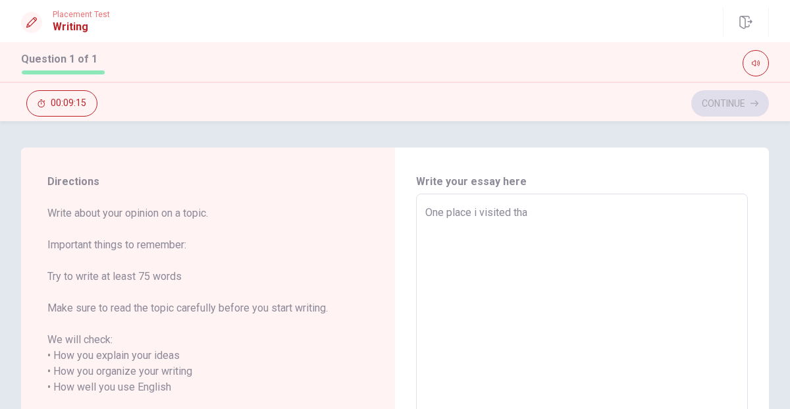
type textarea "One place i visited that"
type textarea "x"
type textarea "One place i visited that"
type textarea "x"
type textarea "One place i visited that l"
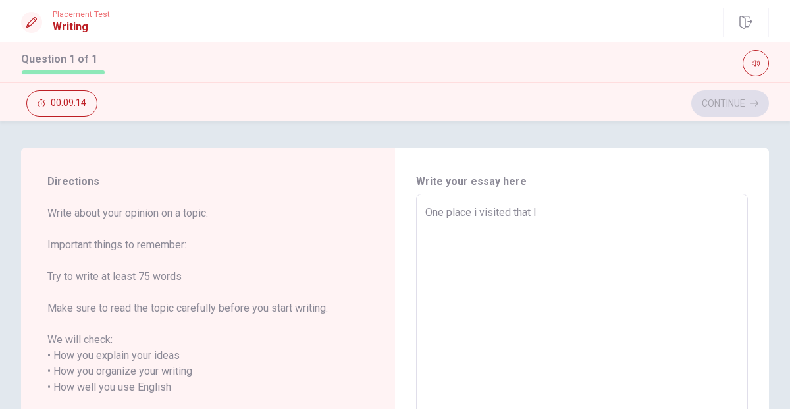
type textarea "x"
type textarea "One place i visited that le"
type textarea "x"
type textarea "One place i visited that lef"
type textarea "x"
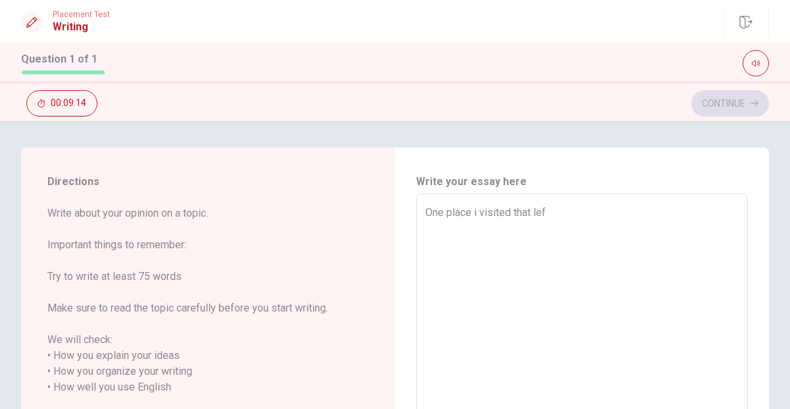
type textarea "One place i visited that left"
type textarea "x"
type textarea "One place i visited that left"
type textarea "x"
type textarea "One place i visited that left a"
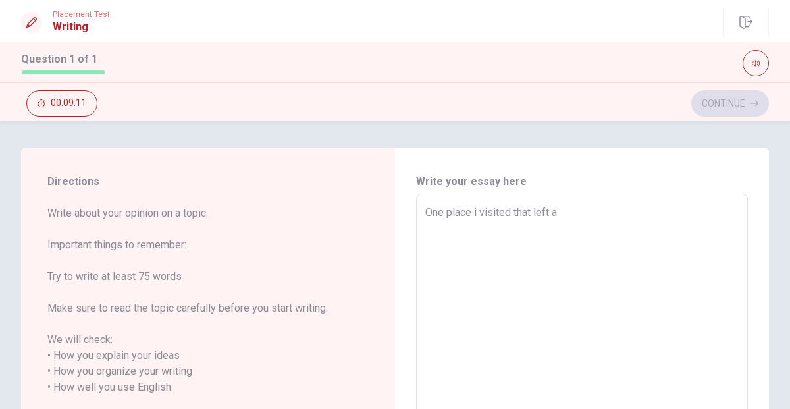
type textarea "x"
type textarea "One place i visited that left a"
type textarea "x"
type textarea "One place i visited that left a s"
type textarea "x"
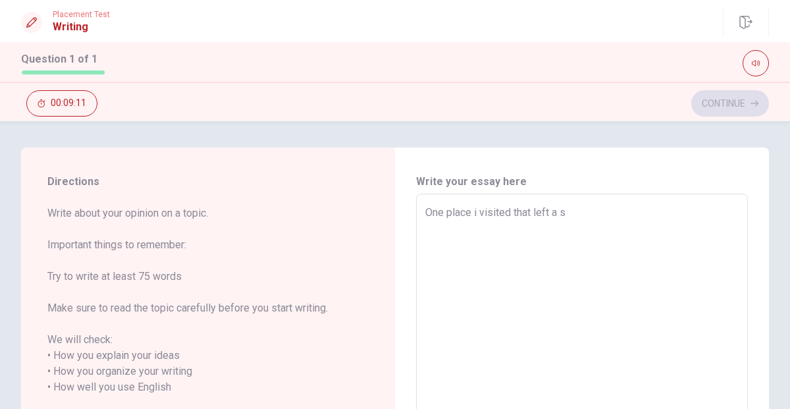
type textarea "One place i visited that left a st"
type textarea "x"
type textarea "One place i visited that left a str"
type textarea "x"
type textarea "One place i visited that left a stro"
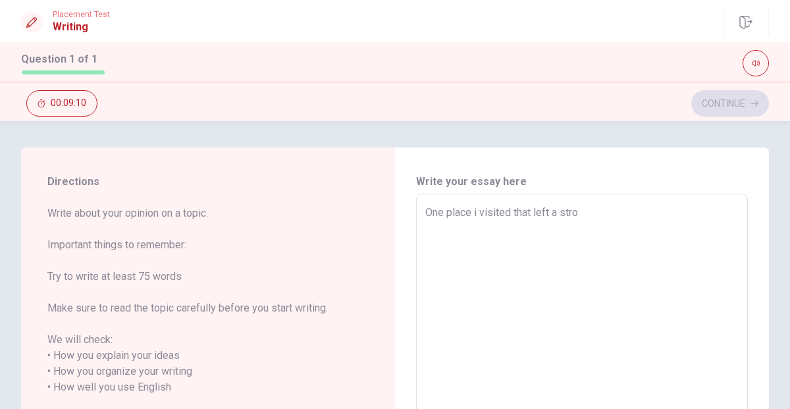
type textarea "x"
type textarea "One place i visited that left a stron"
type textarea "x"
type textarea "One place i visited that left a strong"
type textarea "x"
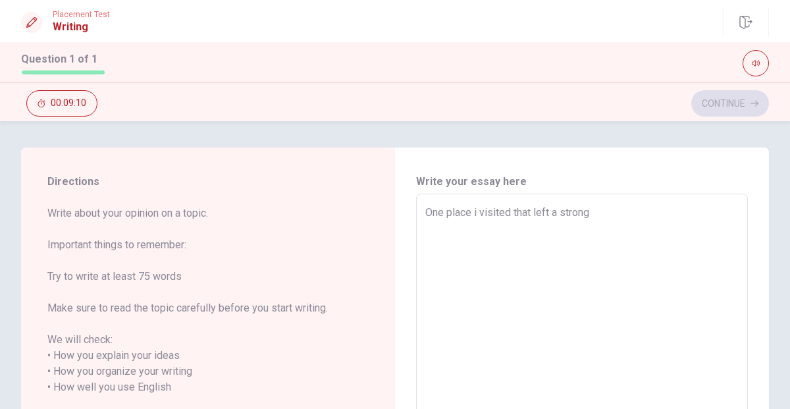
type textarea "One place i visited that left a strong"
type textarea "x"
type textarea "One place i visited that left a strong i"
type textarea "x"
type textarea "One place i visited that left a strong im"
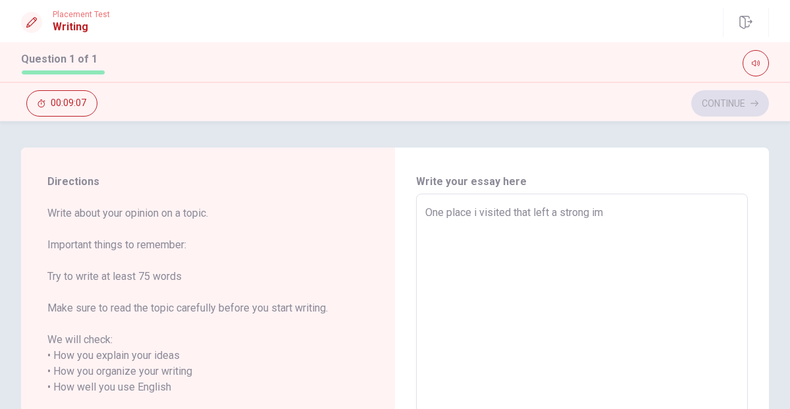
type textarea "x"
type textarea "One place i visited that left a strong imp"
type textarea "x"
type textarea "One place i visited that left a strong impr"
type textarea "x"
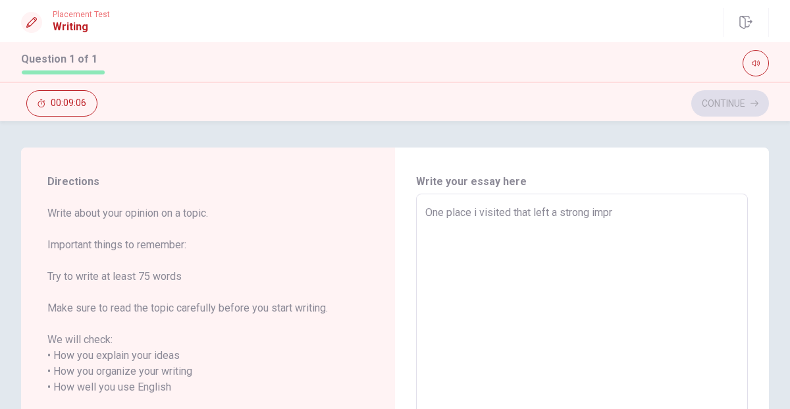
type textarea "One place i visited that left a strong impre"
type textarea "x"
type textarea "One place i visited that left a strong impres"
type textarea "x"
type textarea "One place i visited that left a strong impress"
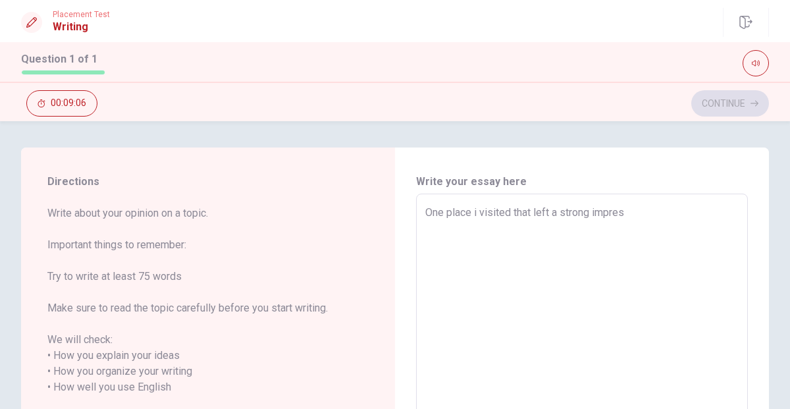
type textarea "x"
type textarea "One place i visited that left a strong impressi"
type textarea "x"
type textarea "One place i visited that left a strong impressio"
type textarea "x"
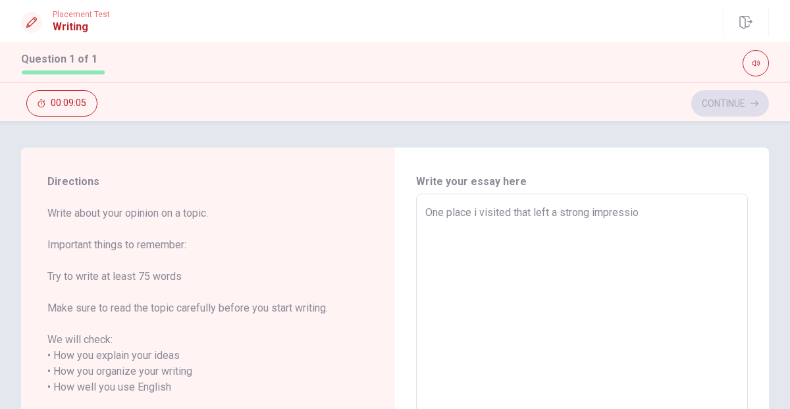
type textarea "One place i visited that left a strong impression"
type textarea "x"
type textarea "One place i visited that left a strong impression"
type textarea "x"
type textarea "One place i visited that left a strong impression o"
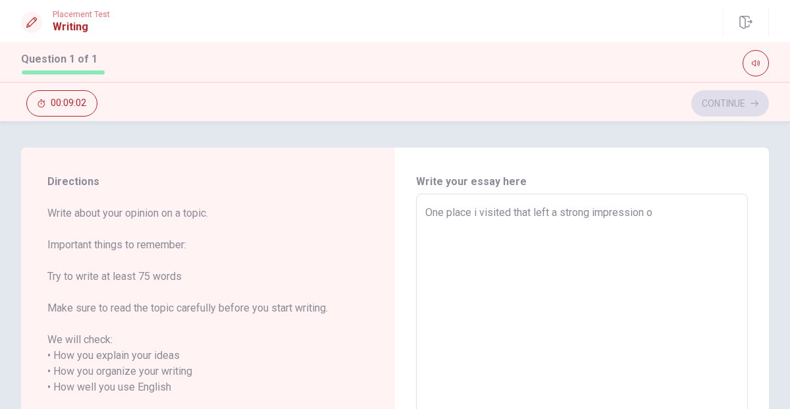
type textarea "x"
type textarea "One place i visited that left a strong impression om"
type textarea "x"
type textarea "One place i visited that left a strong impression o"
type textarea "x"
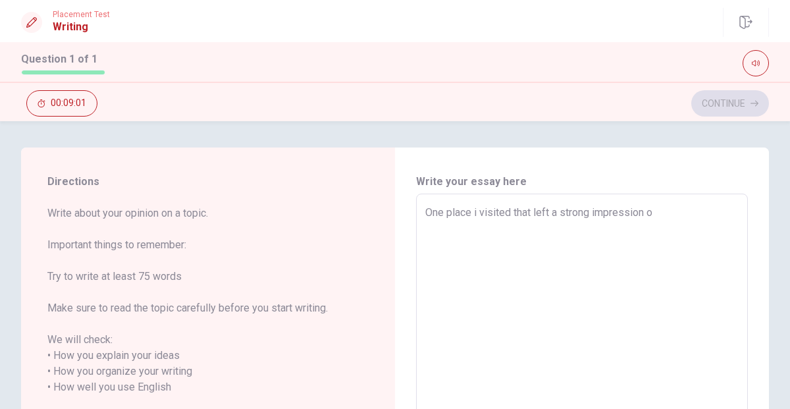
type textarea "One place i visited that left a strong impression on"
type textarea "x"
type textarea "One place i visited that left a strong impression on"
type textarea "x"
type textarea "One place i visited that left a strong impression on m"
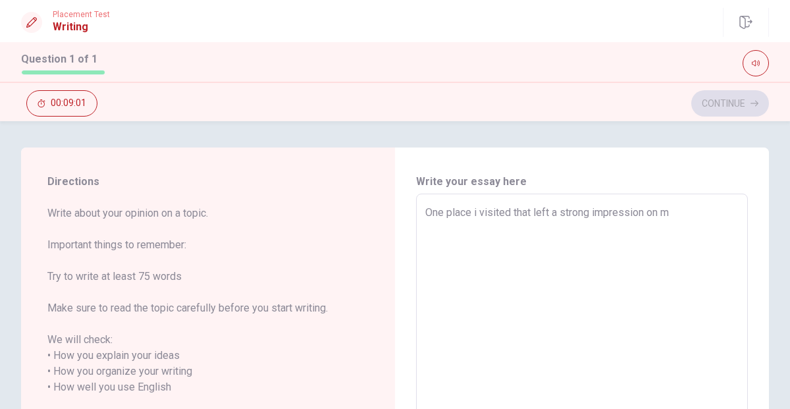
type textarea "x"
type textarea "One place i visited that left a strong impression on me"
type textarea "x"
type textarea "One place i visited that left a strong impression on me"
type textarea "x"
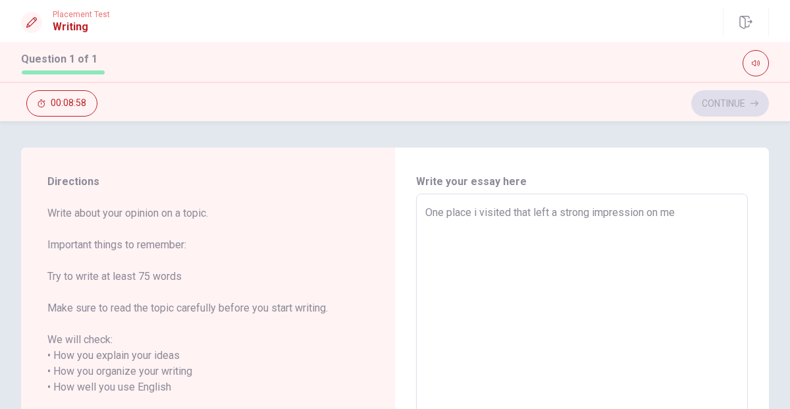
type textarea "One place i visited that left a strong impression on me w"
type textarea "x"
type textarea "One place i visited that left a strong impression on me wa"
type textarea "x"
type textarea "One place i visited that left a strong impression on me was"
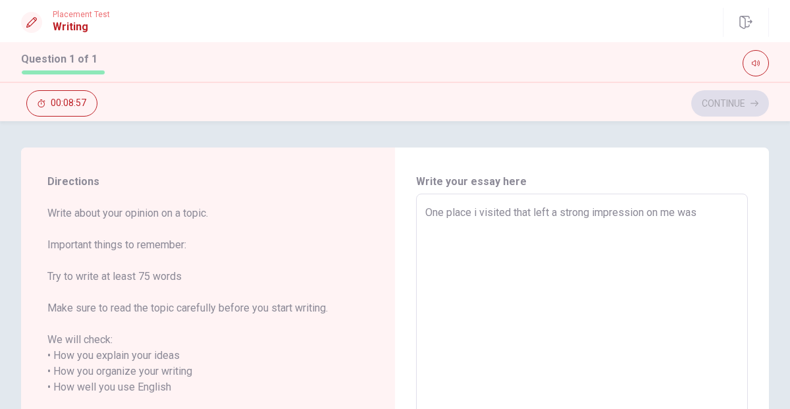
type textarea "x"
type textarea "One place i visited that left a strong impression on me was"
type textarea "x"
type textarea "One place i visited that left a strong impression on me was O"
type textarea "x"
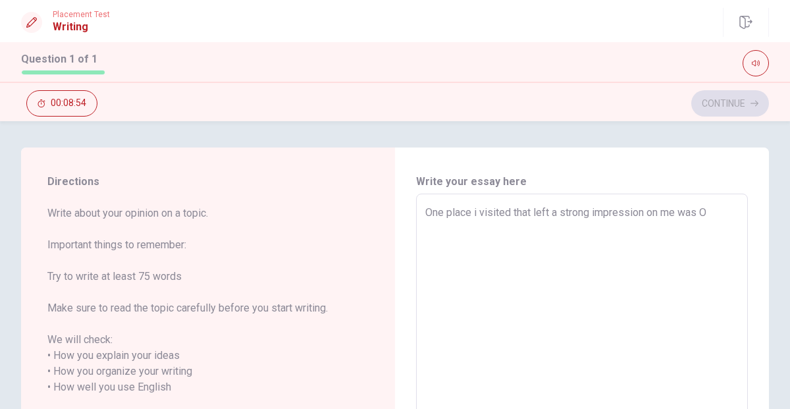
type textarea "One place i visited that left a strong impression on me was Ol"
type textarea "x"
type textarea "One place i visited that left a strong impression on me was Old"
type textarea "x"
type textarea "One place i visited that left a strong impression on me was Old"
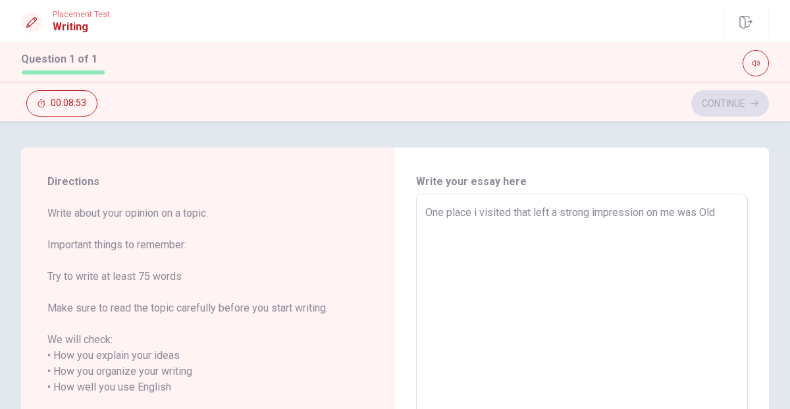
type textarea "x"
type textarea "One place i visited that left a strong impression on me was Old ;"
type textarea "x"
type textarea "One place i visited that left a strong impression on me was Old"
type textarea "x"
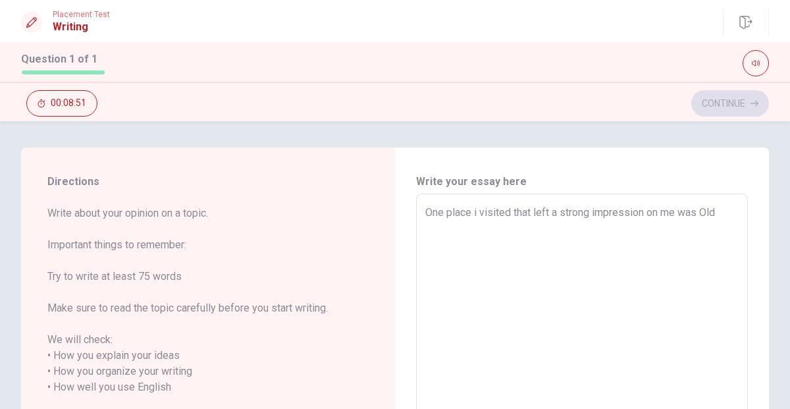
type textarea "One place i visited that left a strong impression on me was Old M"
type textarea "x"
type textarea "One place i visited that left a strong impression on me was Old Mo"
type textarea "x"
type textarea "One place i visited that left a strong impression on me was Old Mon"
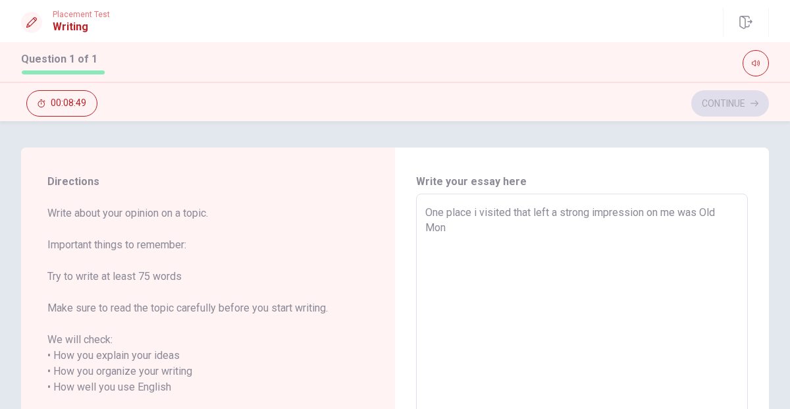
type textarea "x"
type textarea "One place i visited that left a strong impression on me was Old Mont"
type textarea "x"
type textarea "One place i visited that left a strong impression on me was Old Montr"
type textarea "x"
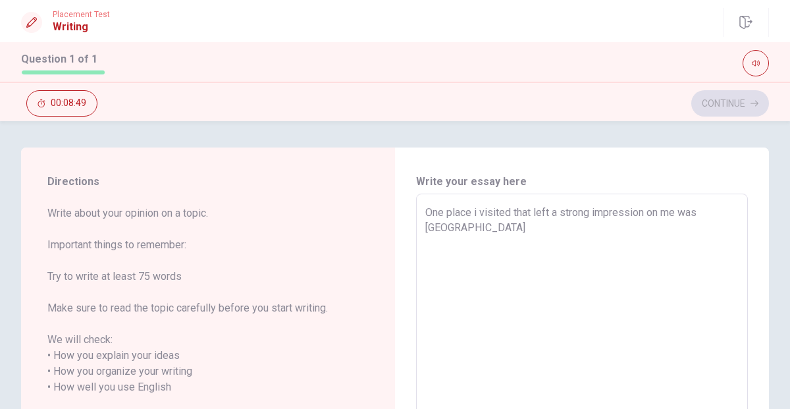
type textarea "One place i visited that left a strong impression on me was Old Montre"
type textarea "x"
type textarea "One place i visited that left a strong impression on me was Old Montrea"
type textarea "x"
type textarea "One place i visited that left a strong impression on me was Old Montreal"
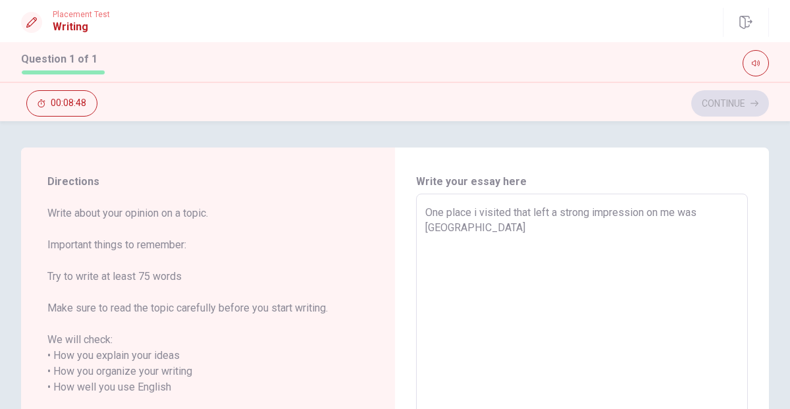
type textarea "x"
type textarea "One place i visited that left a strong impression on me was Old Montreal"
type textarea "x"
type textarea "One place i visited that left a strong impression on me was Old Montreal"
type textarea "x"
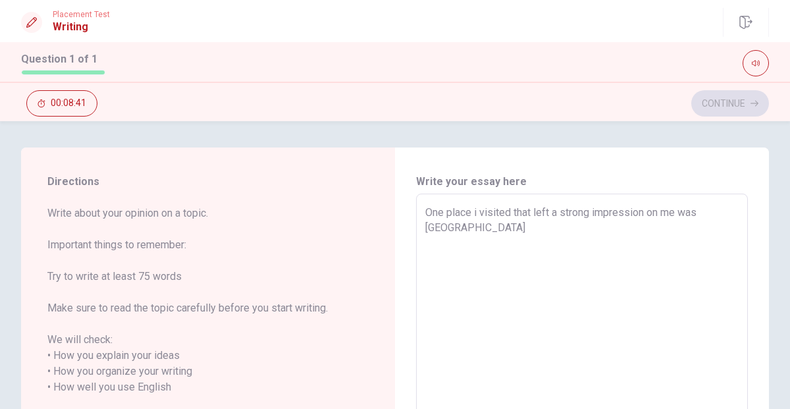
type textarea "One place i visited that left a strong impression on me was Old Montreal,"
type textarea "x"
type textarea "One place i visited that left a strong impression on me was Old Montreal"
type textarea "x"
type textarea "One place i visited that left a strong impression on me was Old Montreal."
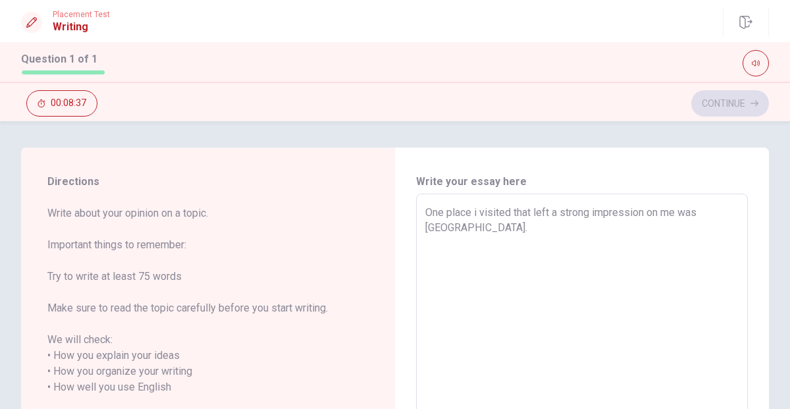
type textarea "x"
type textarea "One place i visited that left a strong impression on me was Old Montreal."
type textarea "x"
type textarea "One place i visited that left a strong impression on me was Old Montreal. t"
type textarea "x"
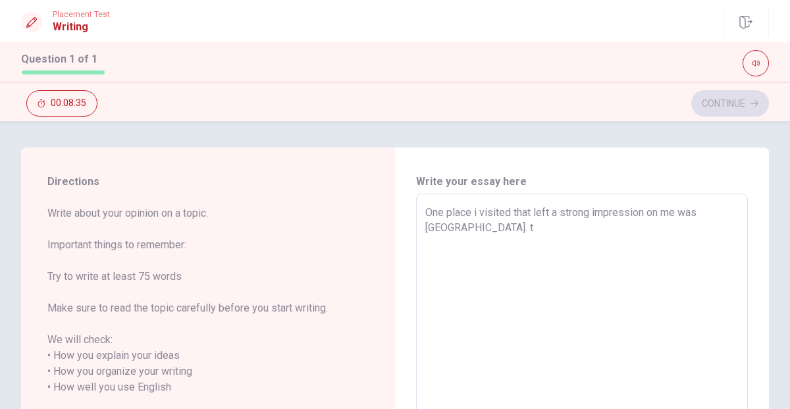
type textarea "One place i visited that left a strong impression on me was Old Montreal."
type textarea "x"
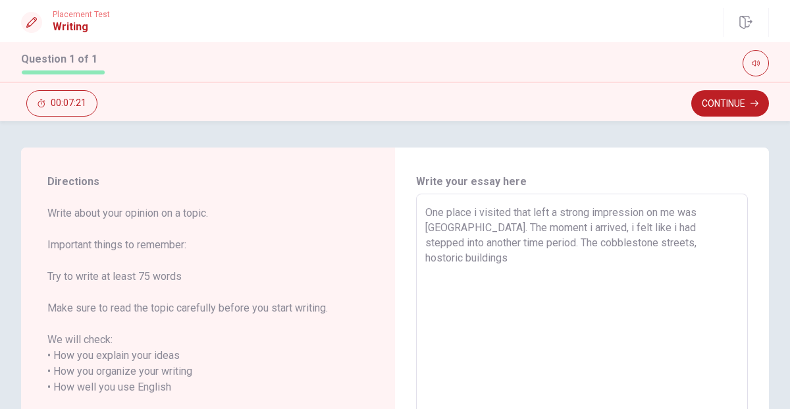
click at [652, 247] on textarea "One place i visited that left a strong impression on me was Old Montreal. The m…" at bounding box center [581, 380] width 313 height 350
click at [717, 246] on textarea "One place i visited that left a strong impression on me was Old Montreal. The m…" at bounding box center [581, 380] width 313 height 350
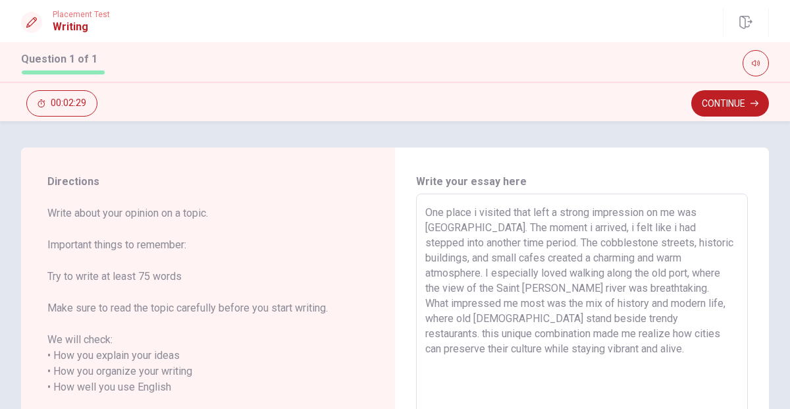
click at [491, 259] on textarea "One place i visited that left a strong impression on me was Old Montreal. The m…" at bounding box center [581, 380] width 313 height 350
click at [729, 105] on button "Continue" at bounding box center [730, 103] width 78 height 26
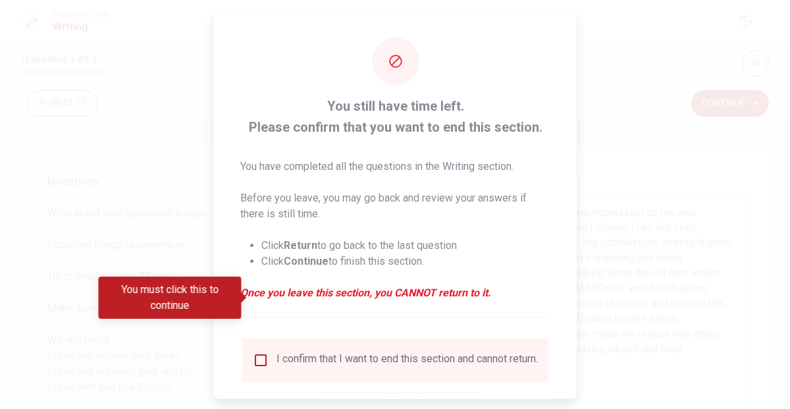
scroll to position [82, 0]
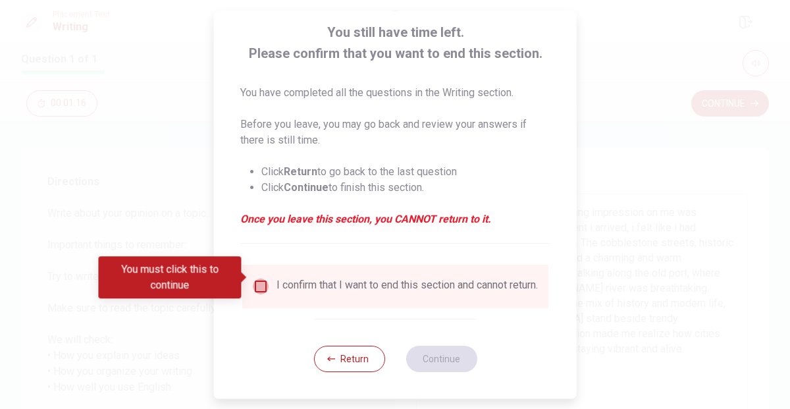
click at [259, 282] on input "You must click this to continue" at bounding box center [261, 286] width 16 height 16
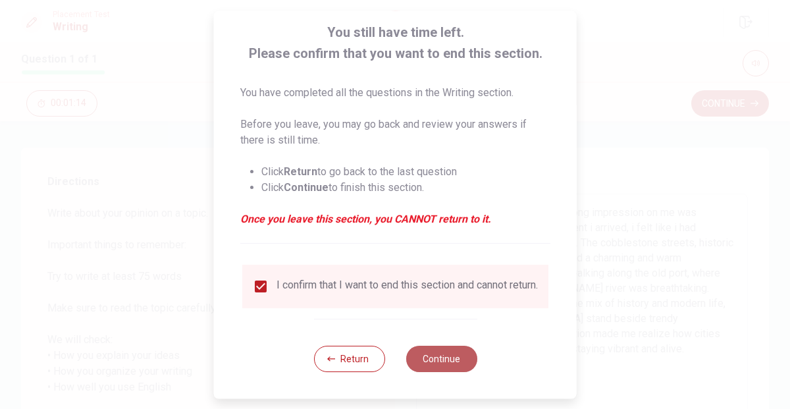
click at [437, 363] on button "Continue" at bounding box center [440, 359] width 71 height 26
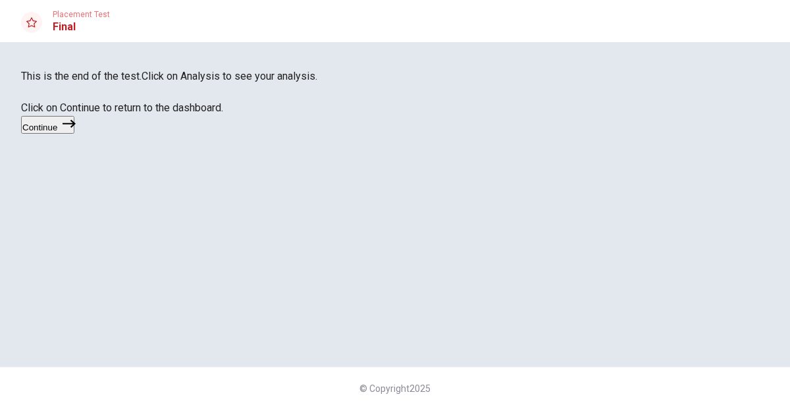
scroll to position [70, 0]
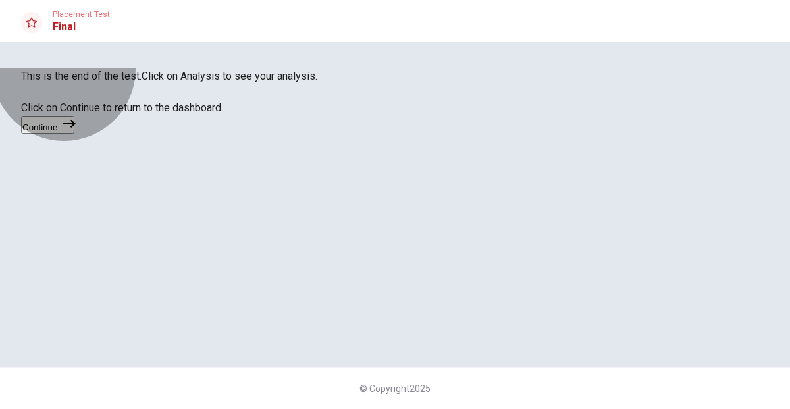
click at [74, 134] on button "Continue" at bounding box center [47, 125] width 53 height 18
